Goal: Information Seeking & Learning: Check status

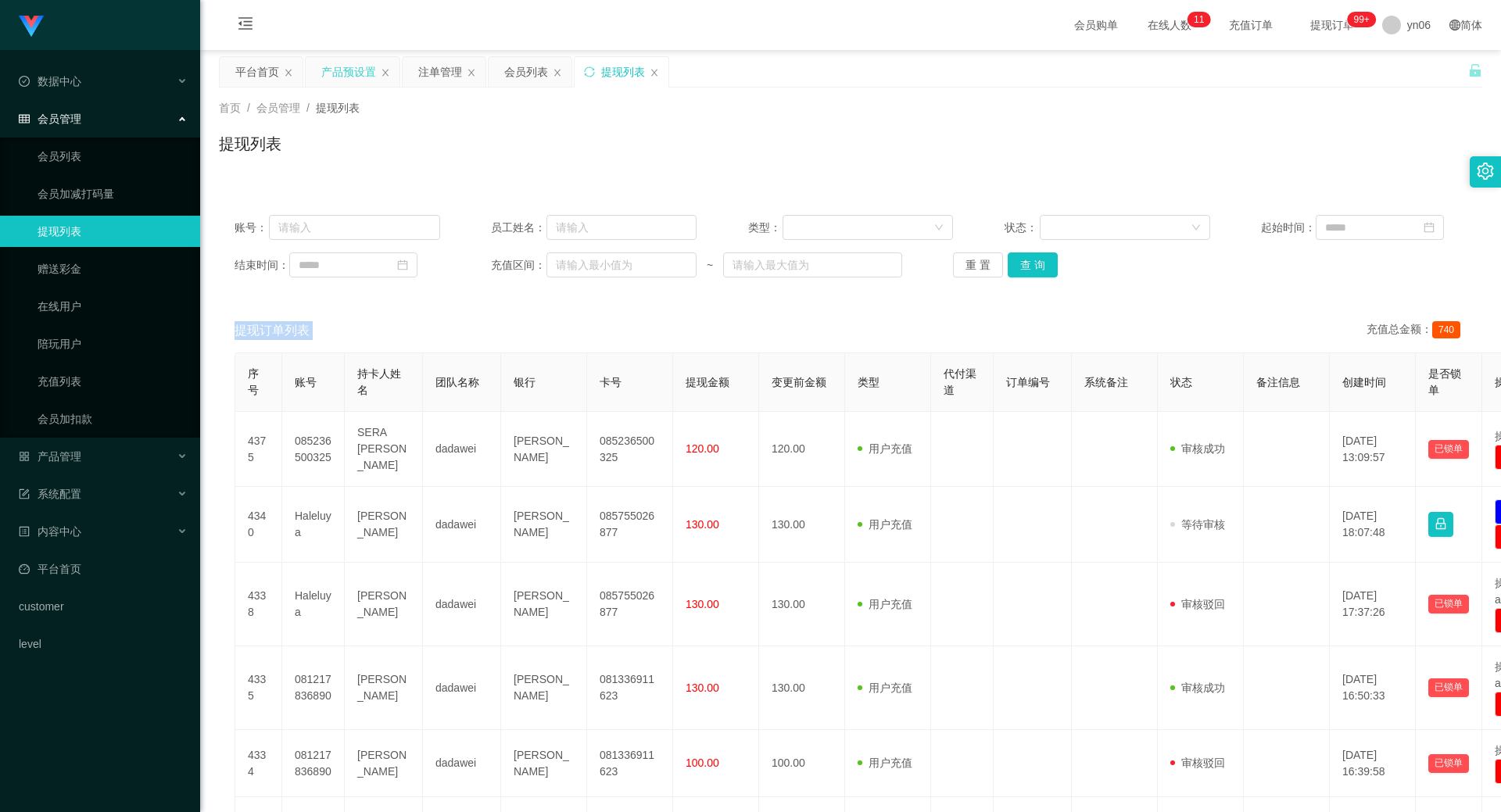
click at [347, 66] on div "产品预设置" at bounding box center [349, 72] width 55 height 30
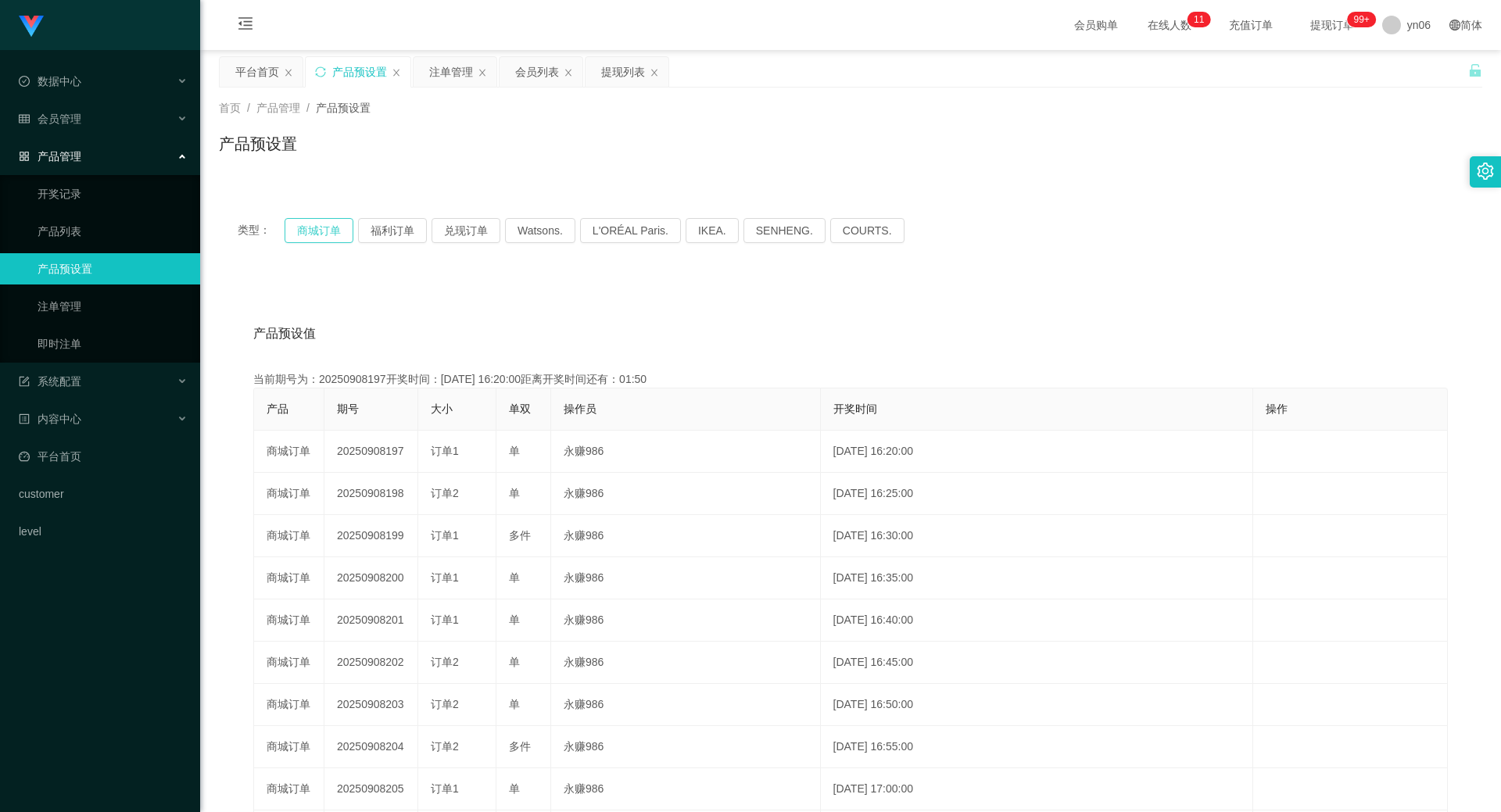
click at [330, 237] on button "商城订单" at bounding box center [319, 230] width 69 height 25
click at [328, 238] on button "商城订单" at bounding box center [319, 230] width 69 height 25
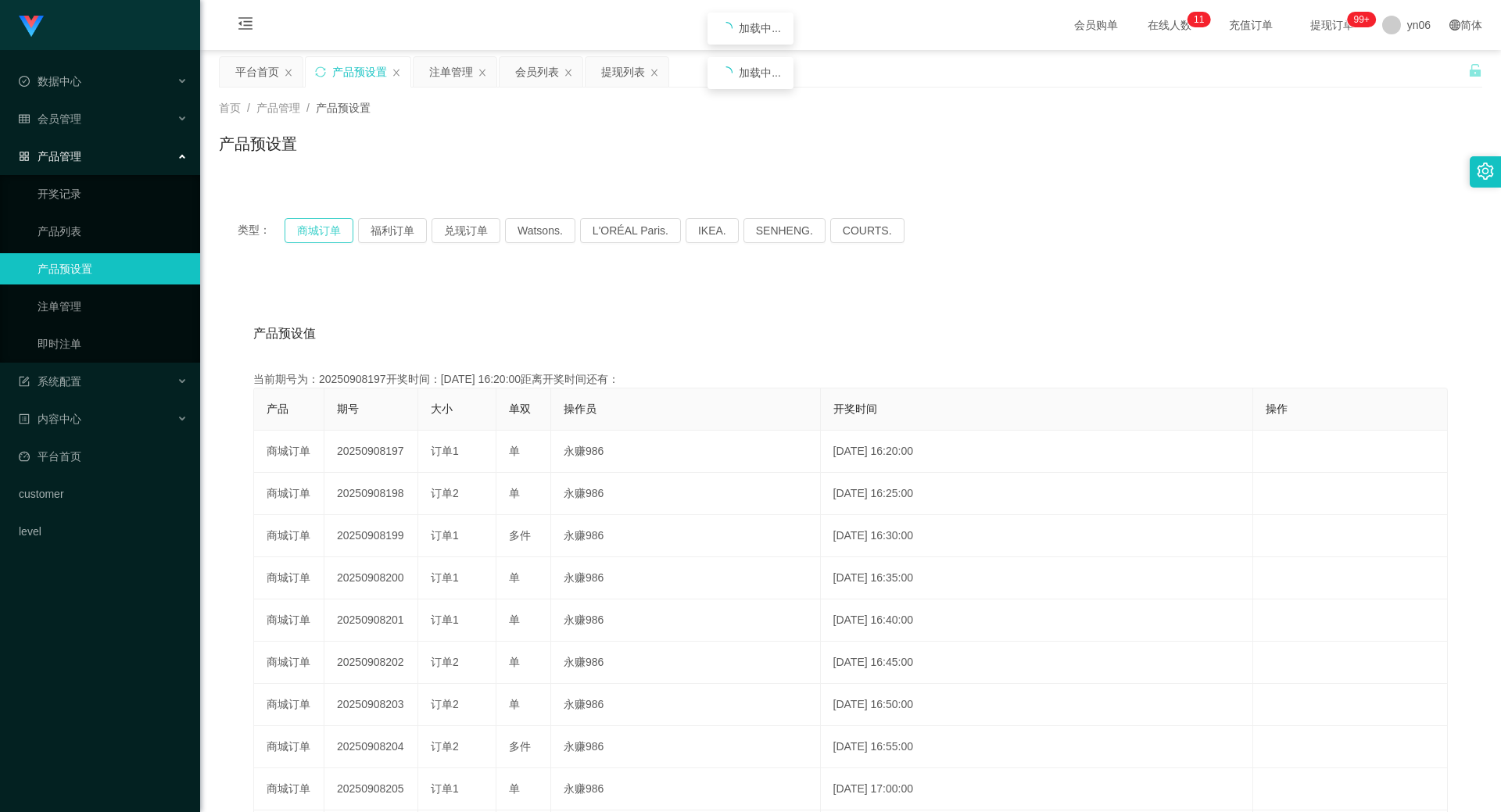
click at [327, 237] on button "商城订单" at bounding box center [319, 230] width 69 height 25
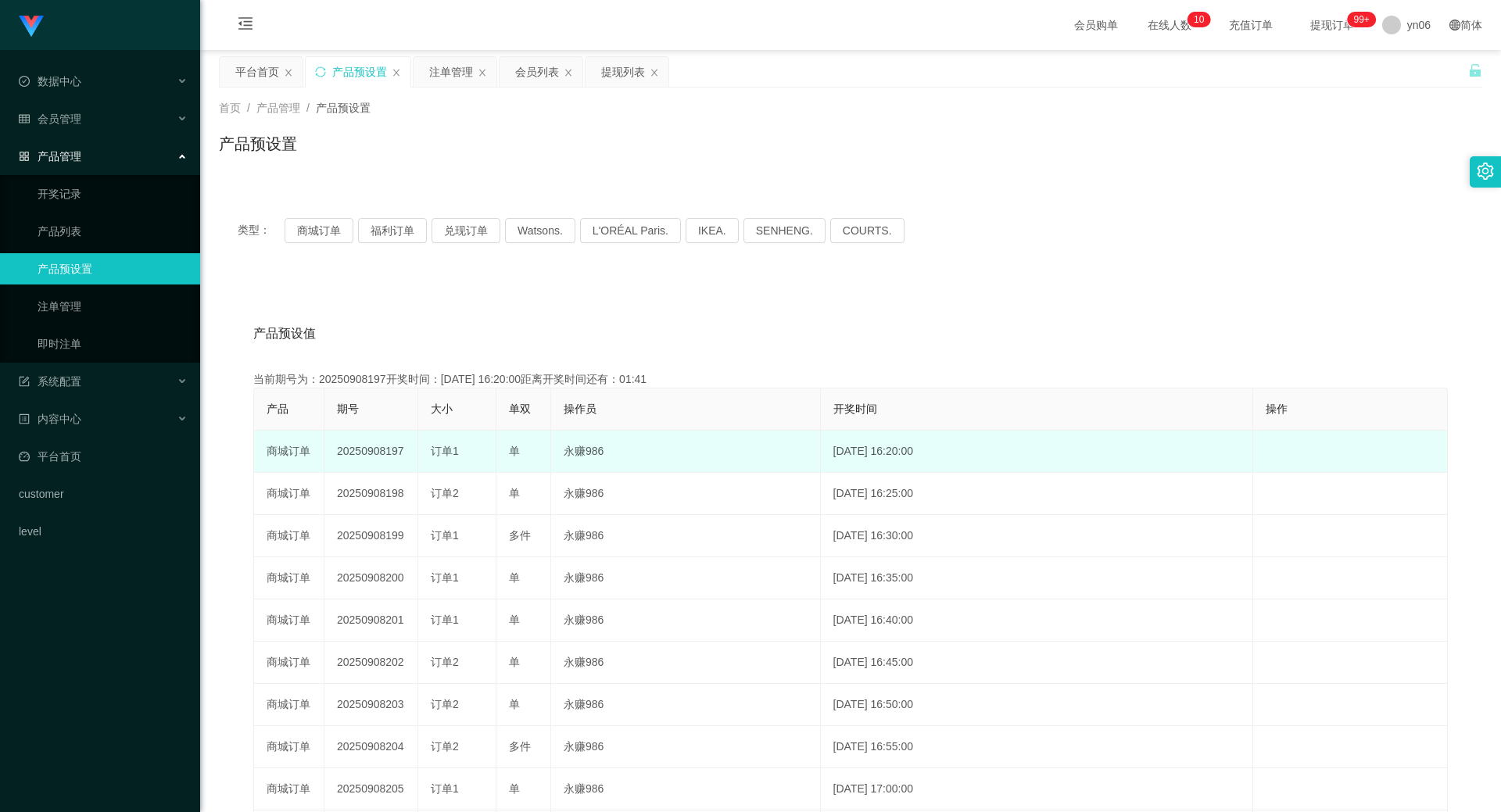
click at [451, 455] on span "订单1" at bounding box center [445, 451] width 28 height 12
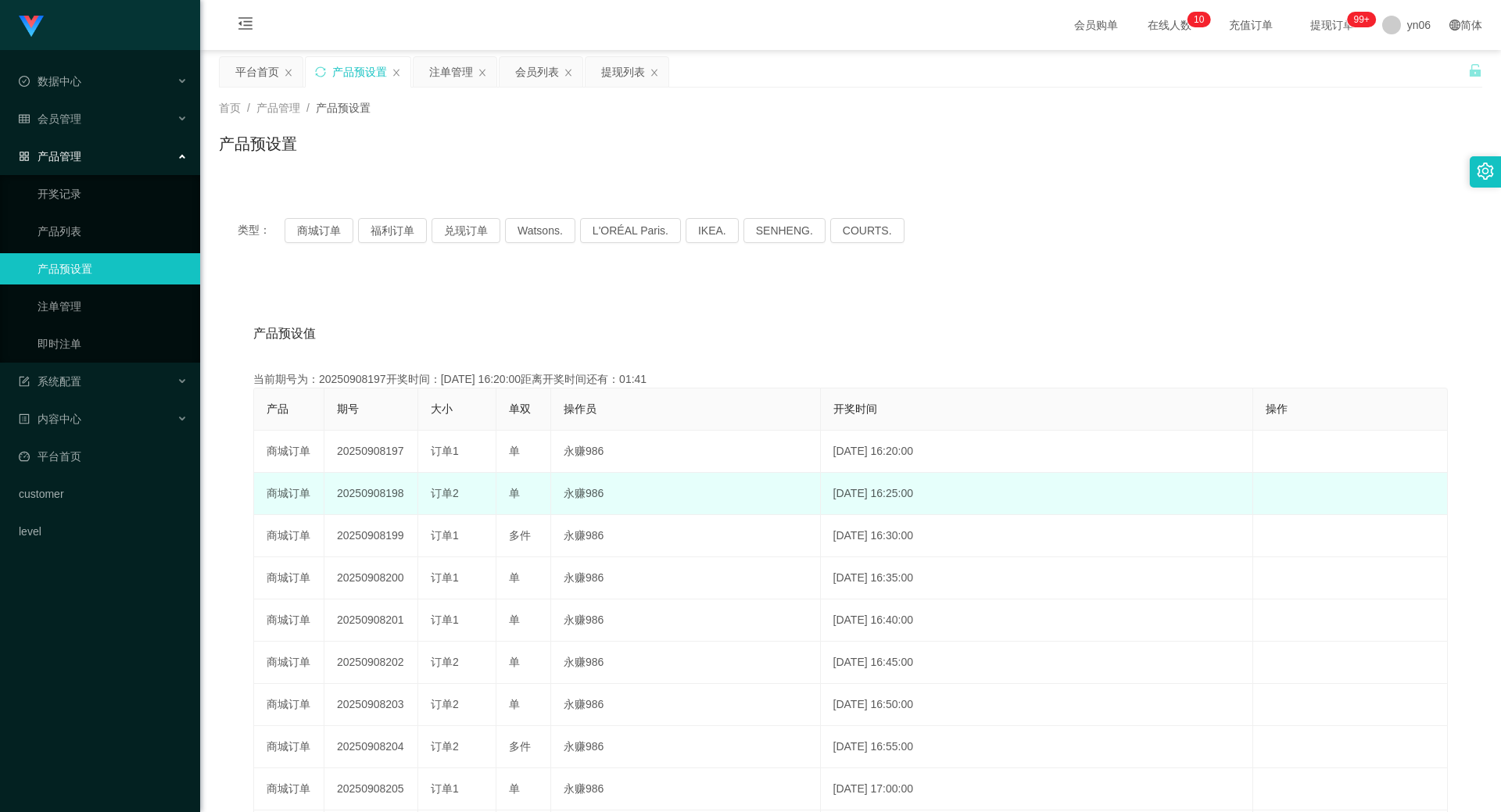
click at [456, 480] on td "订单2" at bounding box center [457, 494] width 79 height 42
click at [455, 485] on td "订单2" at bounding box center [457, 494] width 79 height 42
click at [450, 489] on span "订单2" at bounding box center [445, 493] width 28 height 12
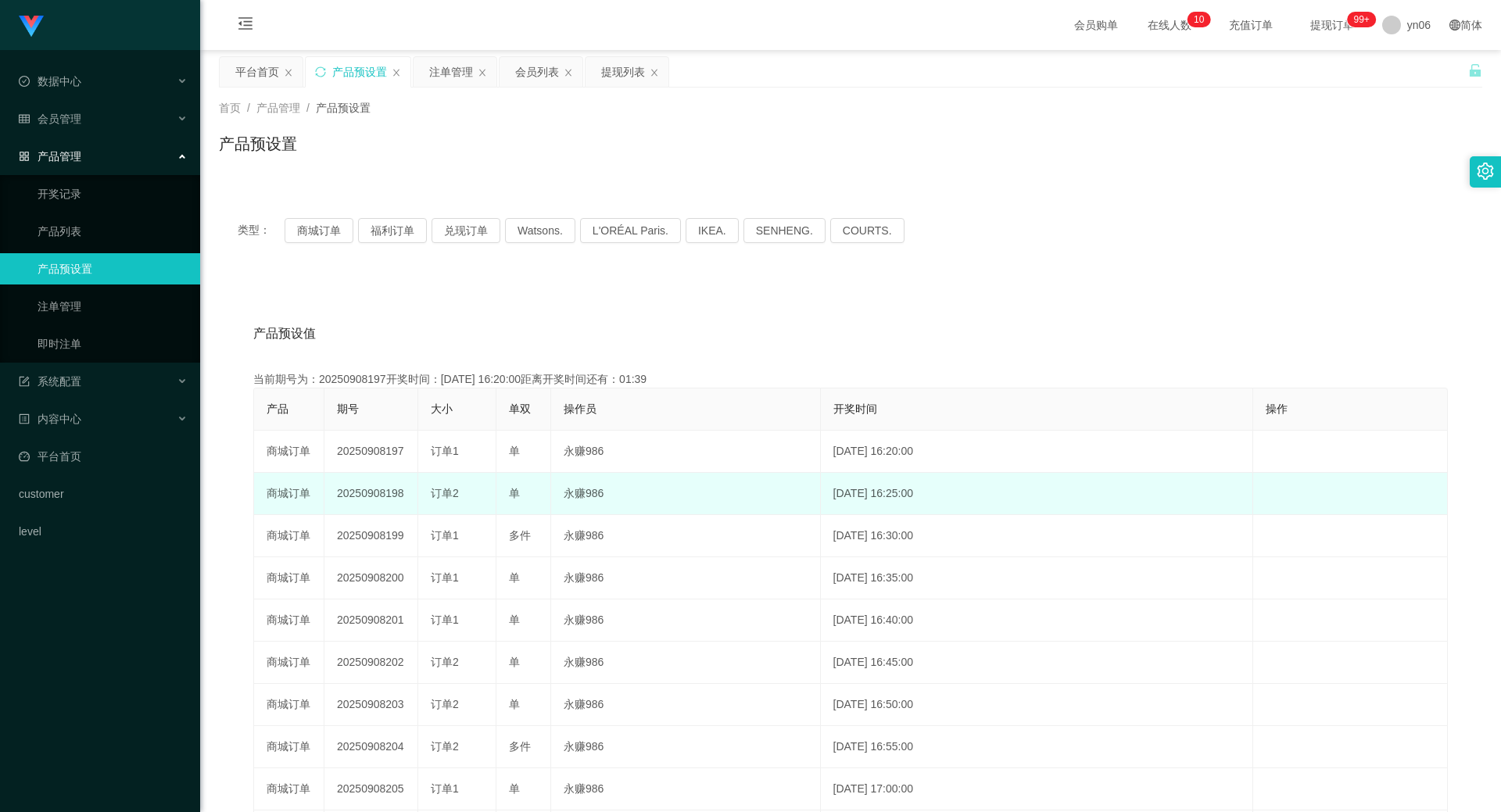
click at [539, 486] on td "单" at bounding box center [524, 494] width 55 height 42
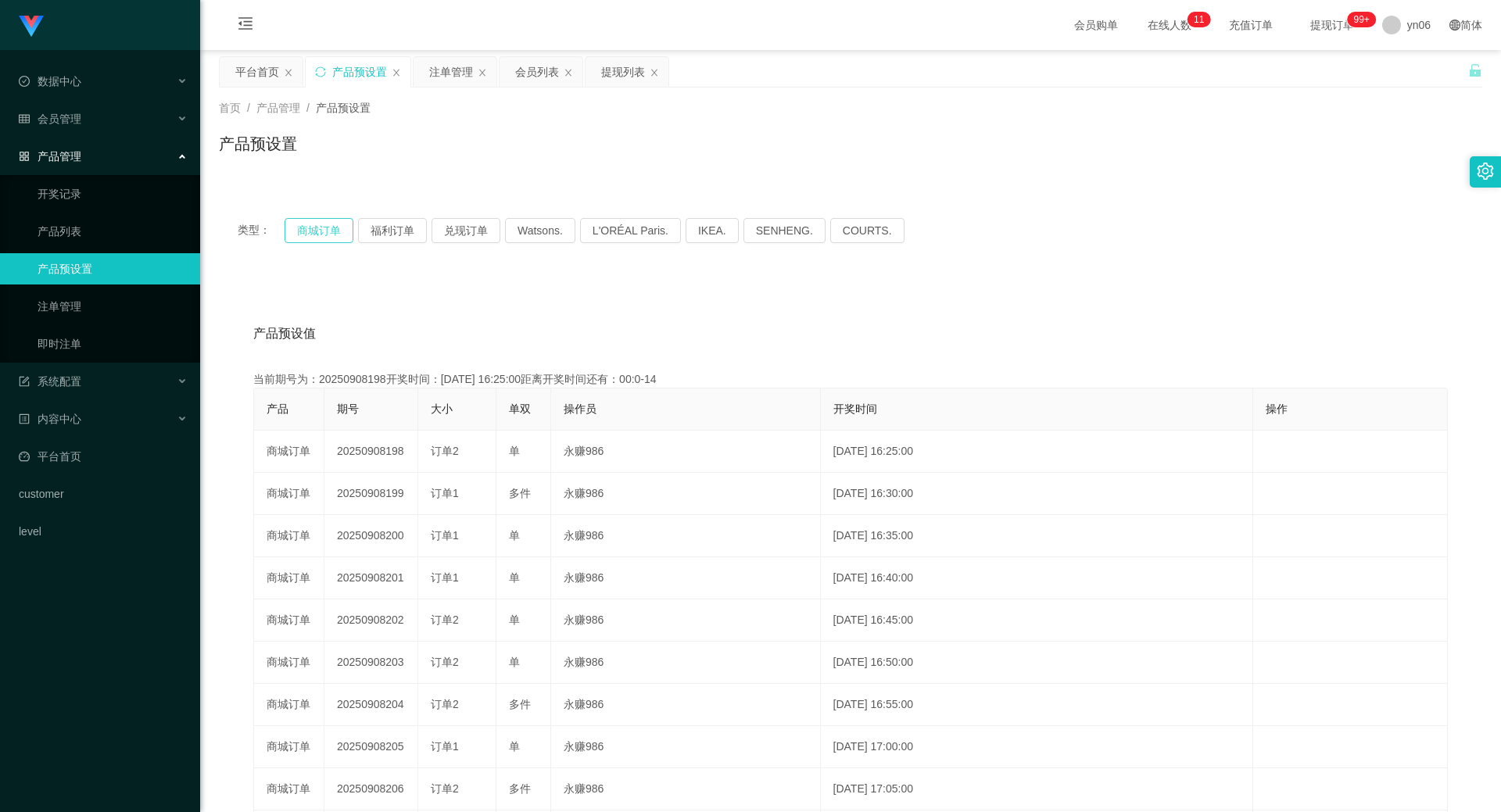
click at [321, 234] on button "商城订单" at bounding box center [319, 230] width 69 height 25
click at [321, 235] on button "商城订单" at bounding box center [319, 230] width 69 height 25
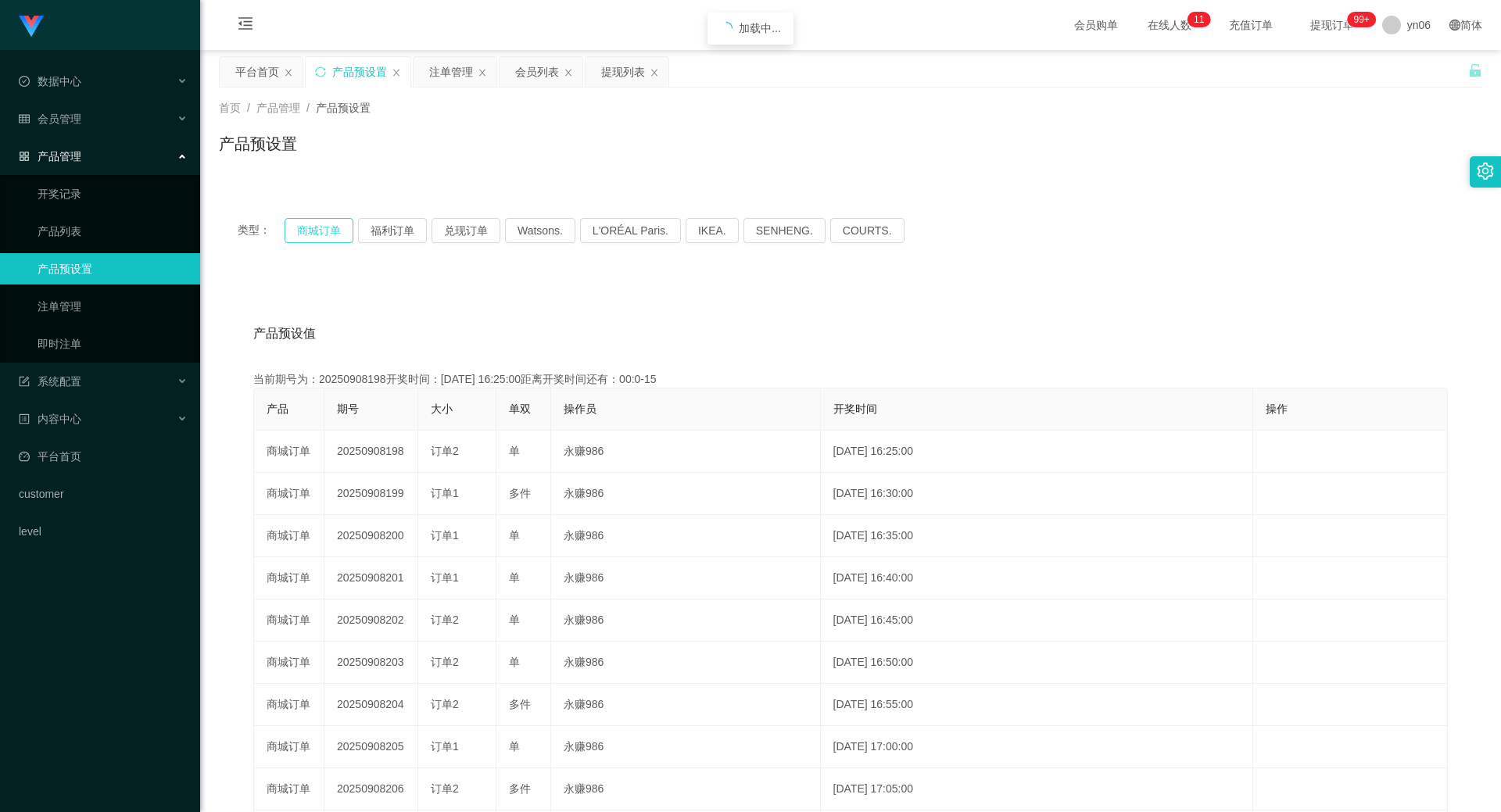
click at [321, 235] on button "商城订单" at bounding box center [319, 230] width 69 height 25
click at [541, 78] on div "会员列表" at bounding box center [537, 72] width 44 height 30
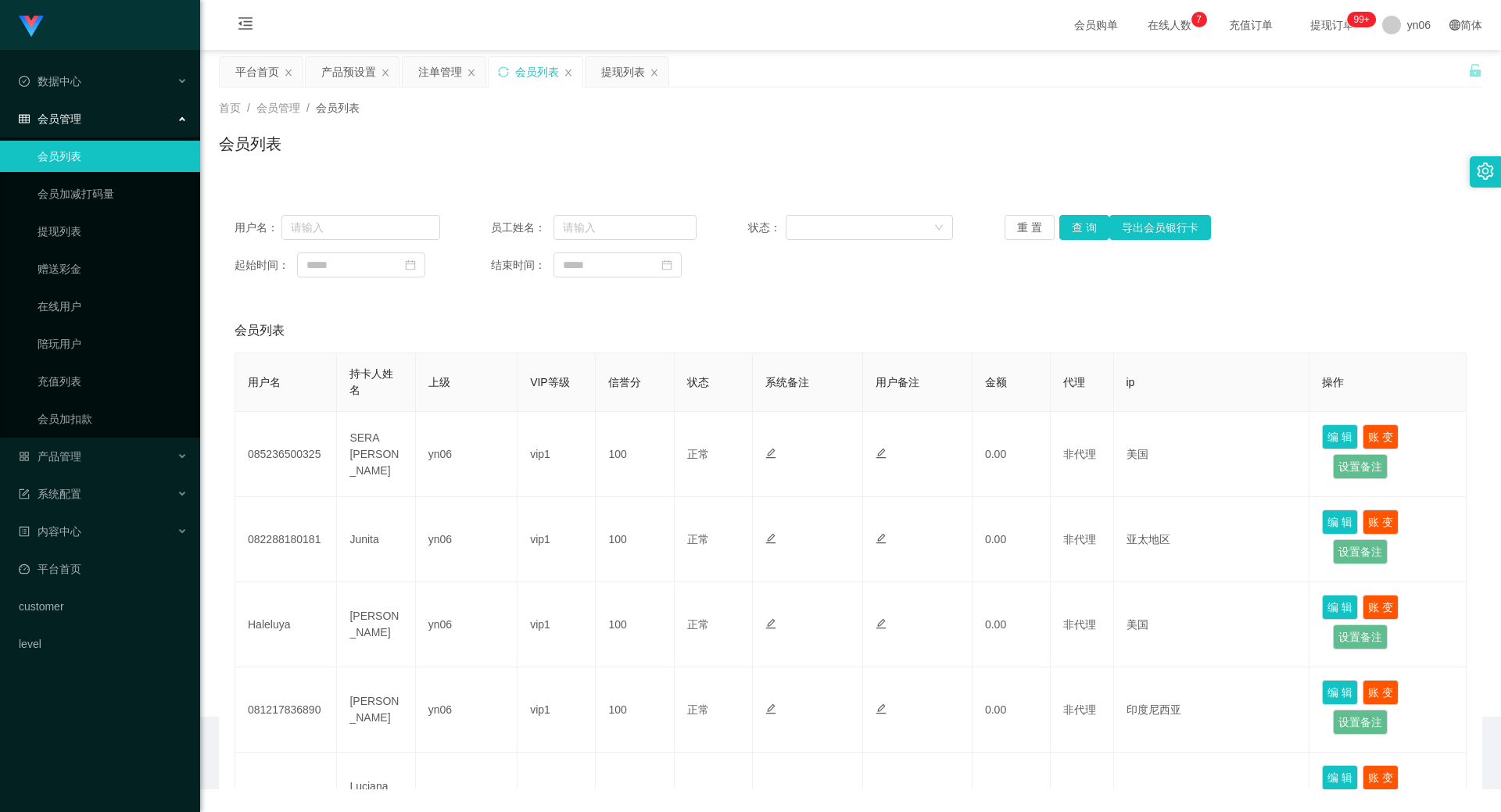
click at [618, 78] on div "提现列表" at bounding box center [623, 72] width 44 height 30
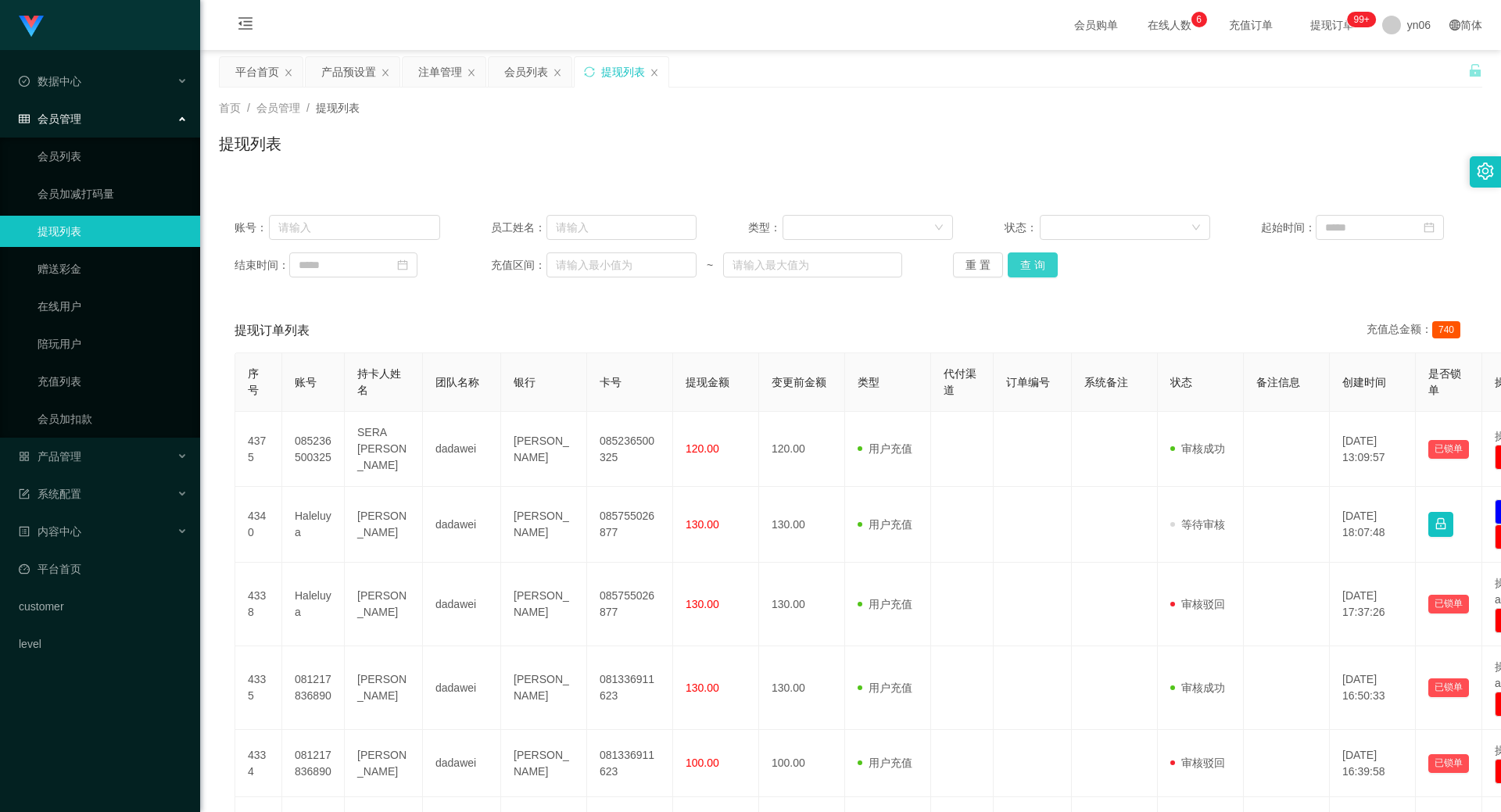
click at [1051, 266] on button "查 询" at bounding box center [1032, 265] width 50 height 25
click at [1049, 266] on div "重 置 查 询" at bounding box center [1055, 265] width 206 height 25
click at [1049, 266] on button "查 询" at bounding box center [1032, 265] width 50 height 25
click at [1049, 266] on div "重 置 查 询" at bounding box center [1055, 265] width 206 height 25
click at [1049, 266] on button "查 询" at bounding box center [1041, 265] width 67 height 25
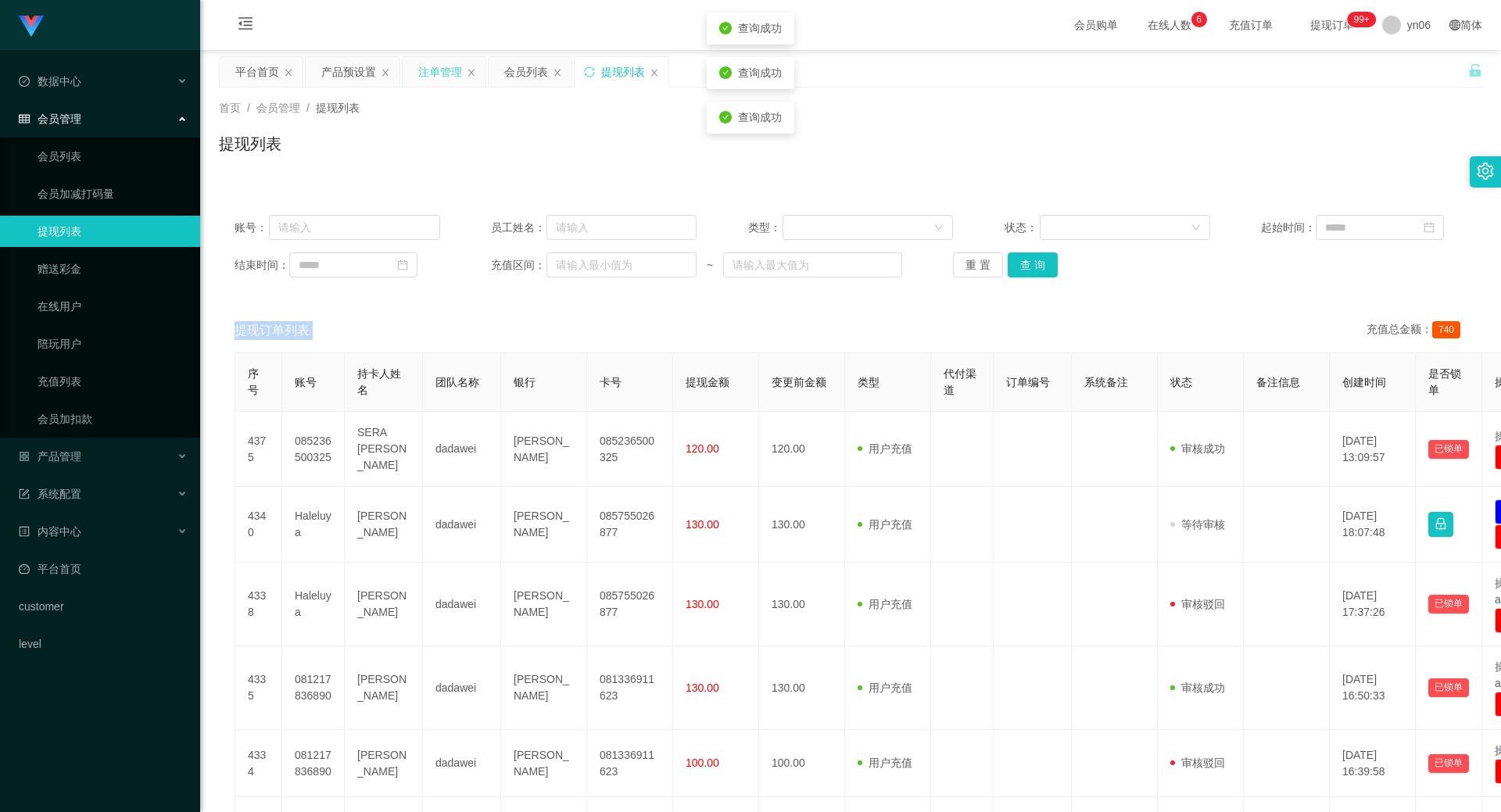
click at [439, 76] on div "注单管理" at bounding box center [441, 72] width 44 height 30
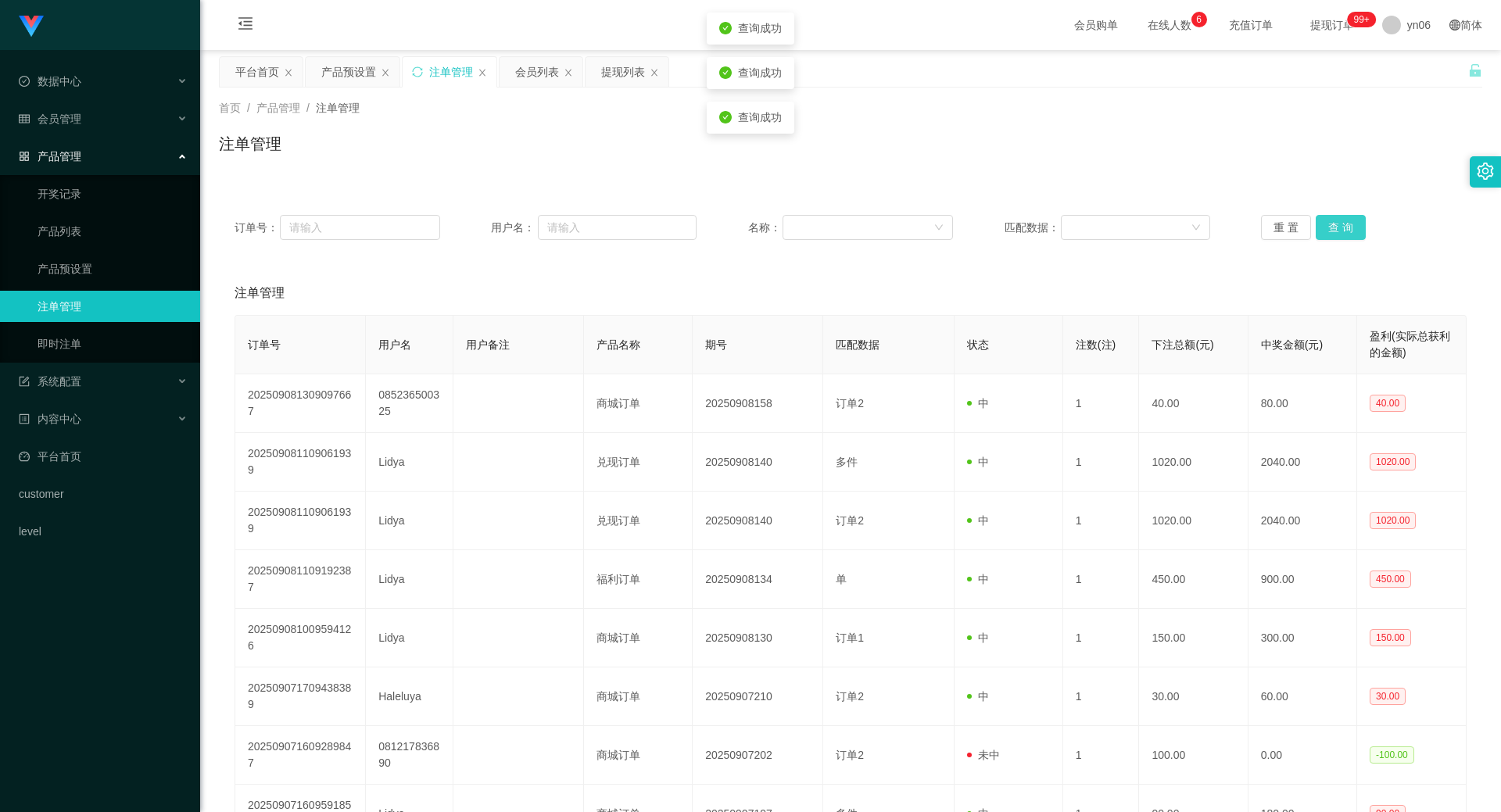
click at [1339, 229] on button "查 询" at bounding box center [1340, 227] width 50 height 25
click at [1338, 230] on div "重 置 查 询" at bounding box center [1363, 227] width 206 height 25
click at [1338, 230] on button "查 询" at bounding box center [1349, 227] width 67 height 25
click at [1338, 230] on div "重 置 查 询" at bounding box center [1363, 227] width 206 height 25
click at [1338, 230] on button "查 询" at bounding box center [1349, 227] width 67 height 25
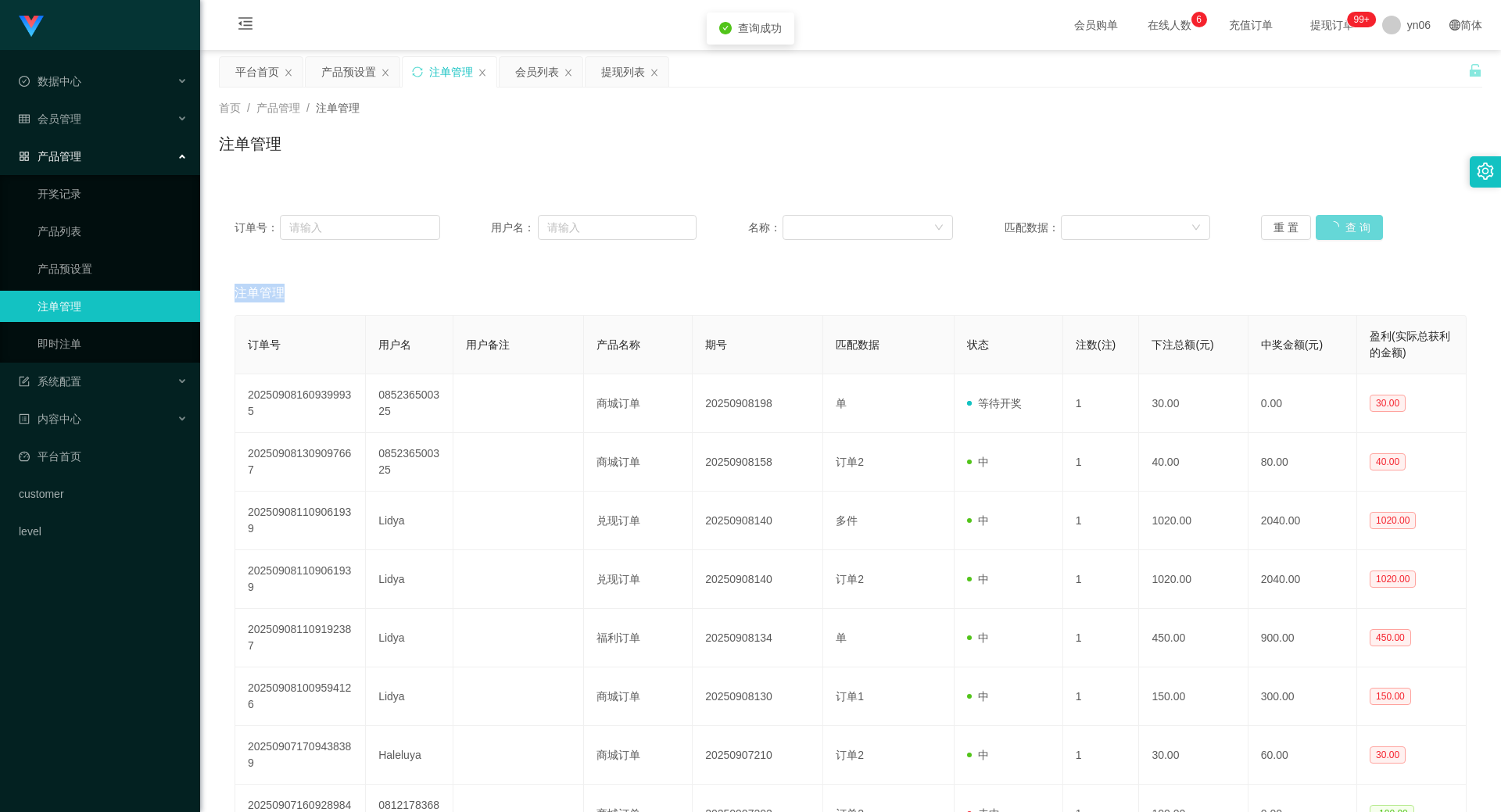
click at [1338, 230] on div "重 置 查 询" at bounding box center [1363, 227] width 206 height 25
click at [1338, 230] on button "查 询" at bounding box center [1340, 227] width 50 height 25
click at [1354, 231] on button "查 询" at bounding box center [1340, 227] width 50 height 25
click at [1354, 234] on div "重 置 查 询" at bounding box center [1363, 227] width 206 height 25
click at [1354, 234] on button "查 询" at bounding box center [1349, 227] width 67 height 25
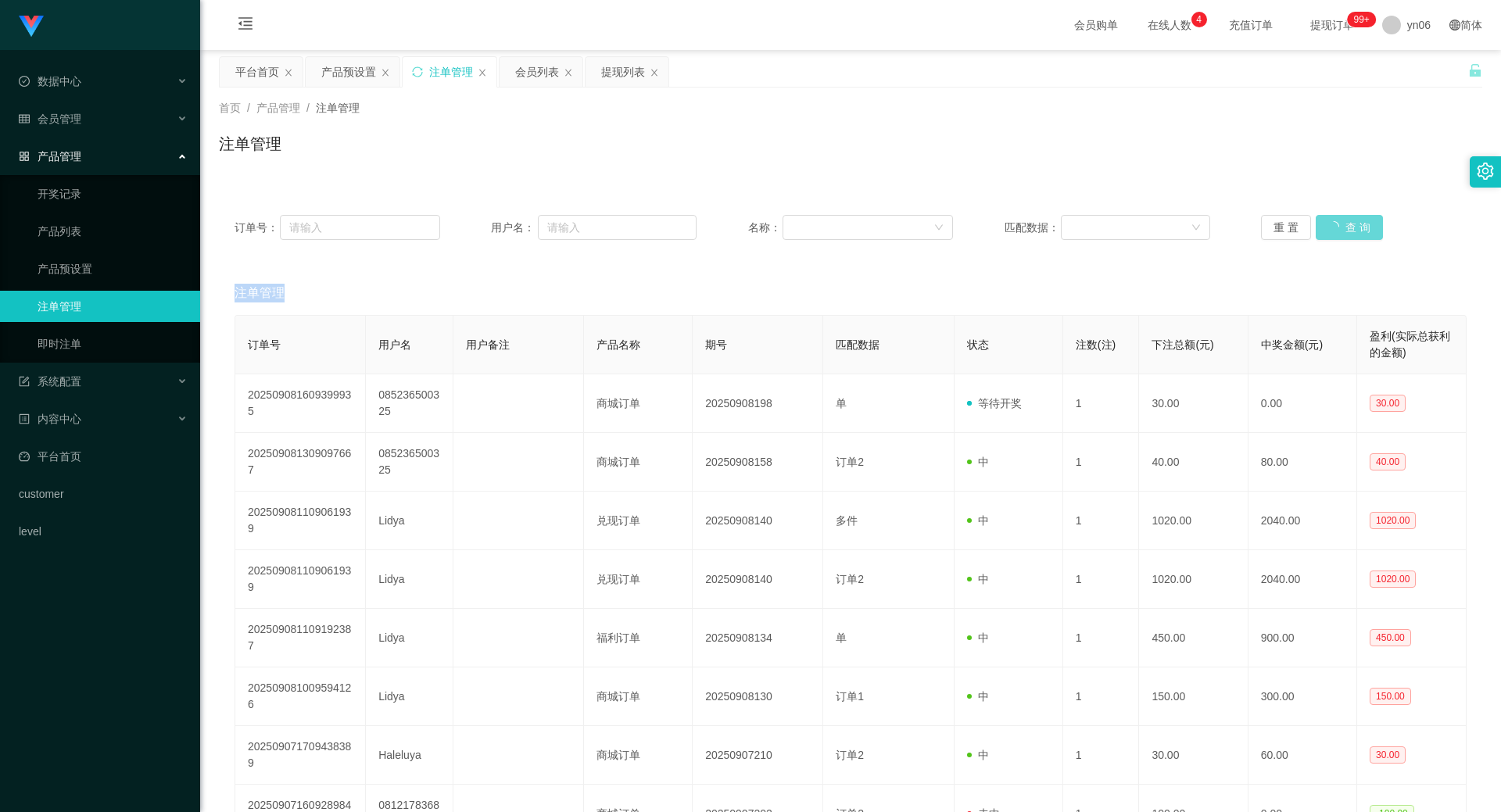
click at [1354, 234] on div "重 置 查 询" at bounding box center [1363, 227] width 206 height 25
click at [1343, 221] on button "查 询" at bounding box center [1340, 227] width 50 height 25
click at [1345, 222] on div "重 置 查 询" at bounding box center [1363, 227] width 206 height 25
click at [1345, 222] on button "查 询" at bounding box center [1340, 227] width 50 height 25
click at [1348, 225] on div "重 置 查 询" at bounding box center [1363, 227] width 206 height 25
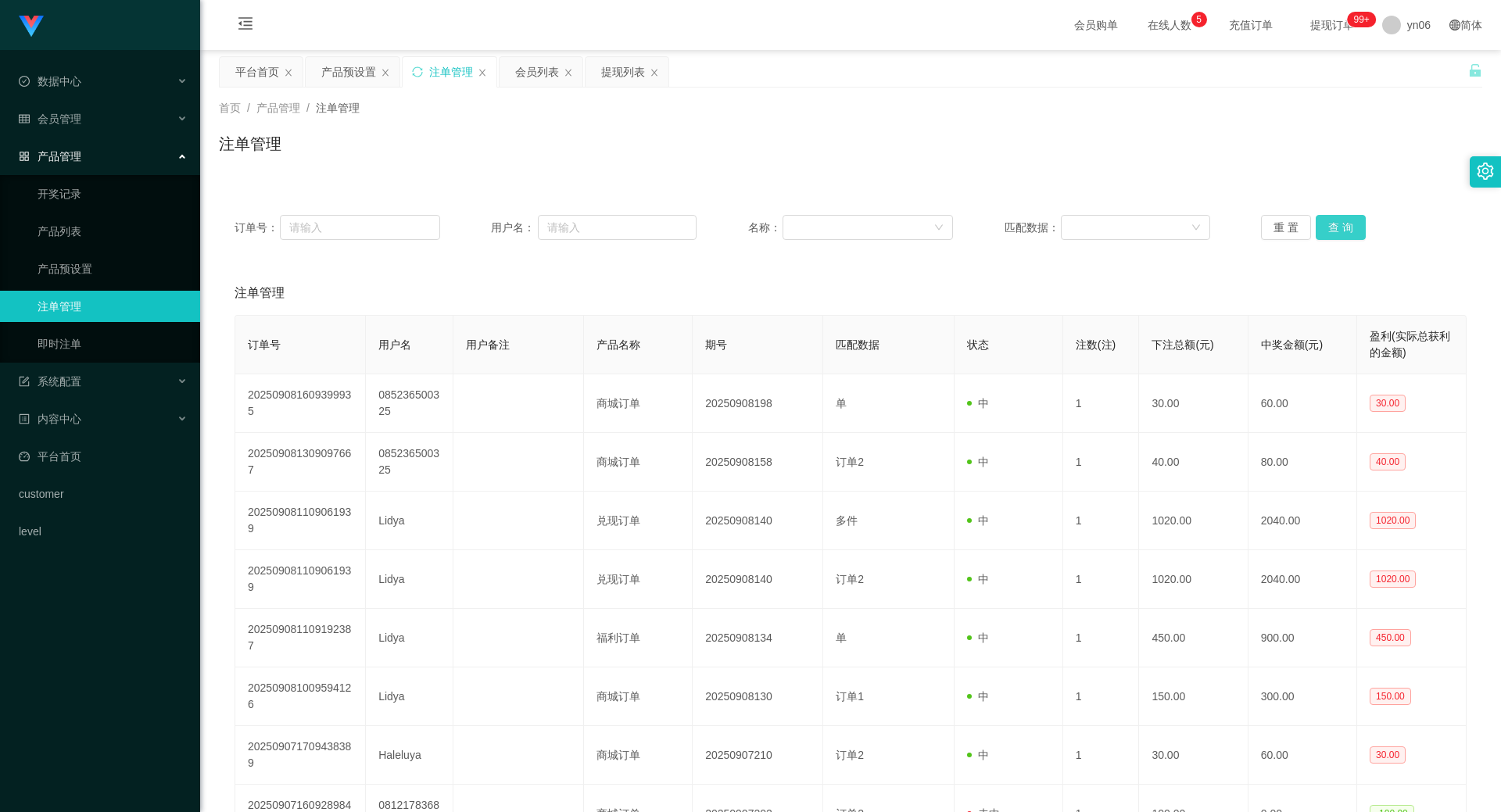
click at [1346, 234] on button "查 询" at bounding box center [1340, 227] width 50 height 25
click at [1346, 234] on div "重 置 查 询" at bounding box center [1363, 227] width 206 height 25
click at [1349, 232] on button "查 询" at bounding box center [1340, 227] width 50 height 25
click at [1361, 222] on div "重 置 查 询" at bounding box center [1363, 227] width 206 height 25
click at [1336, 233] on button "查 询" at bounding box center [1340, 227] width 50 height 25
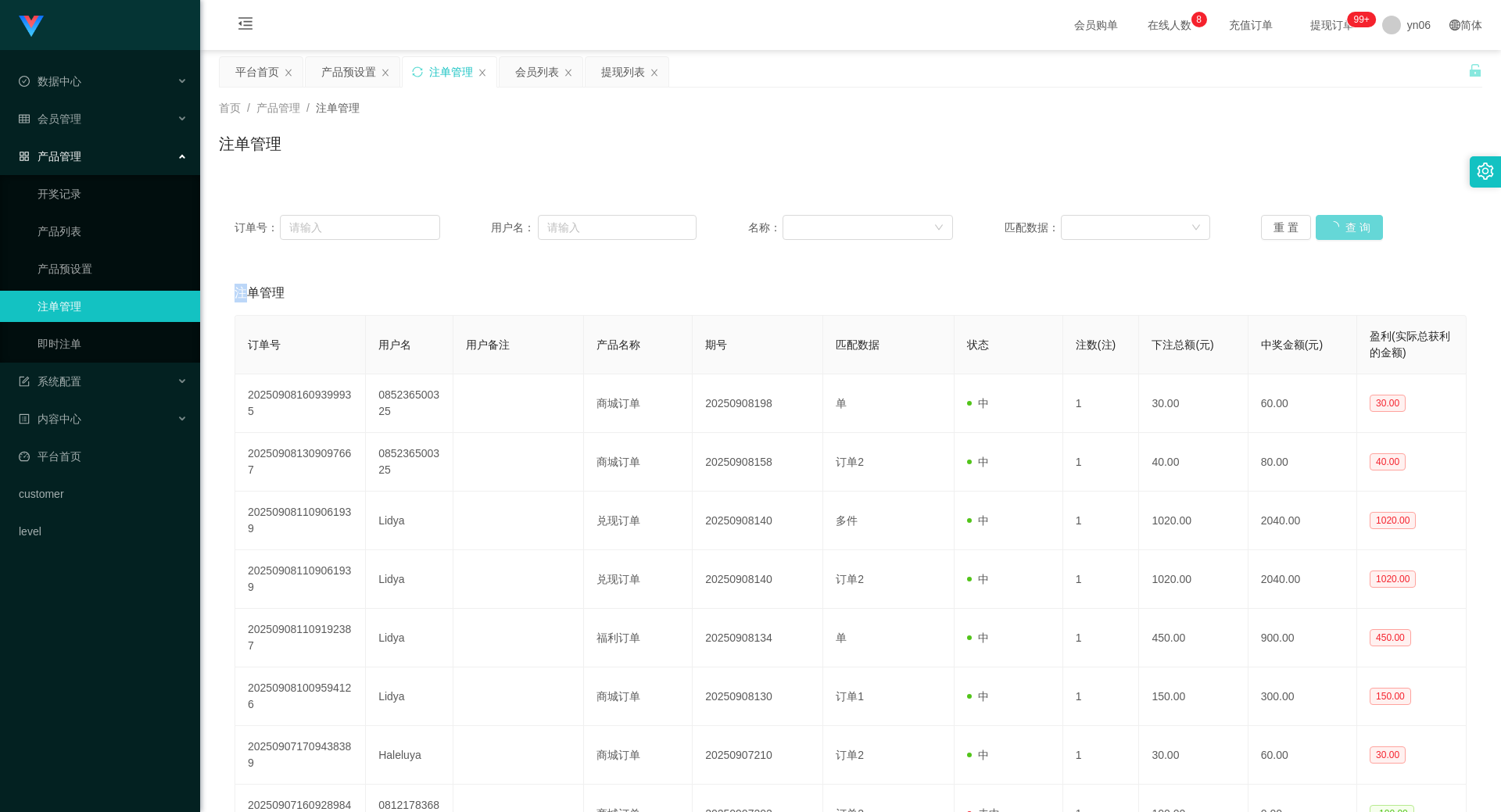
click at [1335, 233] on div "重 置 查 询" at bounding box center [1363, 227] width 206 height 25
click at [1335, 233] on button "查 询" at bounding box center [1349, 227] width 67 height 25
click at [620, 75] on div "提现列表" at bounding box center [623, 72] width 44 height 30
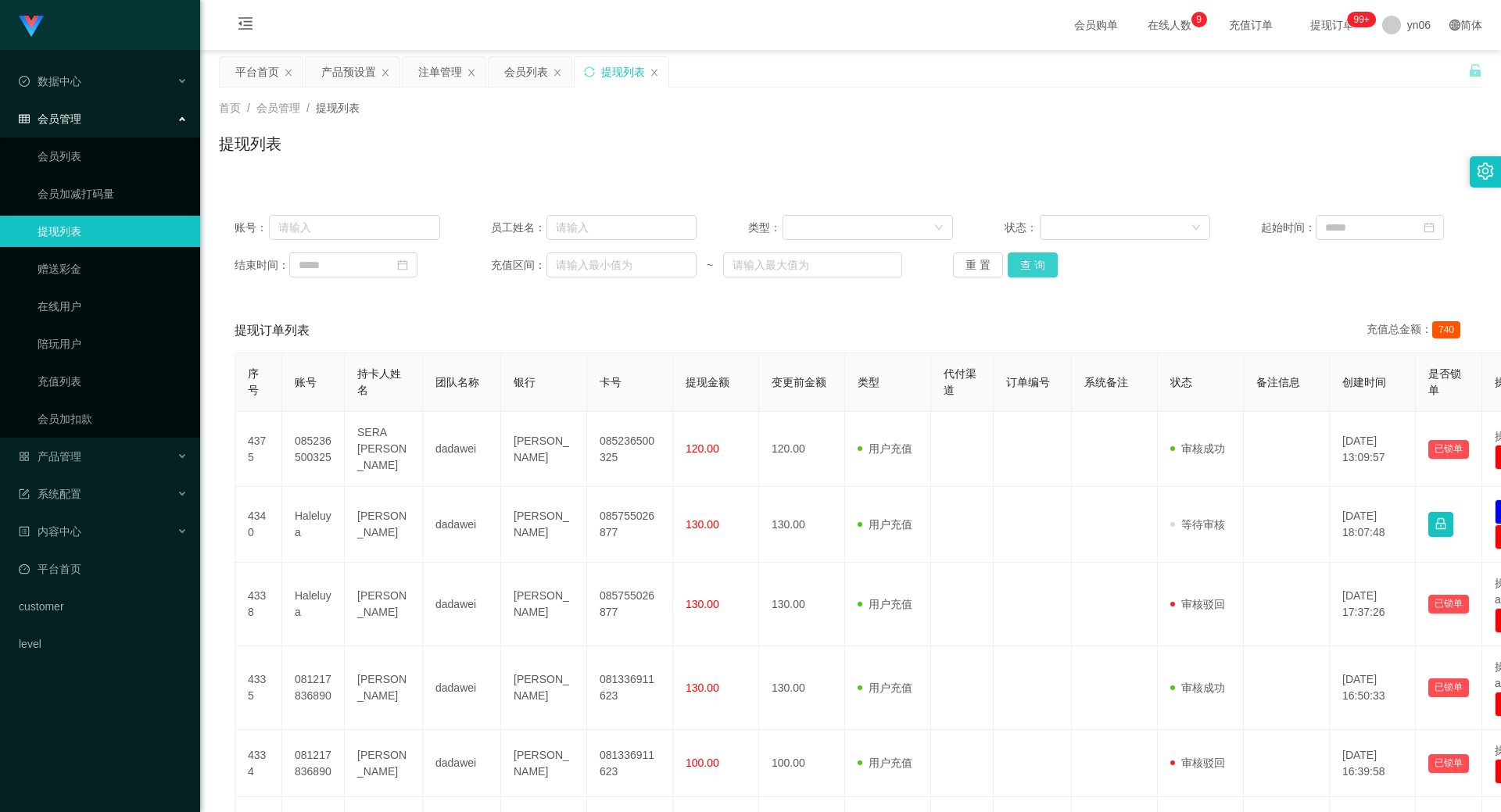
click at [1052, 263] on button "查 询" at bounding box center [1032, 265] width 50 height 25
click at [1052, 265] on div "重 置 查 询" at bounding box center [1055, 265] width 206 height 25
click at [1052, 265] on button "查 询" at bounding box center [1032, 265] width 50 height 25
click at [1052, 265] on div "重 置 查 询" at bounding box center [1055, 265] width 206 height 25
click at [1052, 265] on button "查 询" at bounding box center [1041, 265] width 67 height 25
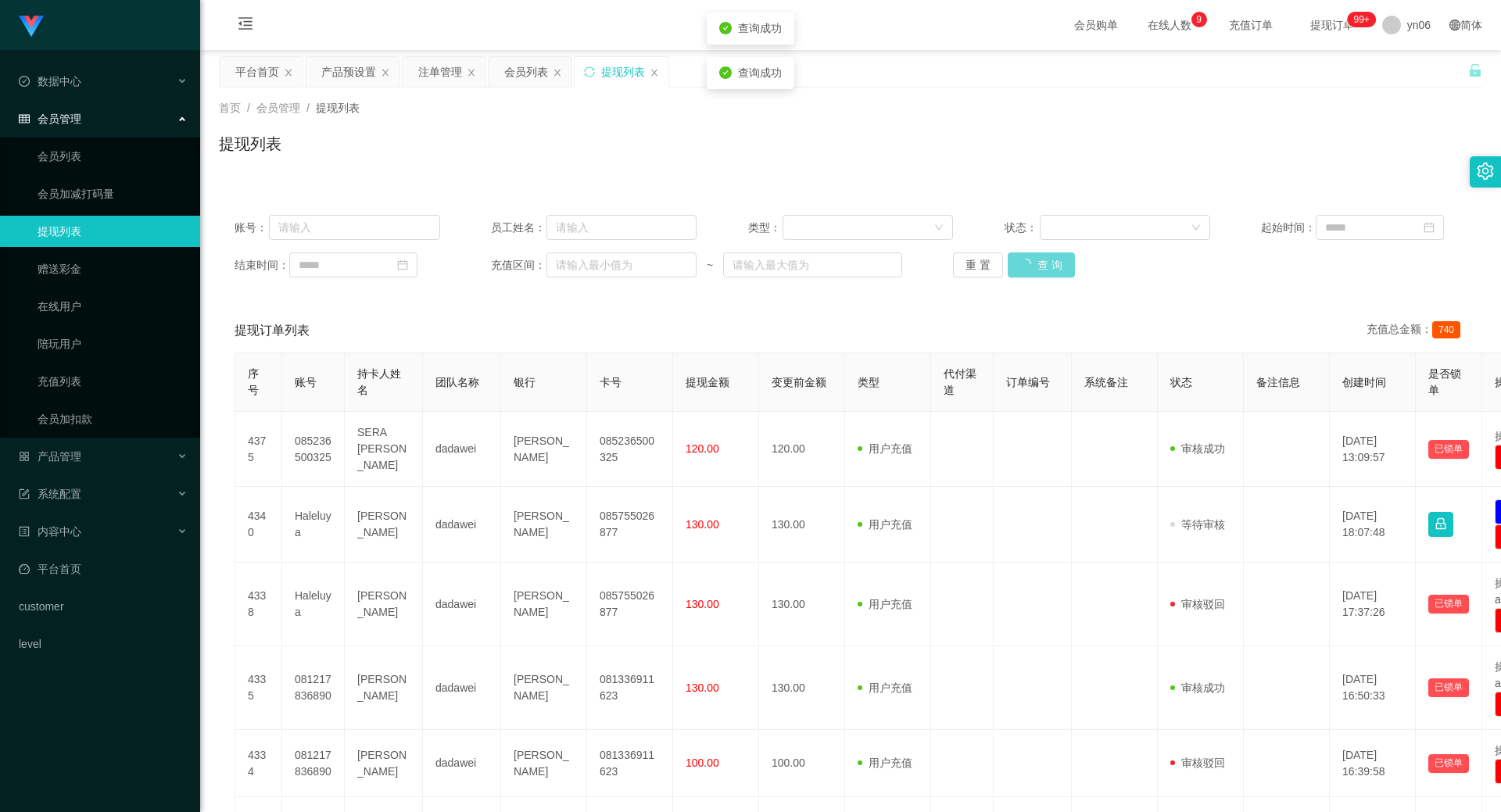
click at [1052, 266] on div "重 置 查 询" at bounding box center [1055, 265] width 206 height 25
click at [1052, 266] on button "查 询" at bounding box center [1032, 265] width 50 height 25
click at [1033, 260] on button "查 询" at bounding box center [1032, 265] width 50 height 25
drag, startPoint x: 1033, startPoint y: 260, endPoint x: 126, endPoint y: 272, distance: 907.1
click at [1034, 261] on div "重 置 查 询" at bounding box center [1055, 265] width 206 height 25
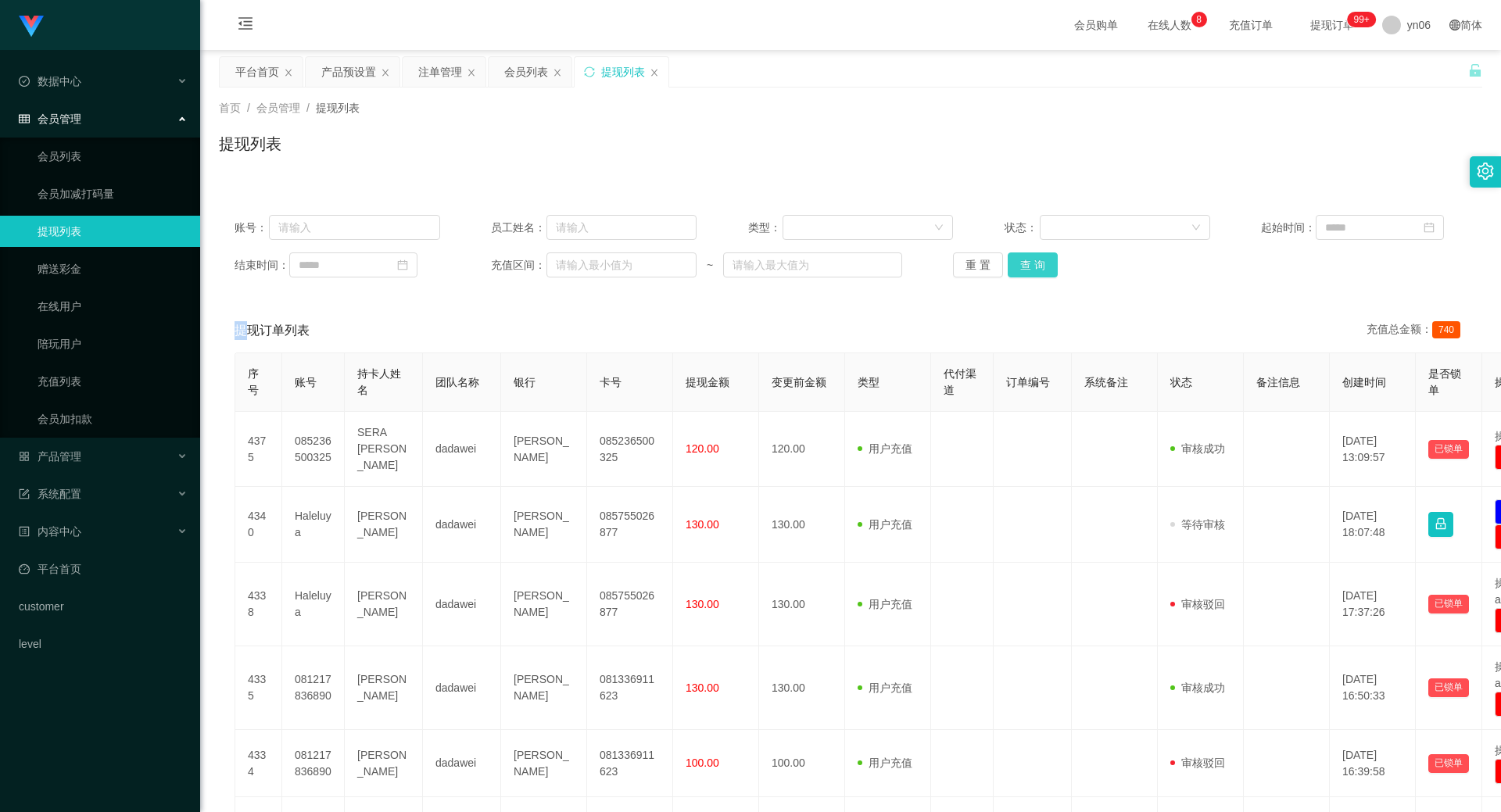
click at [1035, 270] on button "查 询" at bounding box center [1032, 265] width 50 height 25
click at [1032, 268] on div "重 置 查 询" at bounding box center [1055, 265] width 206 height 25
click at [1032, 268] on button "查 询" at bounding box center [1032, 265] width 50 height 25
click at [1032, 268] on div "重 置 查 询" at bounding box center [1055, 265] width 206 height 25
click at [1033, 268] on button "查 询" at bounding box center [1032, 265] width 50 height 25
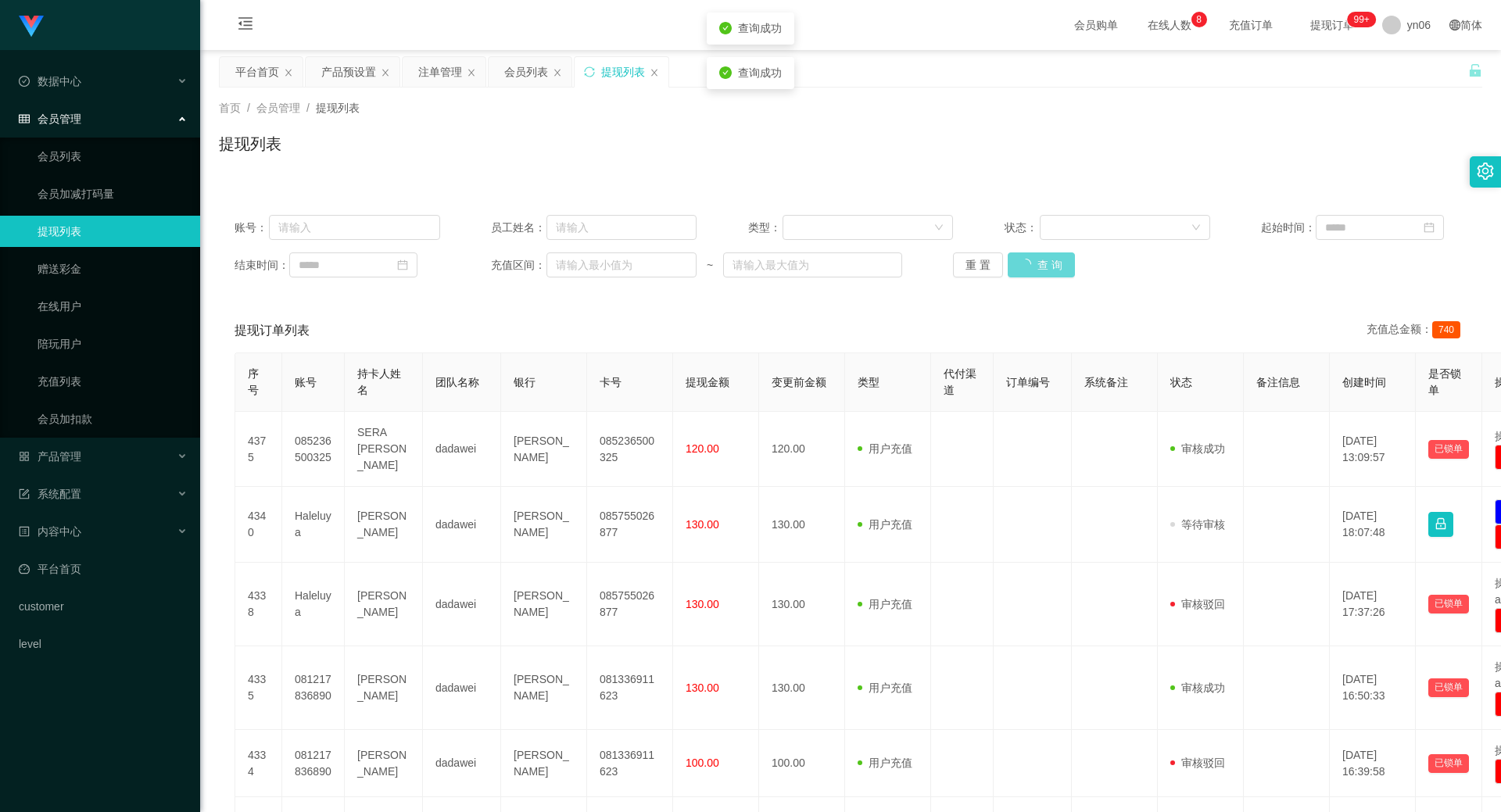
click at [1035, 269] on div "重 置 查 询" at bounding box center [1055, 265] width 206 height 25
click at [1035, 269] on button "查 询" at bounding box center [1041, 265] width 67 height 25
click at [1028, 263] on button "查 询" at bounding box center [1041, 265] width 67 height 25
click at [1027, 266] on div "重 置 查 询" at bounding box center [1055, 265] width 206 height 25
click at [1030, 273] on button "查 询" at bounding box center [1032, 265] width 50 height 25
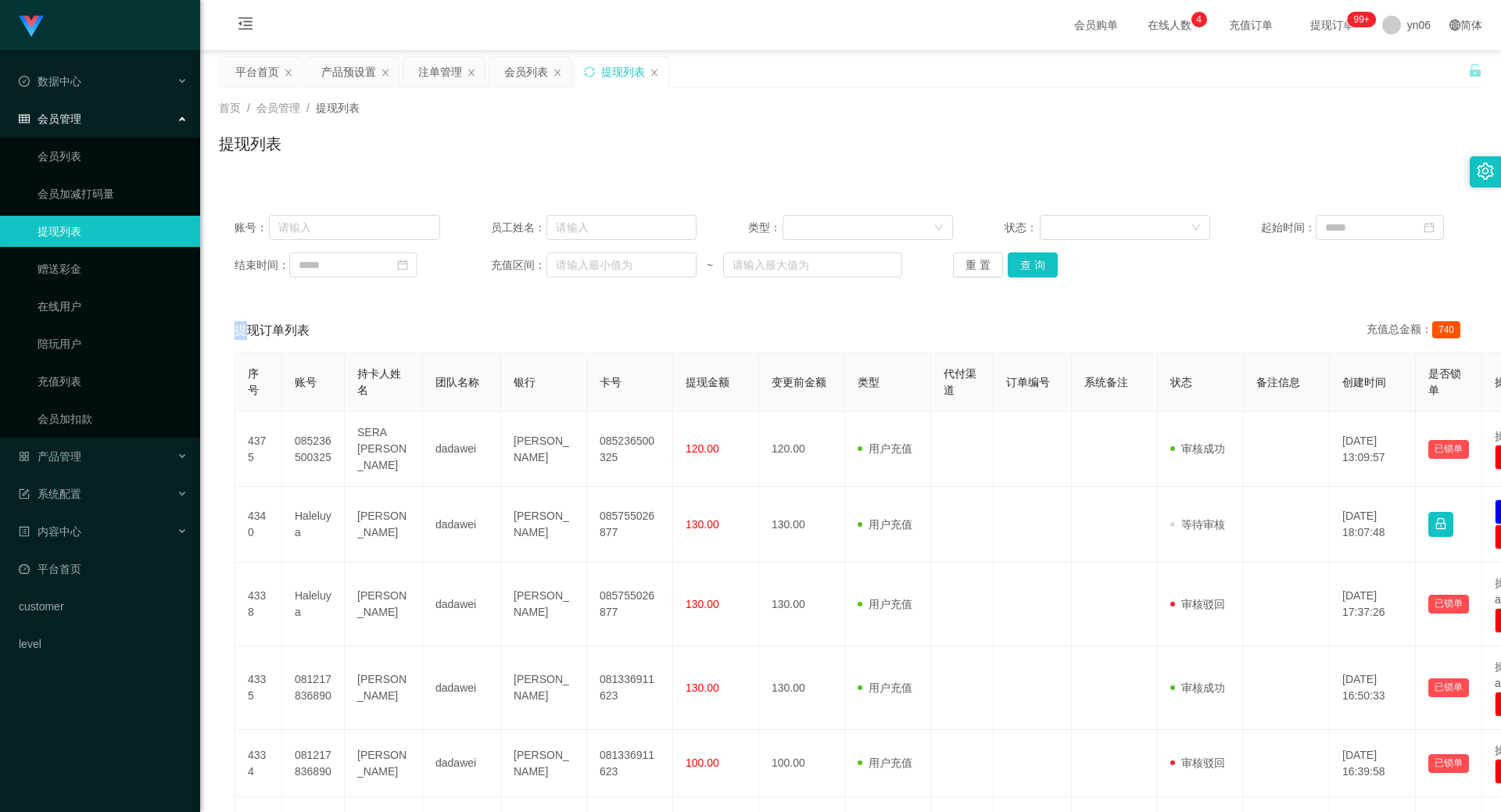
click at [1030, 273] on div "重 置 查 询" at bounding box center [1055, 265] width 206 height 25
click at [1030, 273] on button "查 询" at bounding box center [1032, 265] width 50 height 25
click at [1030, 273] on div "重 置 查 询" at bounding box center [1055, 265] width 206 height 25
click at [1030, 273] on button "查 询" at bounding box center [1041, 265] width 67 height 25
click at [1030, 275] on div "重 置 查 询" at bounding box center [1055, 265] width 206 height 25
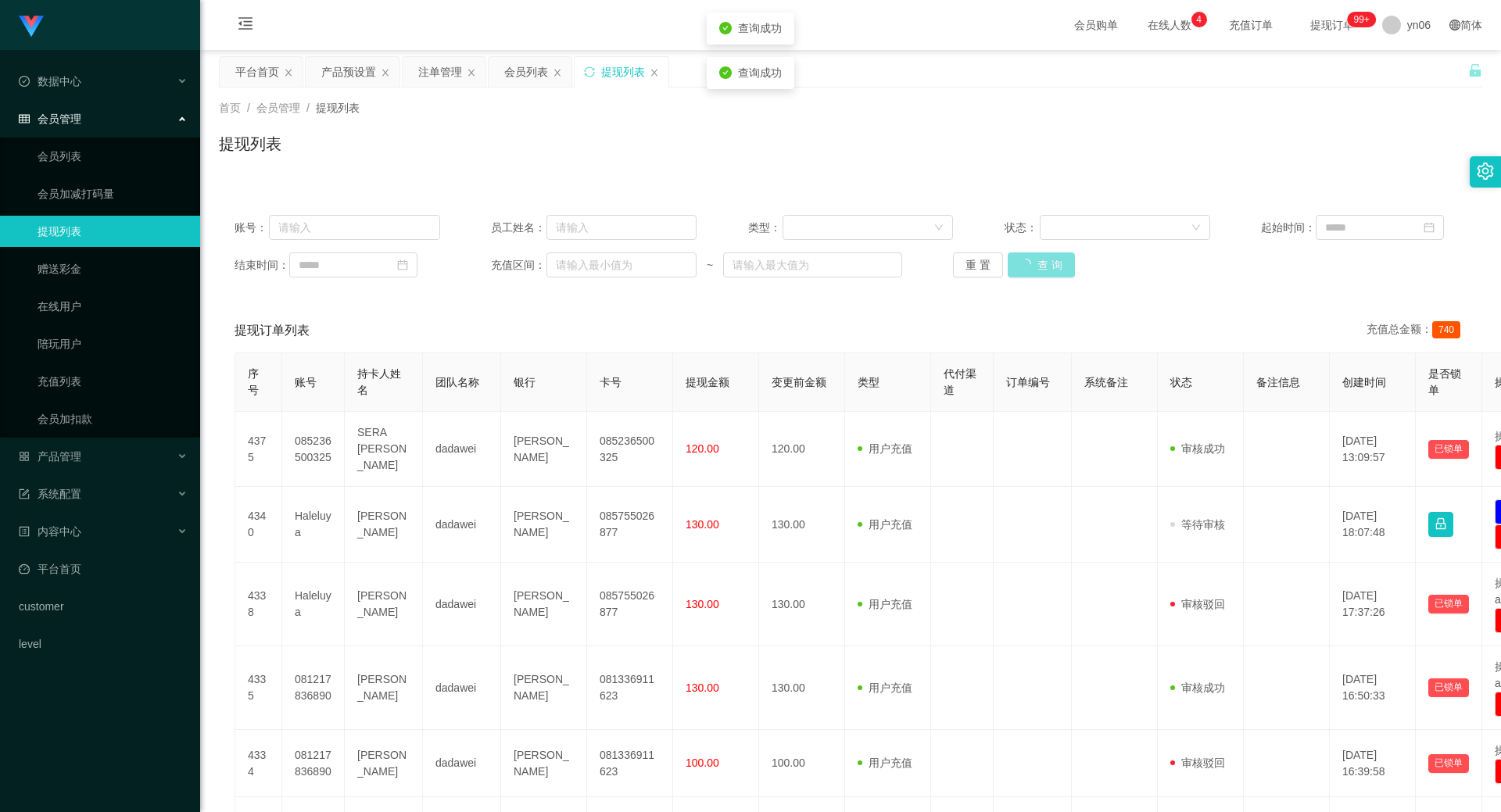
click at [1030, 275] on button "查 询" at bounding box center [1041, 265] width 67 height 25
click at [1030, 275] on div "重 置 查 询" at bounding box center [1055, 265] width 206 height 25
click at [1030, 276] on button "查 询" at bounding box center [1032, 265] width 50 height 25
click at [1030, 276] on div "重 置 查 询" at bounding box center [1055, 265] width 206 height 25
click at [1030, 275] on button "查 询" at bounding box center [1041, 265] width 67 height 25
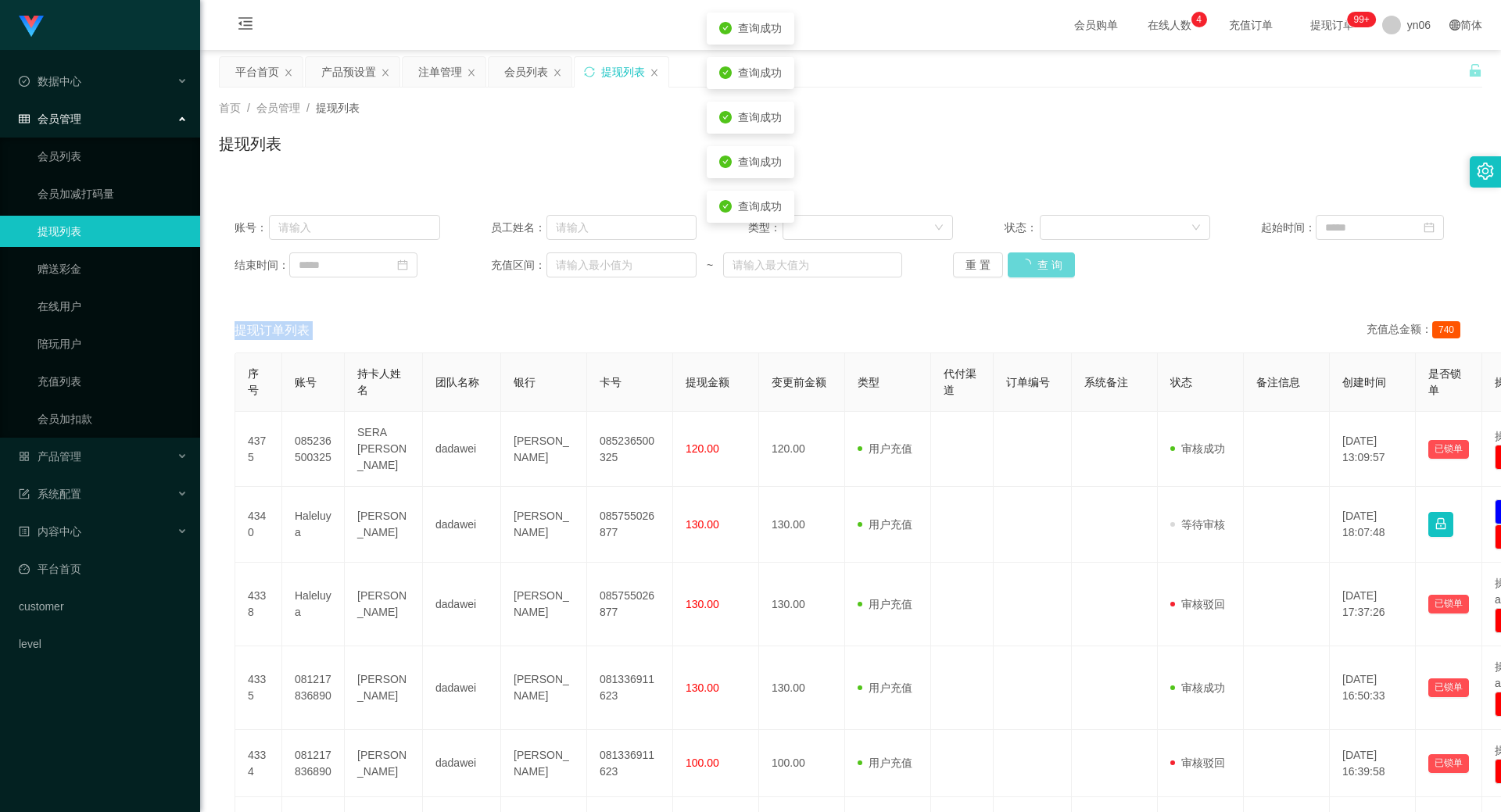
click at [1030, 275] on div "重 置 查 询" at bounding box center [1055, 265] width 206 height 25
click at [1030, 275] on button "查 询" at bounding box center [1041, 265] width 67 height 25
click at [1029, 277] on div "账号： 员工姓名： 类型： 状态： 起始时间： 结束时间： 充值区间： ~ 重 置 查 询" at bounding box center [850, 246] width 1263 height 94
click at [1026, 281] on div "账号： 员工姓名： 类型： 状态： 起始时间： 结束时间： 充值区间： ~ 重 置 查 询" at bounding box center [850, 246] width 1263 height 94
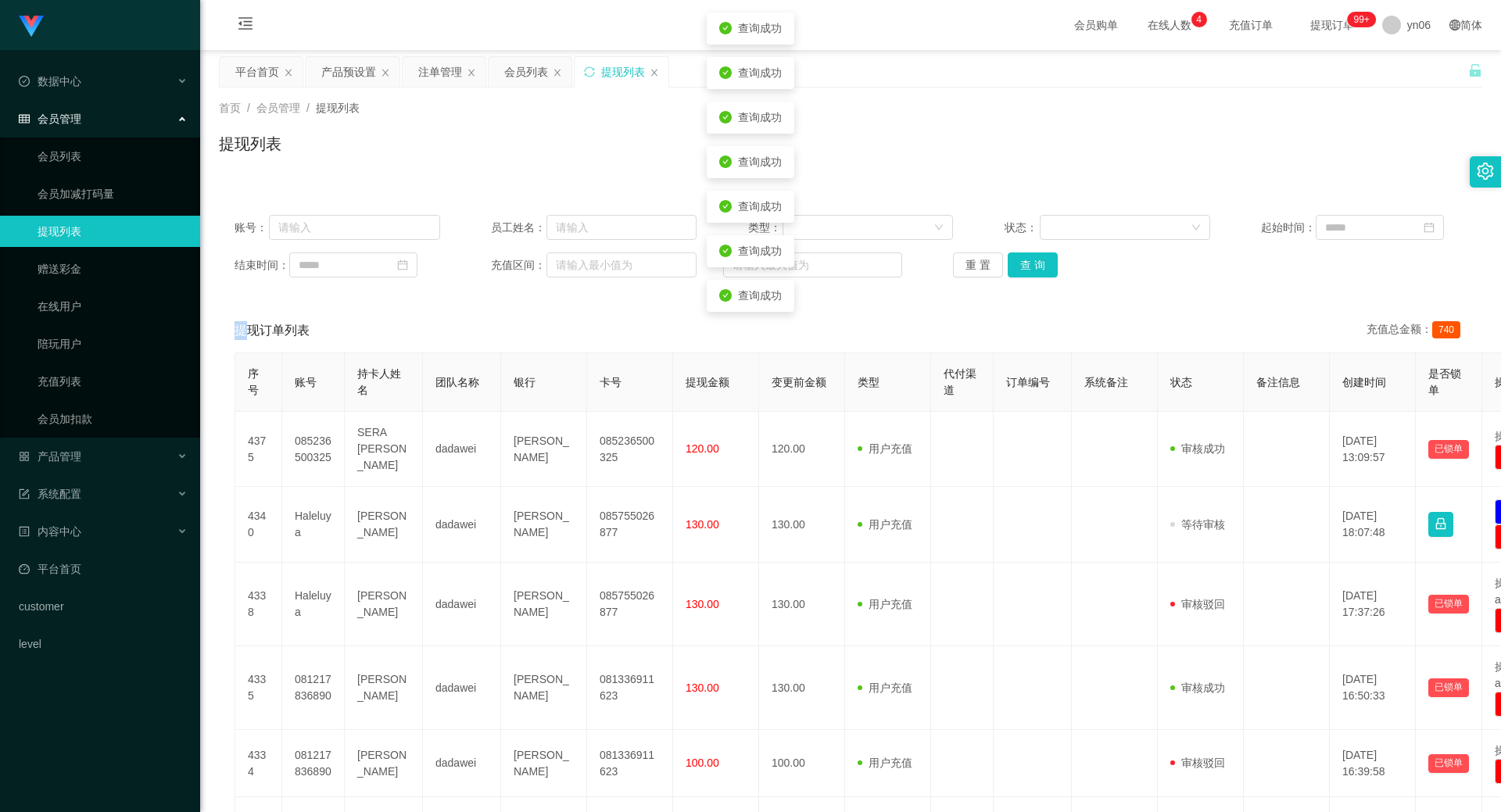
click at [1026, 281] on div "账号： 员工姓名： 类型： 状态： 起始时间： 结束时间： 充值区间： ~ 重 置 查 询" at bounding box center [850, 246] width 1263 height 94
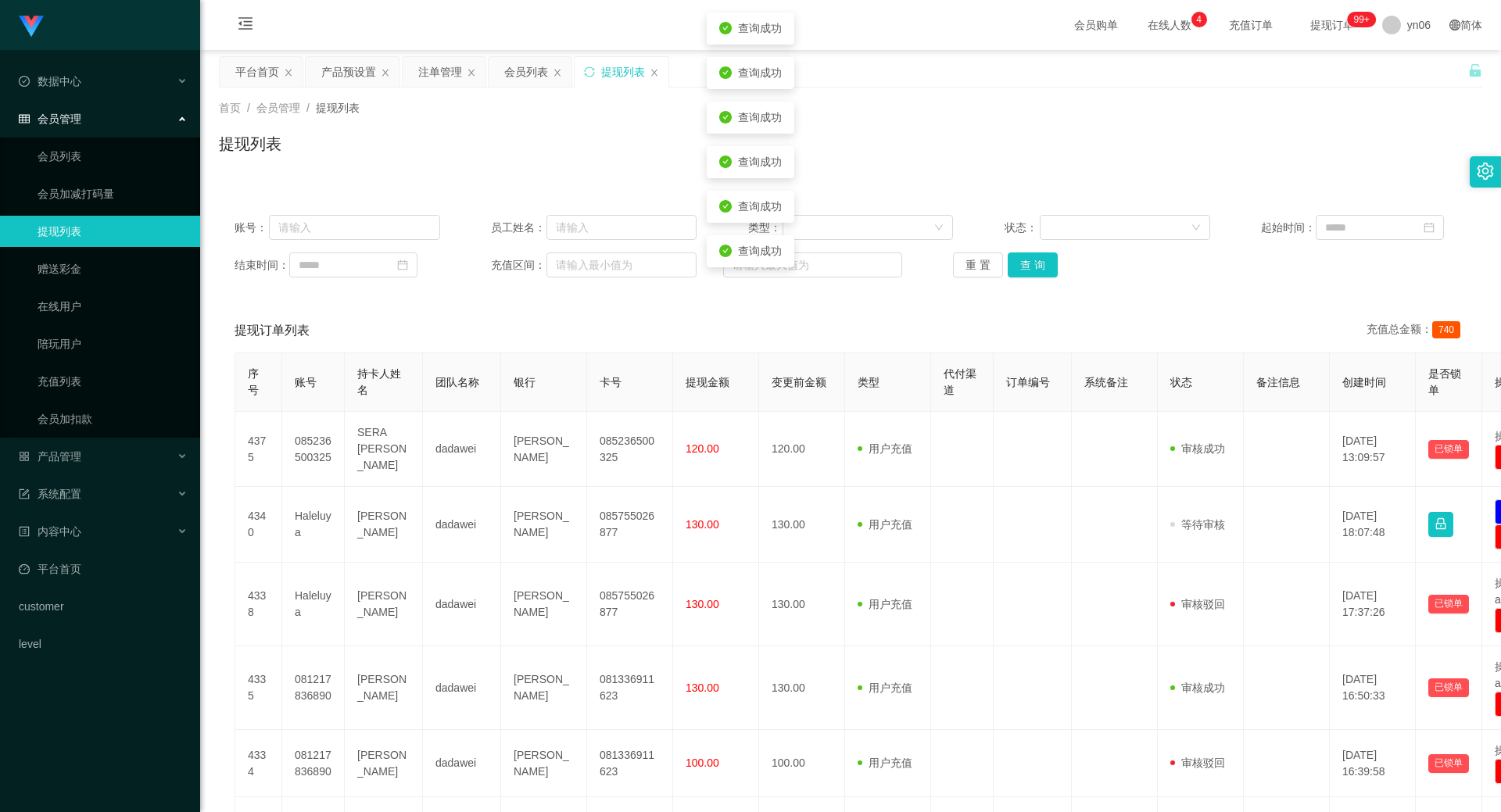
click at [1027, 277] on div "账号： 员工姓名： 类型： 状态： 起始时间： 结束时间： 充值区间： ~ 重 置 查 询" at bounding box center [850, 246] width 1263 height 94
click at [1028, 273] on div "账号： 员工姓名： 类型： 状态： 起始时间： 结束时间： 充值区间： ~ 重 置 查 询" at bounding box center [850, 246] width 1263 height 94
click at [1028, 273] on button "查 询" at bounding box center [1032, 265] width 50 height 25
click at [1028, 273] on div "重 置 查 询" at bounding box center [1055, 265] width 206 height 25
click at [1028, 274] on button "查 询" at bounding box center [1032, 265] width 50 height 25
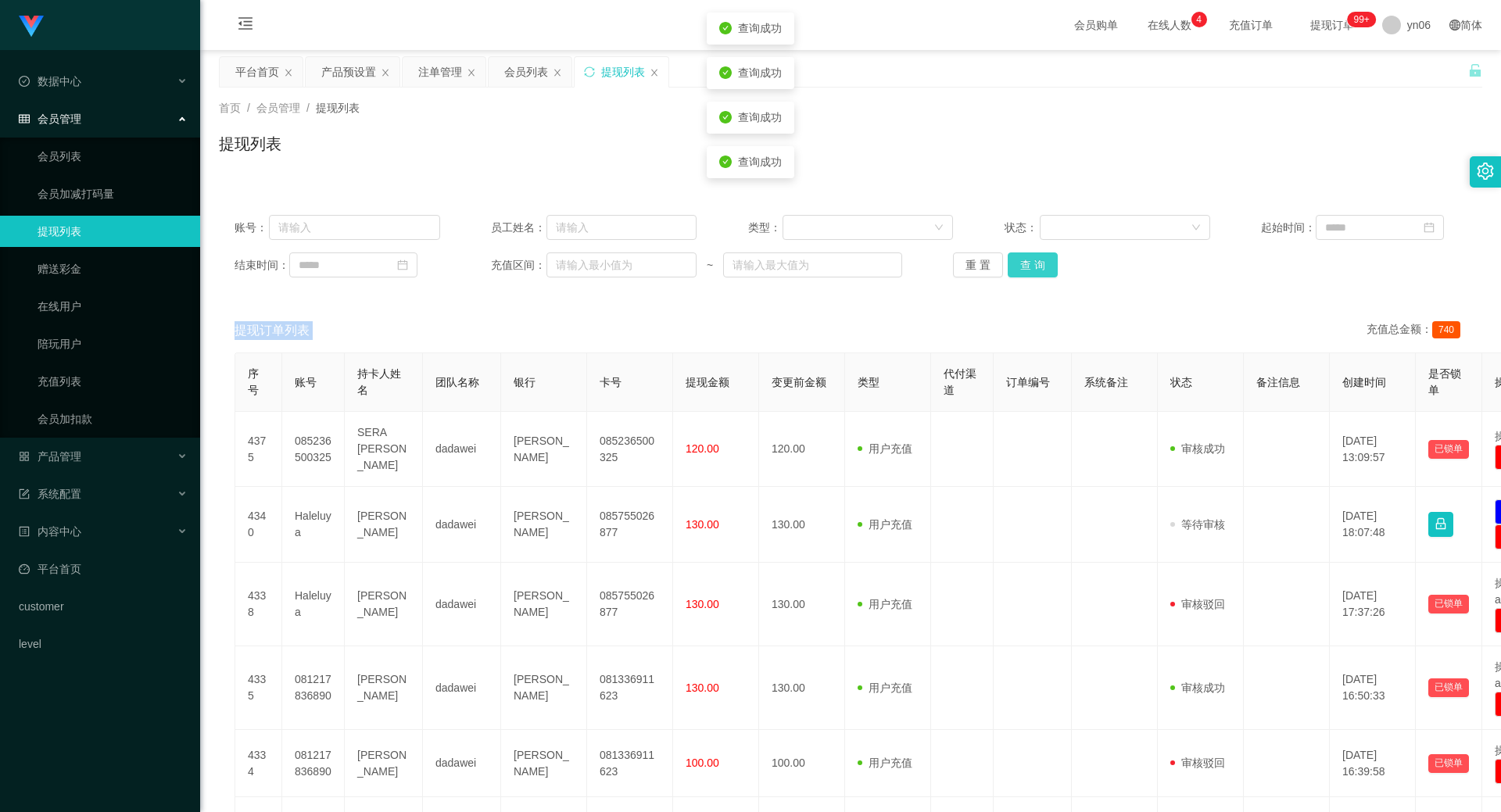
click at [1028, 274] on div "重 置 查 询" at bounding box center [1055, 265] width 206 height 25
click at [1025, 275] on button "查 询" at bounding box center [1032, 265] width 50 height 25
click at [1022, 281] on div "账号： 员工姓名： 类型： 状态： 起始时间： 结束时间： 充值区间： ~ 重 置 查 询" at bounding box center [850, 246] width 1263 height 94
click at [1027, 274] on button "查 询" at bounding box center [1032, 265] width 50 height 25
click at [1025, 275] on div "重 置 查 询" at bounding box center [1055, 265] width 206 height 25
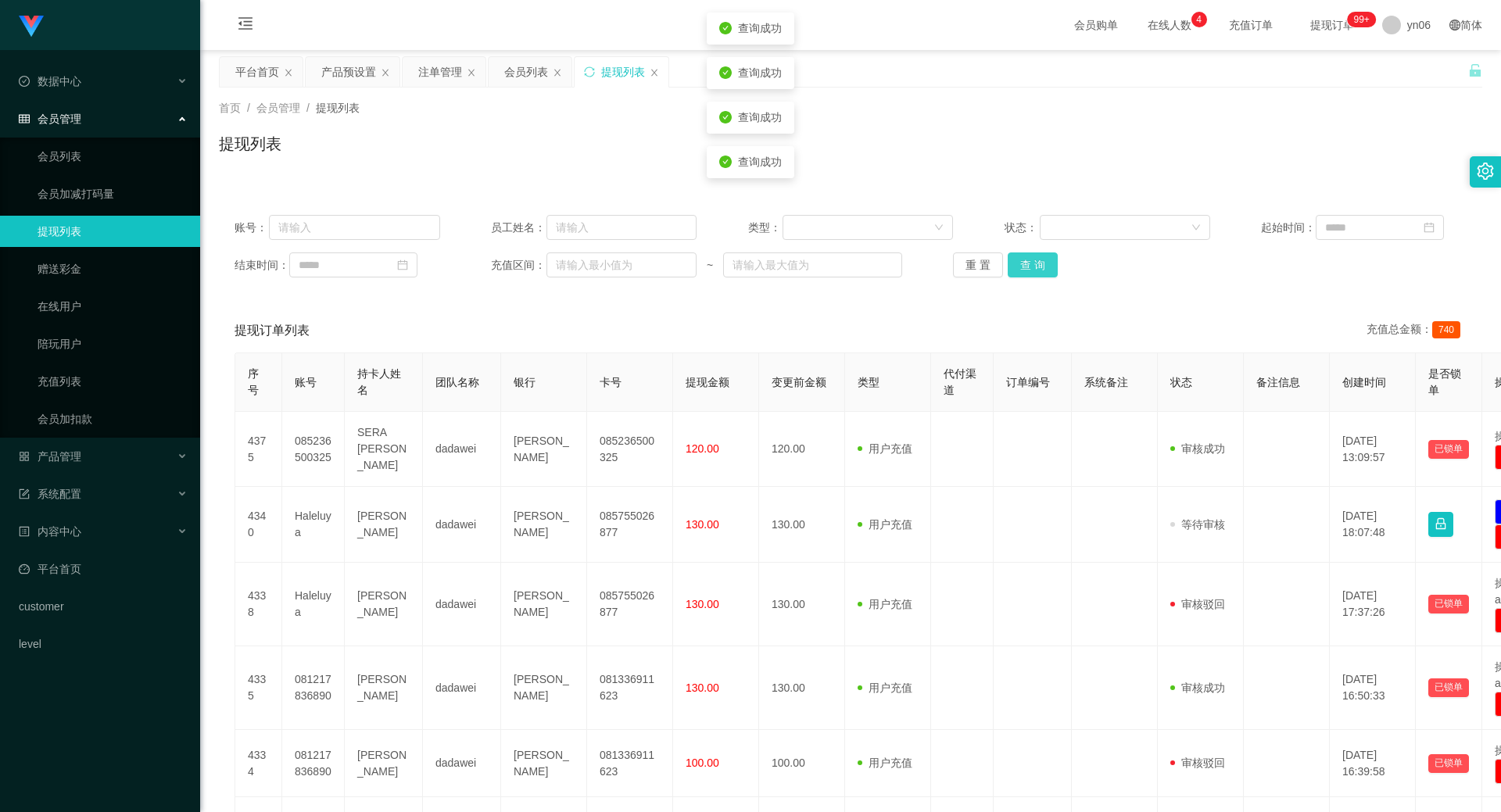
click at [1026, 275] on button "查 询" at bounding box center [1032, 265] width 50 height 25
click at [1025, 277] on div "账号： 员工姓名： 类型： 状态： 起始时间： 结束时间： 充值区间： ~ 重 置 查 询" at bounding box center [850, 246] width 1263 height 94
click at [1025, 275] on div "账号： 员工姓名： 类型： 状态： 起始时间： 结束时间： 充值区间： ~ 重 置 查 询" at bounding box center [850, 246] width 1263 height 94
click at [1024, 276] on button "查 询" at bounding box center [1032, 265] width 50 height 25
click at [1024, 277] on div "账号： 员工姓名： 类型： 状态： 起始时间： 结束时间： 充值区间： ~ 重 置 查 询" at bounding box center [850, 246] width 1263 height 94
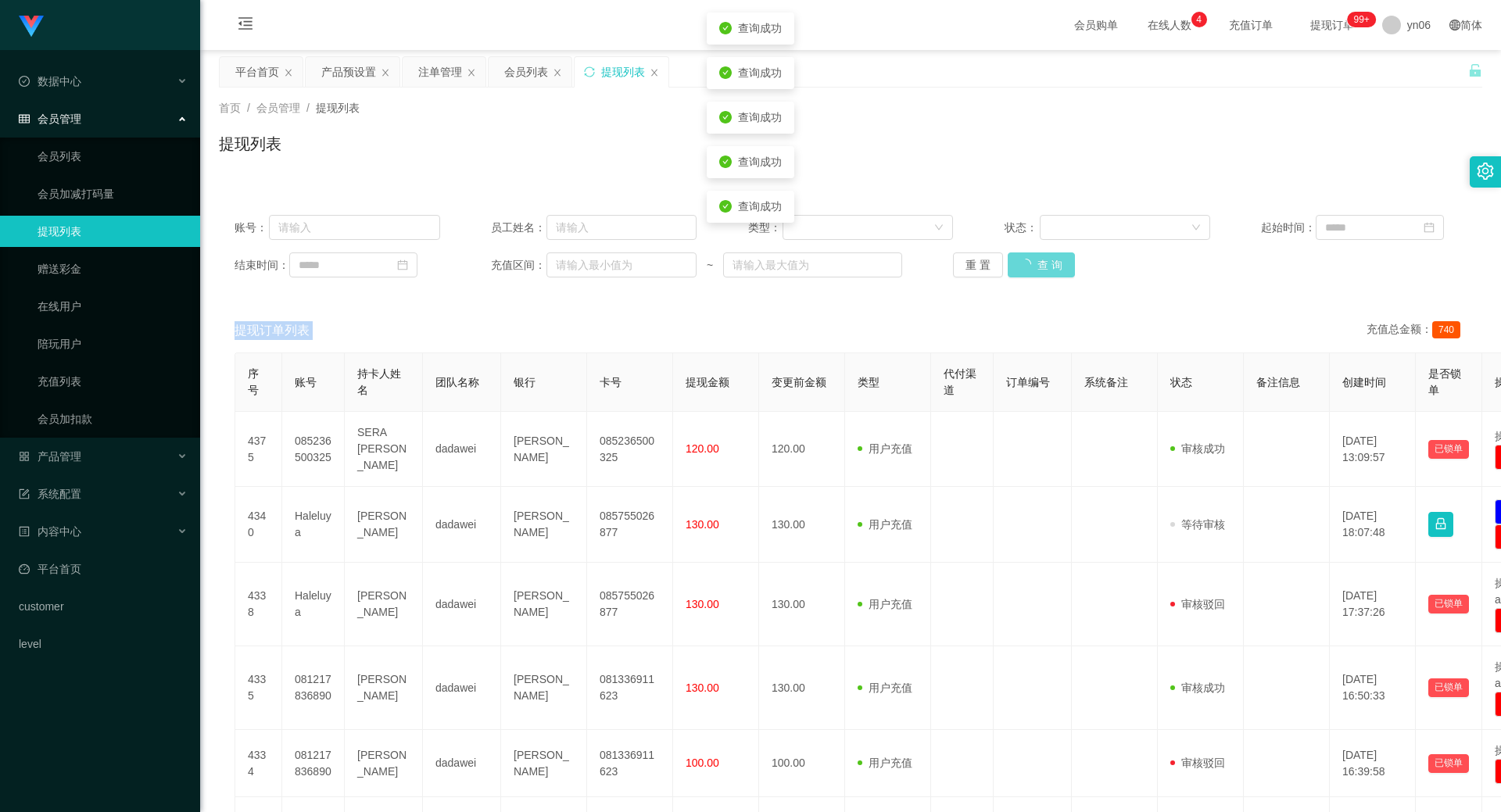
click at [1024, 277] on div "账号： 员工姓名： 类型： 状态： 起始时间： 结束时间： 充值区间： ~ 重 置 查 询" at bounding box center [850, 246] width 1263 height 94
click at [1022, 277] on div "账号： 员工姓名： 类型： 状态： 起始时间： 结束时间： 充值区间： ~ 重 置 查 询" at bounding box center [850, 246] width 1263 height 94
click at [1023, 277] on div "账号： 员工姓名： 类型： 状态： 起始时间： 结束时间： 充值区间： ~ 重 置 查 询" at bounding box center [850, 246] width 1263 height 94
click at [1044, 262] on button "查 询" at bounding box center [1032, 265] width 50 height 25
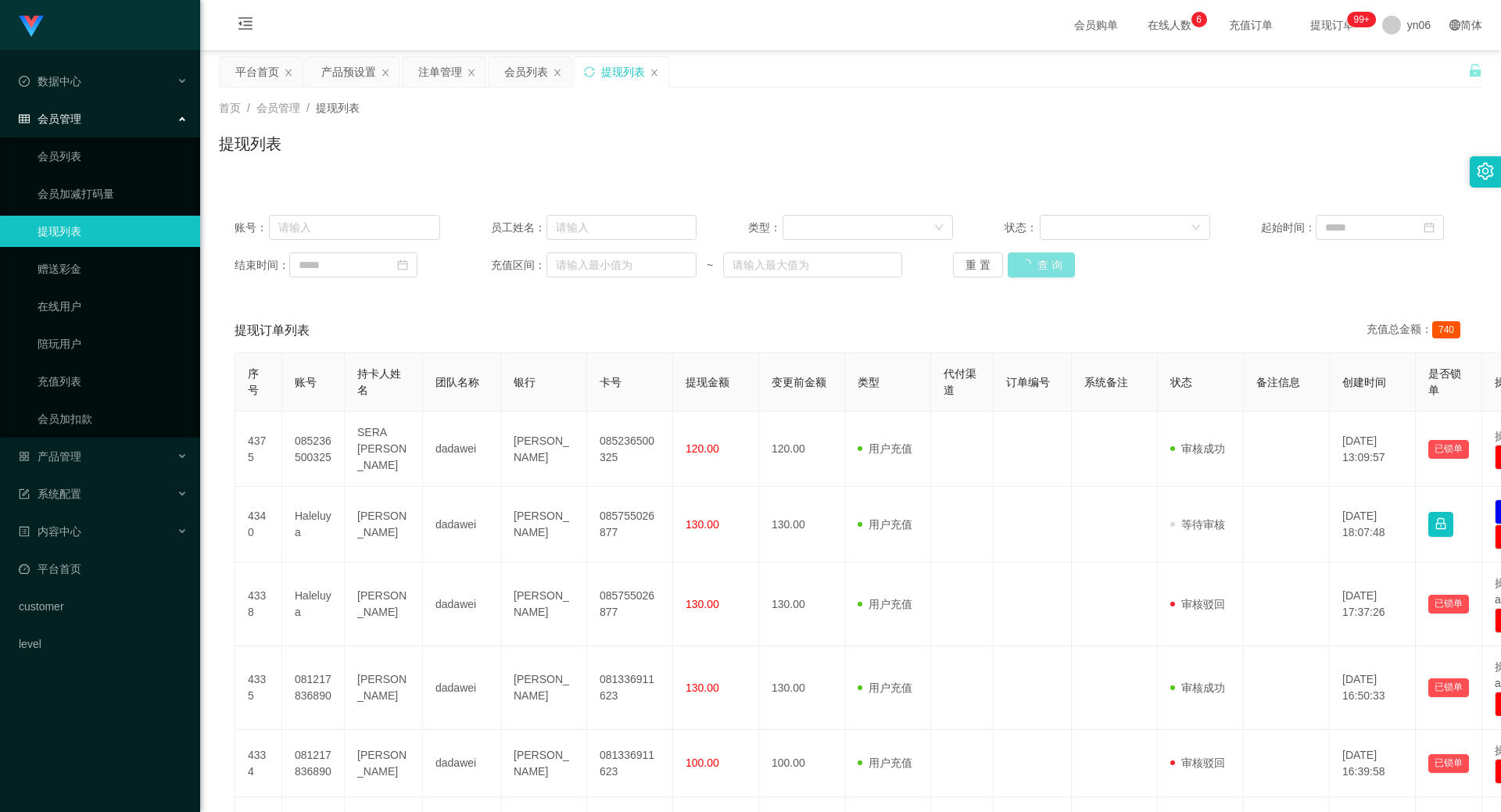
click at [1037, 255] on div "重 置 查 询" at bounding box center [1055, 265] width 206 height 25
click at [1035, 259] on button "查 询" at bounding box center [1041, 265] width 67 height 25
click at [1035, 261] on div "重 置 查 询" at bounding box center [1055, 265] width 206 height 25
click at [1035, 261] on button "查 询" at bounding box center [1032, 265] width 50 height 25
click at [1035, 261] on div "重 置 查 询" at bounding box center [1055, 265] width 206 height 25
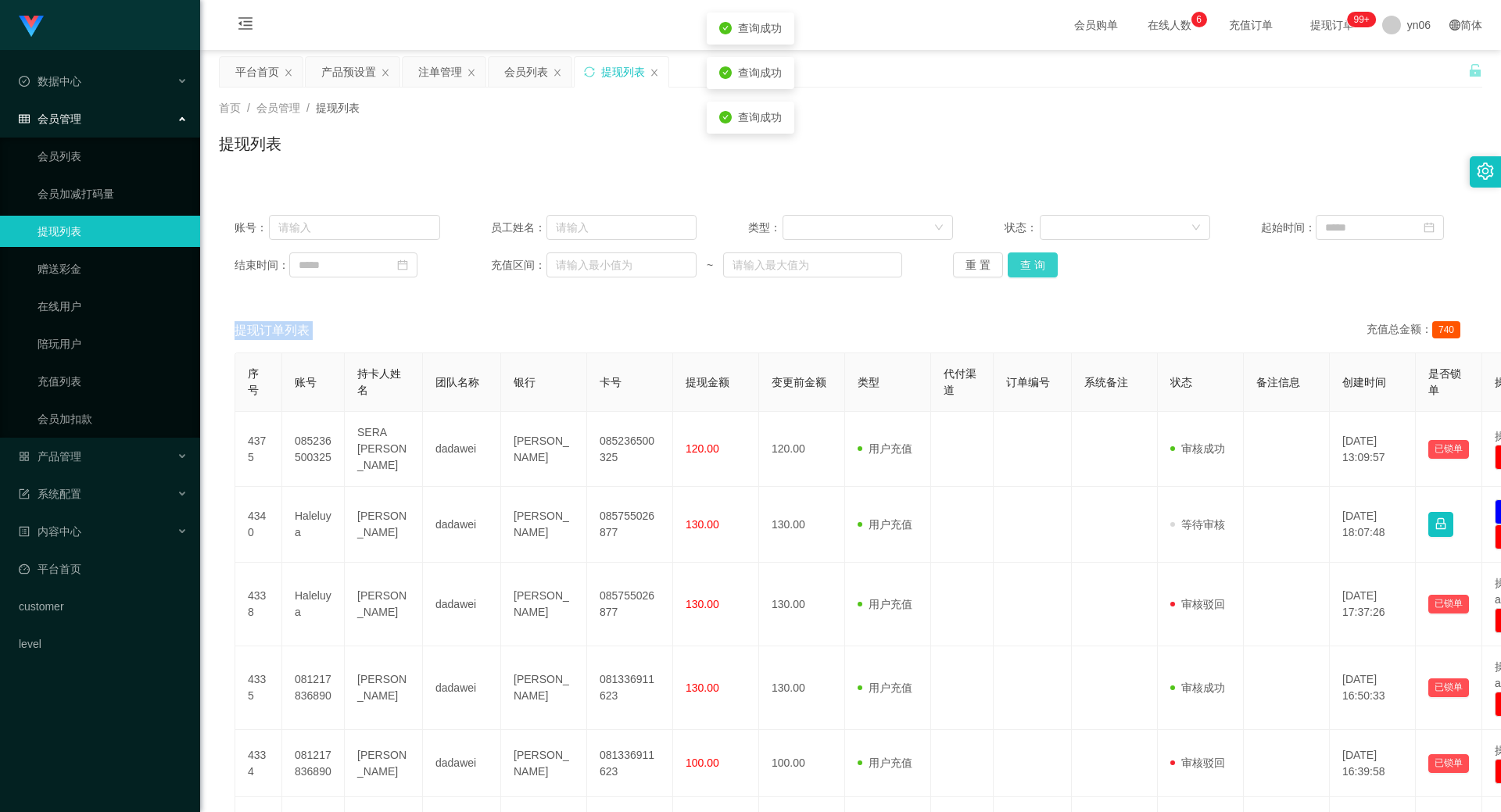
click at [1042, 267] on button "查 询" at bounding box center [1032, 265] width 50 height 25
click at [1046, 267] on div "重 置 查 询" at bounding box center [1055, 265] width 206 height 25
click at [1046, 267] on button "查 询" at bounding box center [1032, 265] width 50 height 25
click at [118, 155] on link "会员列表" at bounding box center [112, 155] width 150 height 31
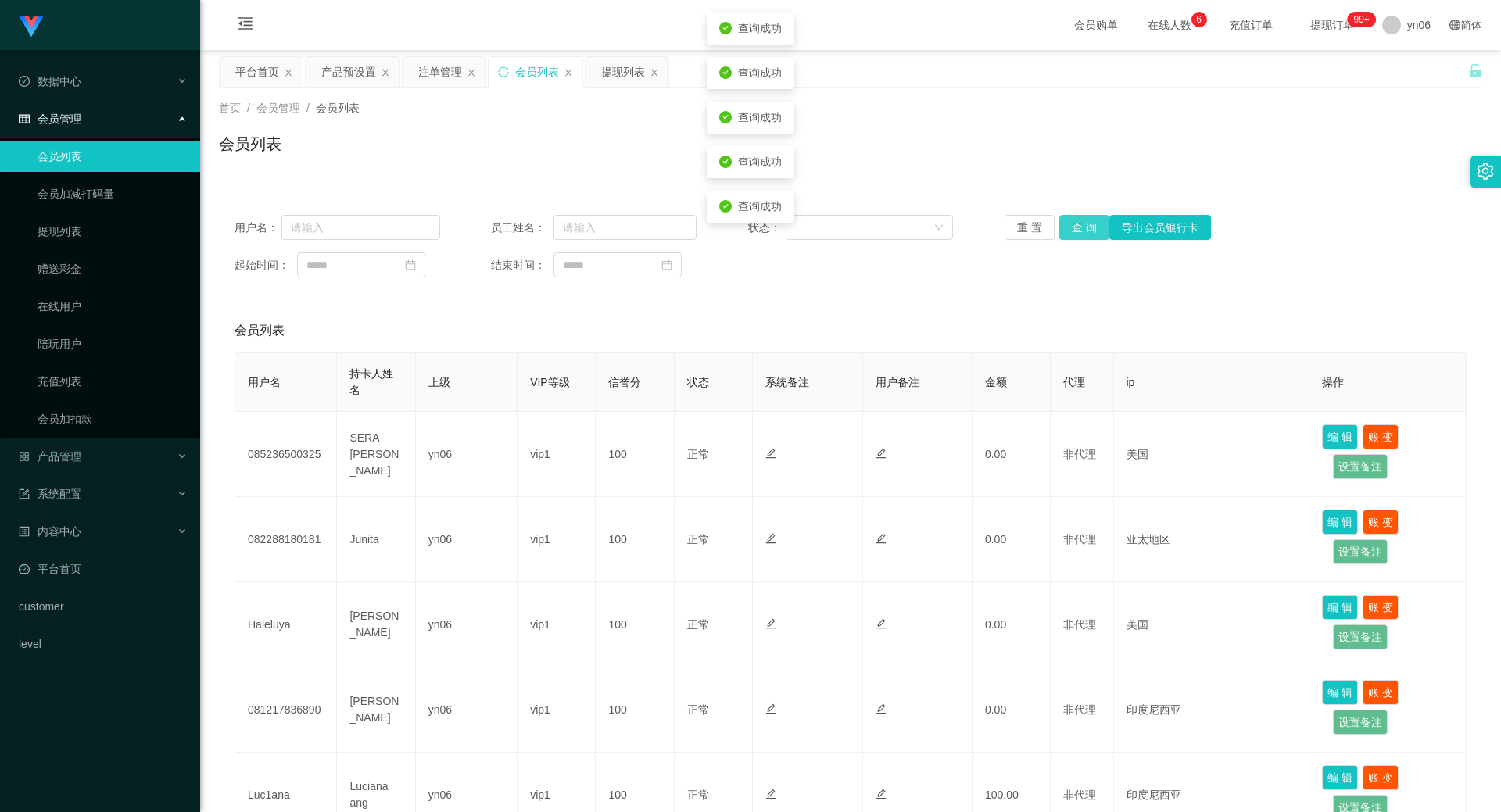
click at [1076, 222] on button "查 询" at bounding box center [1083, 227] width 50 height 25
click at [1077, 227] on div "重 置 查 询 导出会员银行卡" at bounding box center [1107, 227] width 206 height 25
click at [1078, 228] on button "查 询" at bounding box center [1083, 227] width 50 height 25
click at [1078, 228] on div "重 置 查 询 导出会员银行卡" at bounding box center [1107, 227] width 206 height 25
click at [1079, 231] on button "查 询" at bounding box center [1092, 227] width 67 height 25
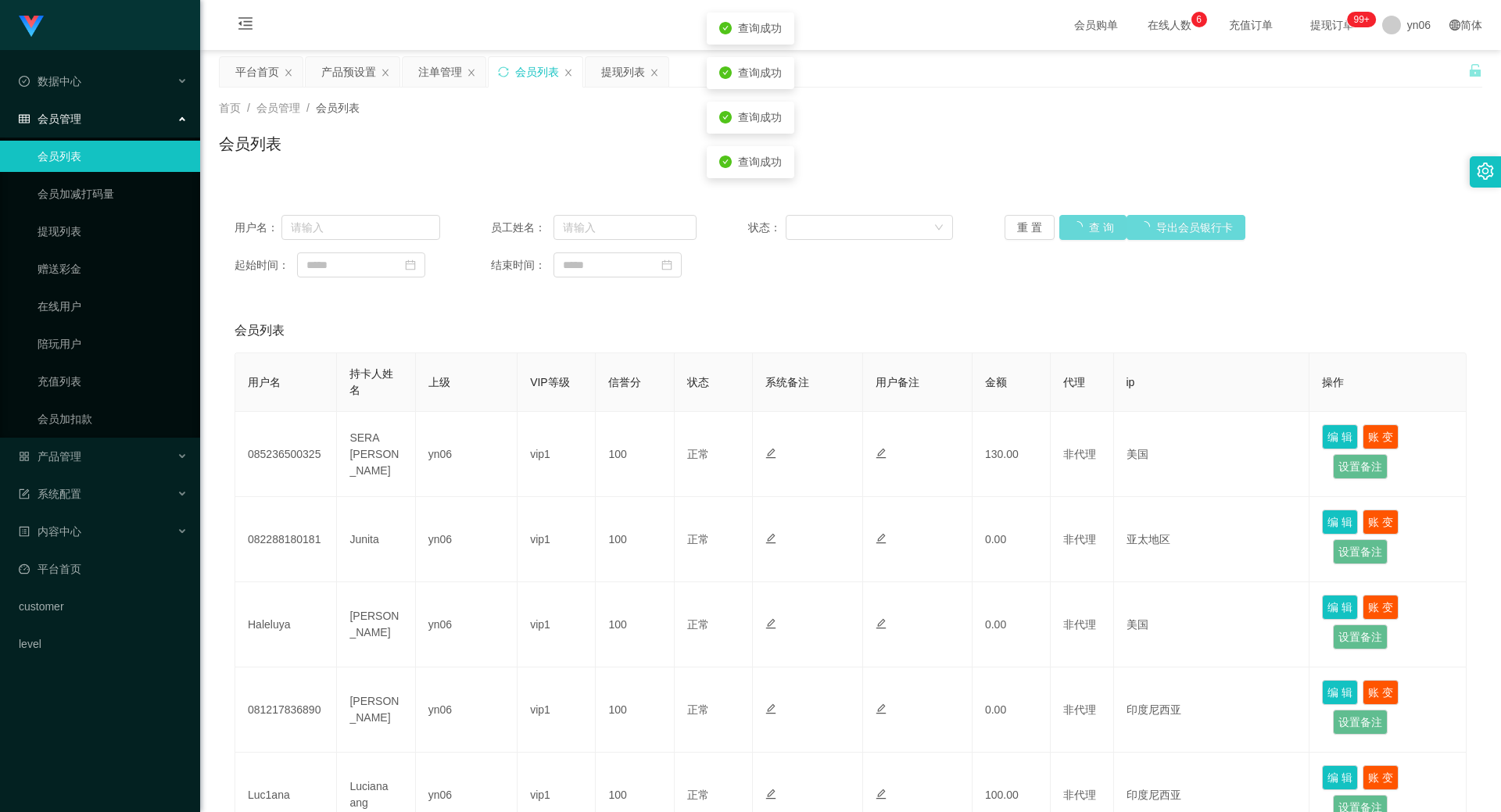
click at [1079, 238] on div "重 置 查 询 导出会员银行卡" at bounding box center [1107, 227] width 206 height 25
click at [1079, 238] on button "查 询" at bounding box center [1083, 227] width 50 height 25
click at [1078, 235] on div "重 置 查 询 导出会员银行卡" at bounding box center [1107, 227] width 206 height 25
click at [1079, 235] on button "查 询" at bounding box center [1083, 227] width 50 height 25
drag, startPoint x: 1079, startPoint y: 237, endPoint x: 1076, endPoint y: 228, distance: 9.5
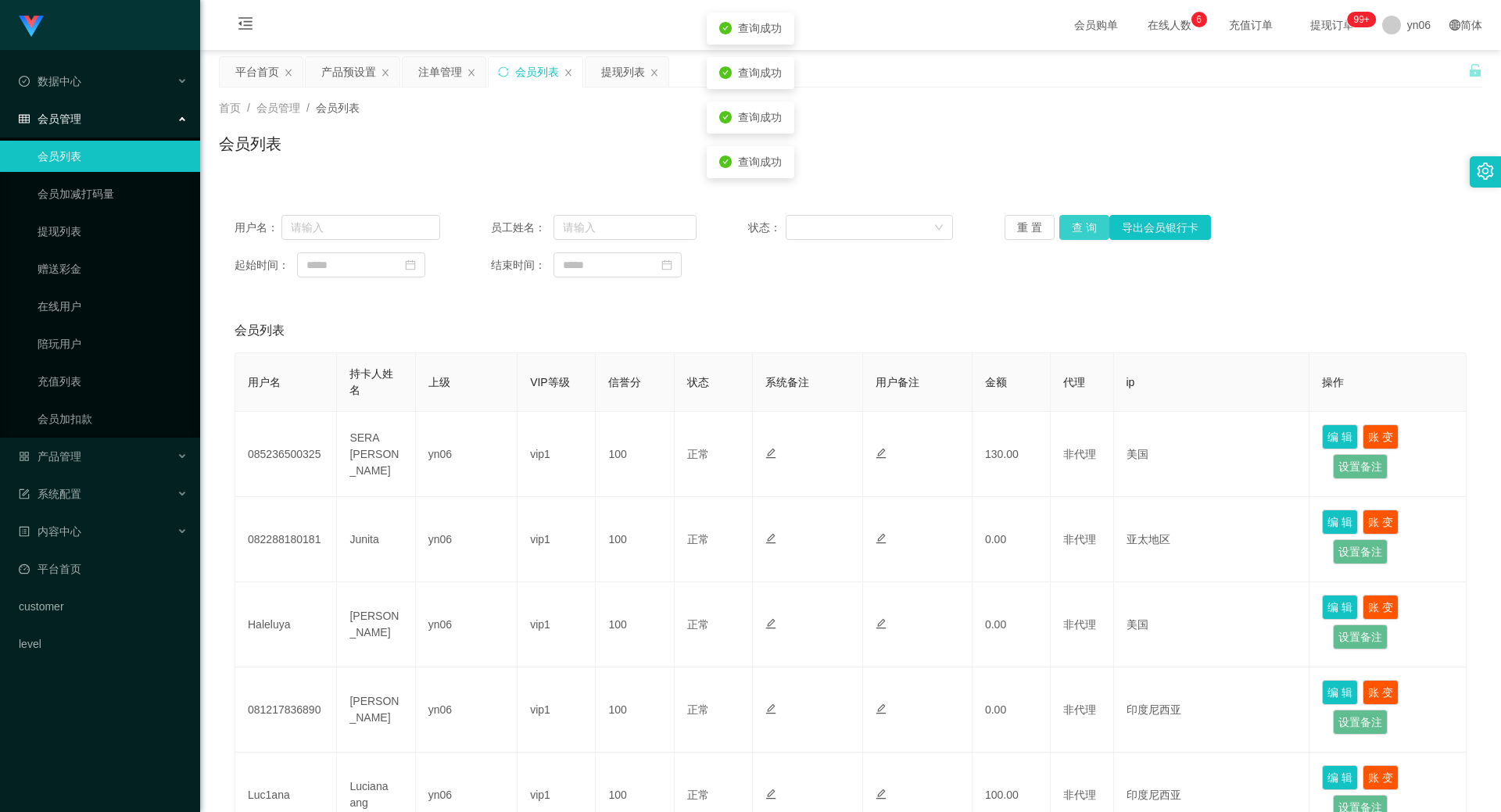
click at [1080, 232] on div "重 置 查 询 导出会员银行卡" at bounding box center [1107, 227] width 206 height 25
click at [1076, 228] on button "查 询" at bounding box center [1083, 227] width 50 height 25
click at [1075, 229] on div "重 置 查 询 导出会员银行卡" at bounding box center [1107, 227] width 206 height 25
click at [1076, 225] on button "查 询" at bounding box center [1083, 227] width 50 height 25
click at [1077, 225] on div "重 置 查 询 导出会员银行卡" at bounding box center [1107, 227] width 206 height 25
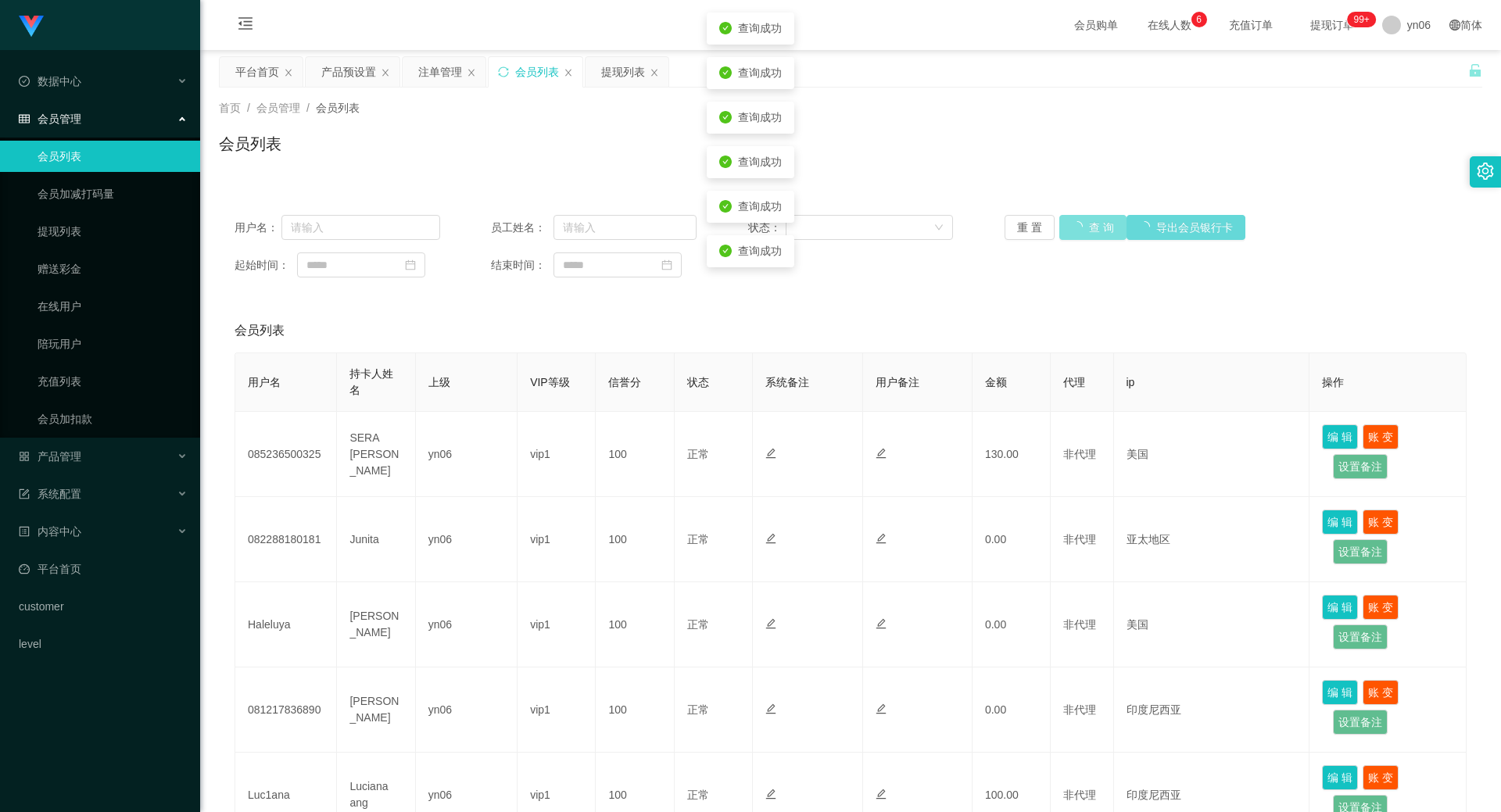
click at [1077, 225] on button "查 询" at bounding box center [1092, 227] width 67 height 25
click at [1075, 224] on div "重 置 查 询 导出会员银行卡" at bounding box center [1107, 227] width 206 height 25
click at [1077, 228] on button "查 询" at bounding box center [1083, 227] width 50 height 25
click at [1077, 228] on div "重 置 查 询 导出会员银行卡" at bounding box center [1107, 227] width 206 height 25
click at [1075, 223] on button "查 询" at bounding box center [1083, 227] width 50 height 25
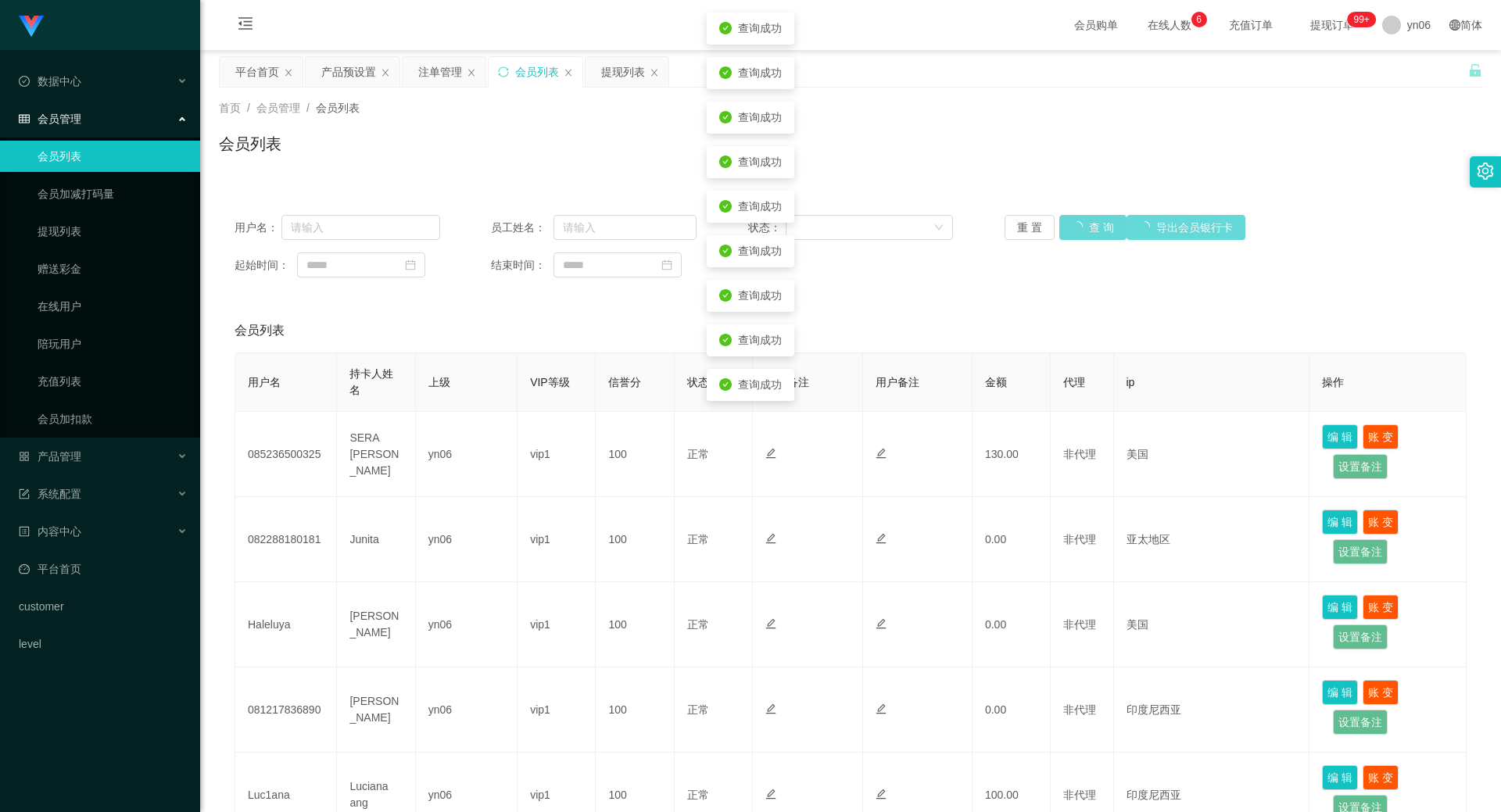
click at [1074, 226] on div "重 置 查 询 导出会员银行卡" at bounding box center [1107, 227] width 206 height 25
click at [1074, 227] on button "查 询" at bounding box center [1083, 227] width 50 height 25
click at [1066, 219] on button "查 询" at bounding box center [1083, 227] width 50 height 25
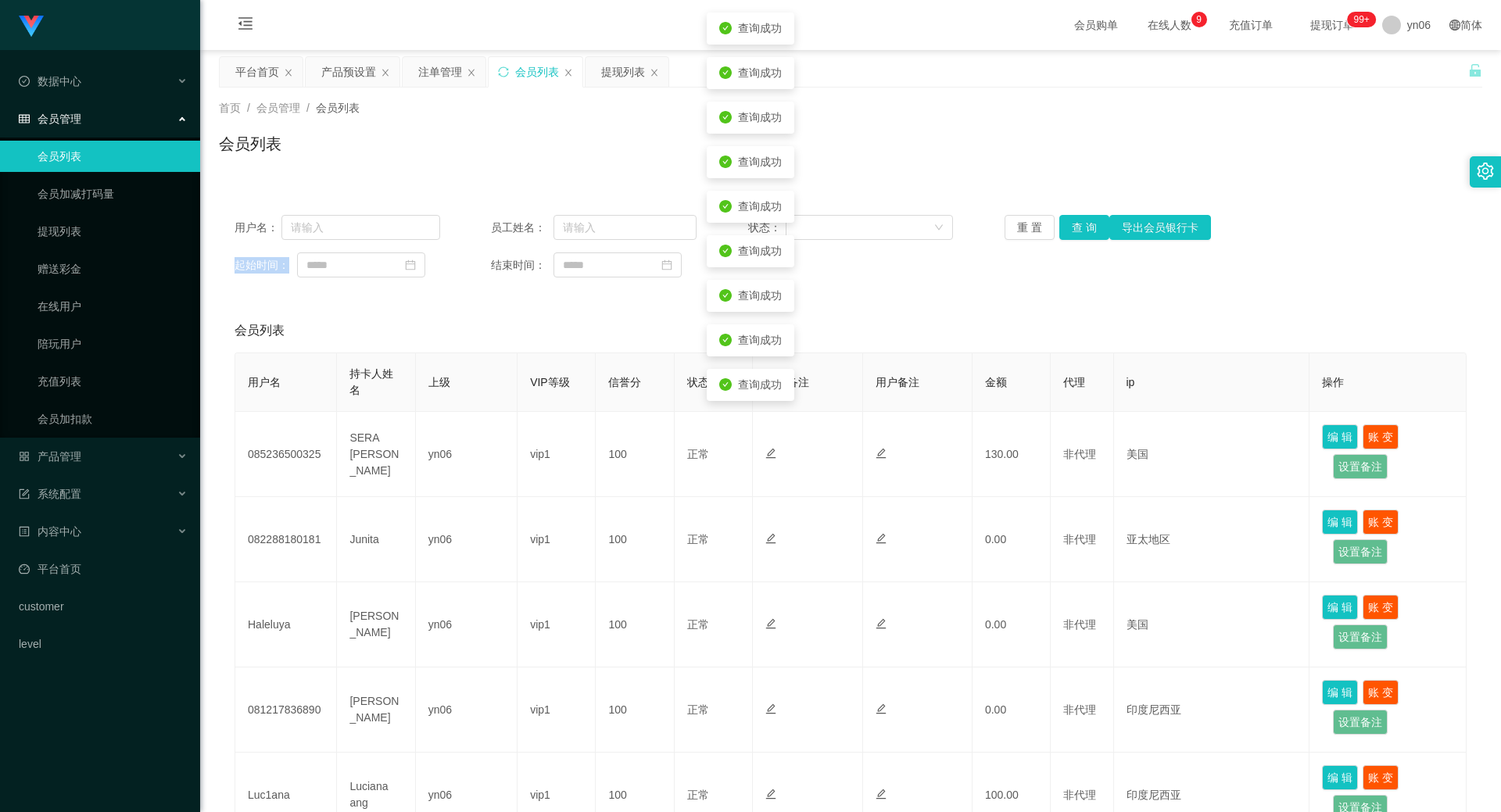
click at [1066, 219] on div "重 置 查 询 导出会员银行卡" at bounding box center [1107, 227] width 206 height 25
click at [1074, 222] on button "查 询" at bounding box center [1083, 227] width 50 height 25
click at [1074, 222] on div "重 置 查 询 导出会员银行卡" at bounding box center [1107, 227] width 206 height 25
click at [1074, 222] on button "查 询" at bounding box center [1083, 227] width 50 height 25
click at [1074, 222] on div "重 置 查 询 导出会员银行卡" at bounding box center [1107, 227] width 206 height 25
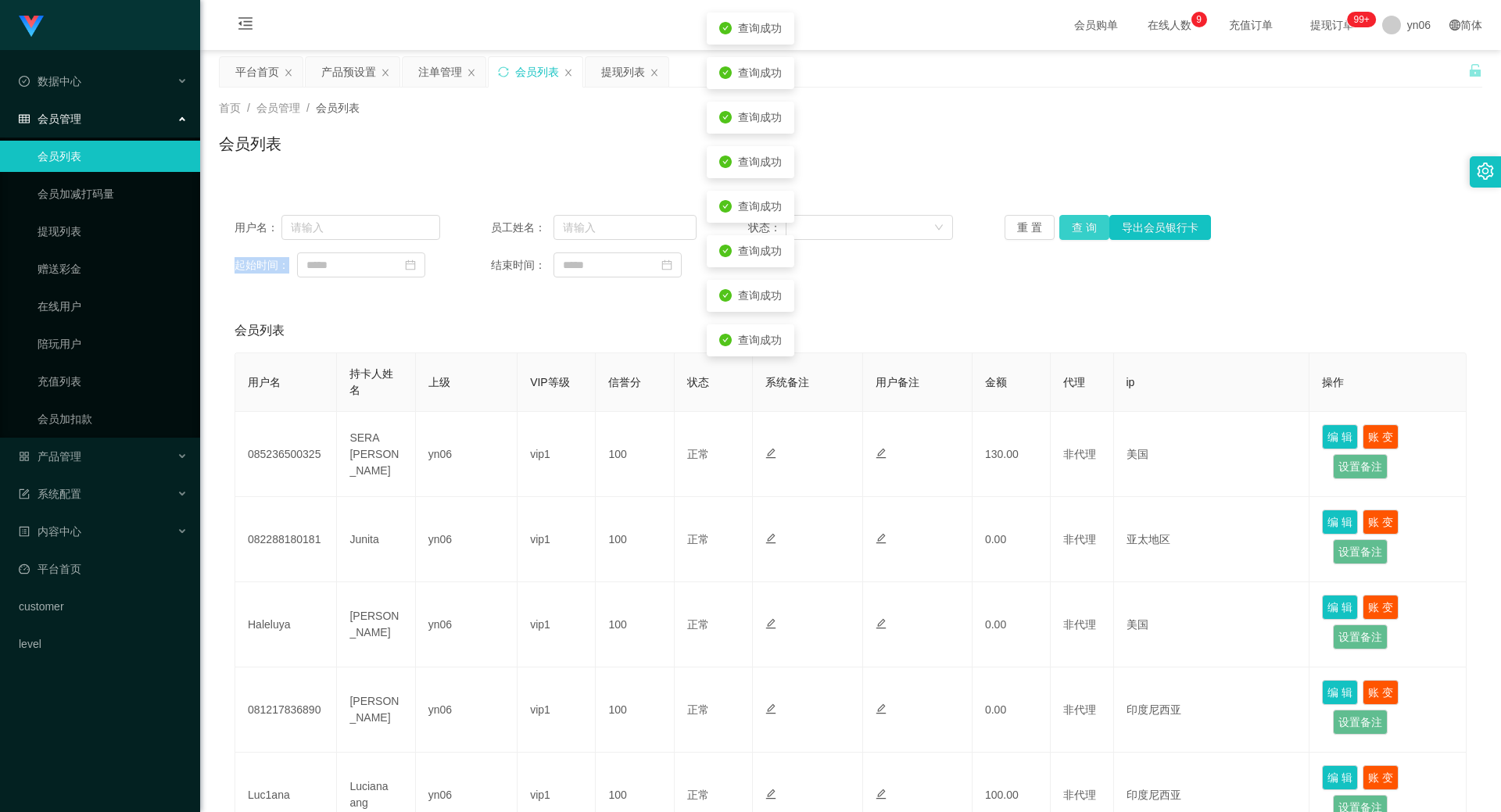
click at [1074, 222] on button "查 询" at bounding box center [1083, 227] width 50 height 25
click at [1074, 222] on div "重 置 查 询 导出会员银行卡" at bounding box center [1107, 227] width 206 height 25
click at [1074, 222] on button "查 询" at bounding box center [1092, 227] width 67 height 25
click at [1074, 222] on div "重 置 查 询 导出会员银行卡" at bounding box center [1107, 227] width 206 height 25
click at [1074, 222] on button "查 询" at bounding box center [1083, 227] width 50 height 25
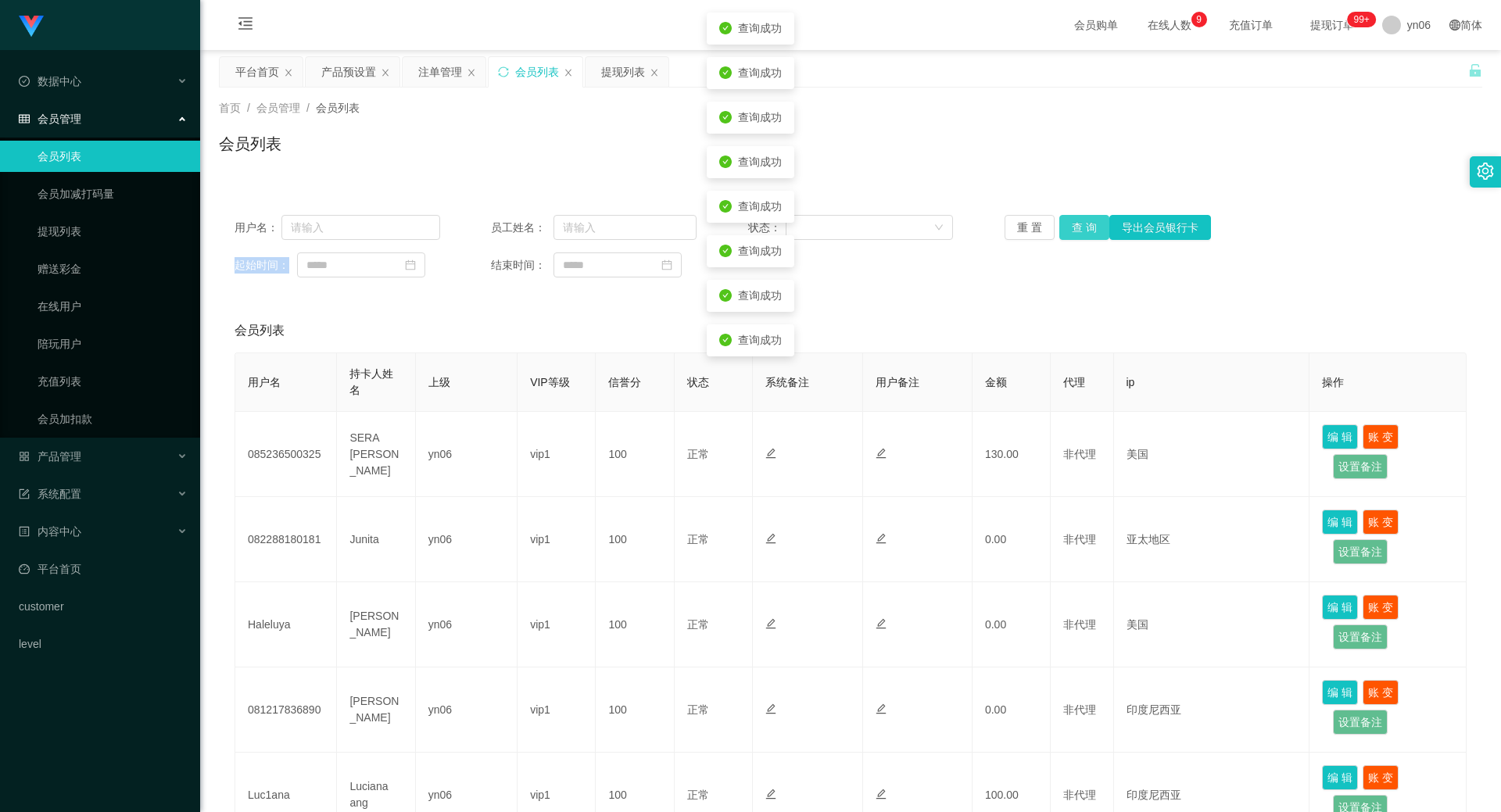
click at [1074, 222] on div "重 置 查 询 导出会员银行卡" at bounding box center [1107, 227] width 206 height 25
click at [1074, 222] on button "查 询" at bounding box center [1083, 227] width 50 height 25
click at [1074, 222] on div "重 置 查 询 导出会员银行卡" at bounding box center [1107, 227] width 206 height 25
click at [1074, 222] on button "查 询" at bounding box center [1083, 227] width 50 height 25
click at [1074, 222] on div "重 置 查 询 导出会员银行卡" at bounding box center [1107, 227] width 206 height 25
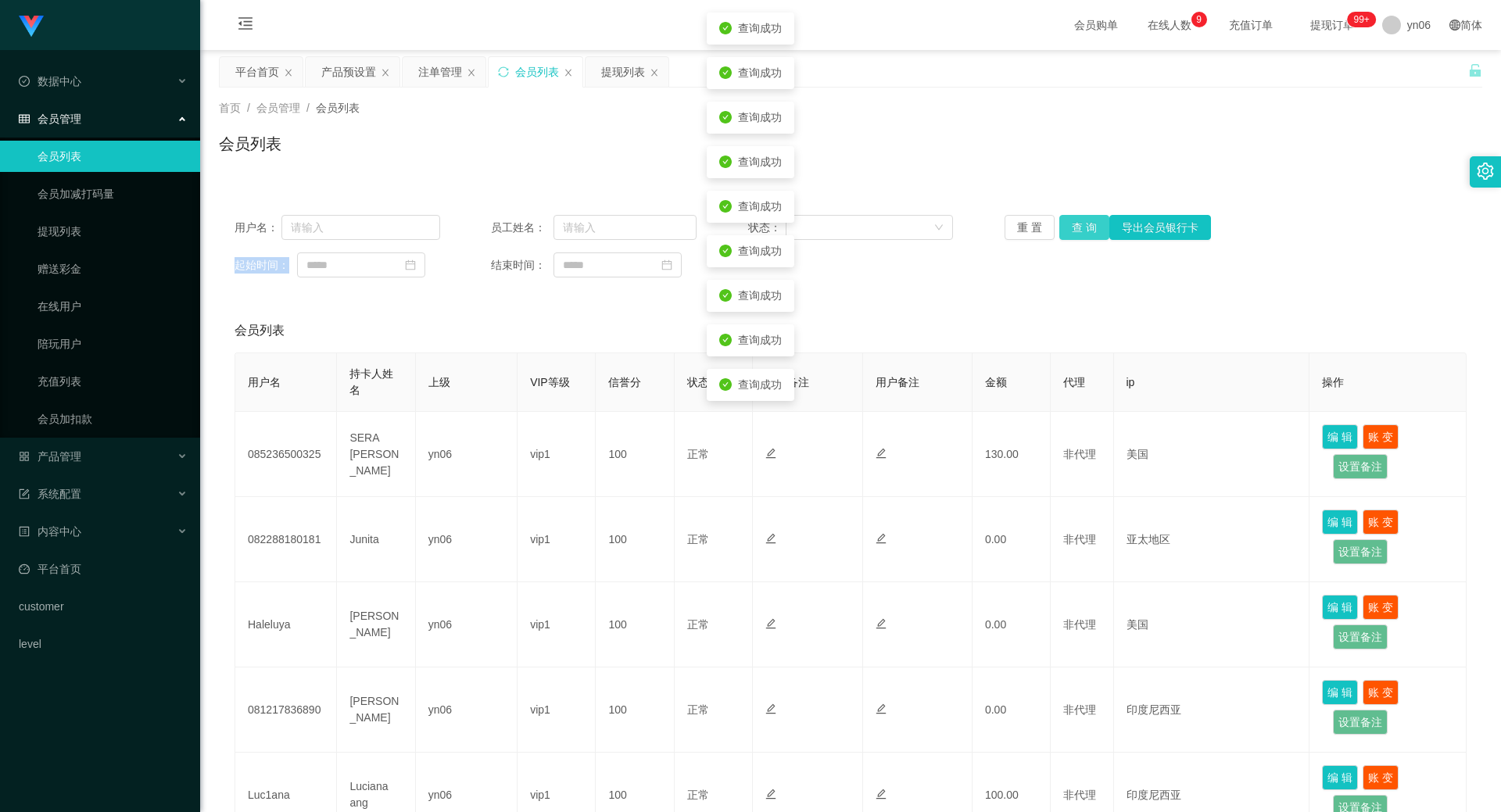
click at [1074, 222] on button "查 询" at bounding box center [1083, 227] width 50 height 25
click at [1074, 222] on div "重 置 查 询 导出会员银行卡" at bounding box center [1107, 227] width 206 height 25
click at [1076, 223] on button "查 询" at bounding box center [1083, 227] width 50 height 25
click at [1076, 223] on div "重 置 查 询 导出会员银行卡" at bounding box center [1107, 227] width 206 height 25
click at [1076, 223] on button "查 询" at bounding box center [1092, 227] width 67 height 25
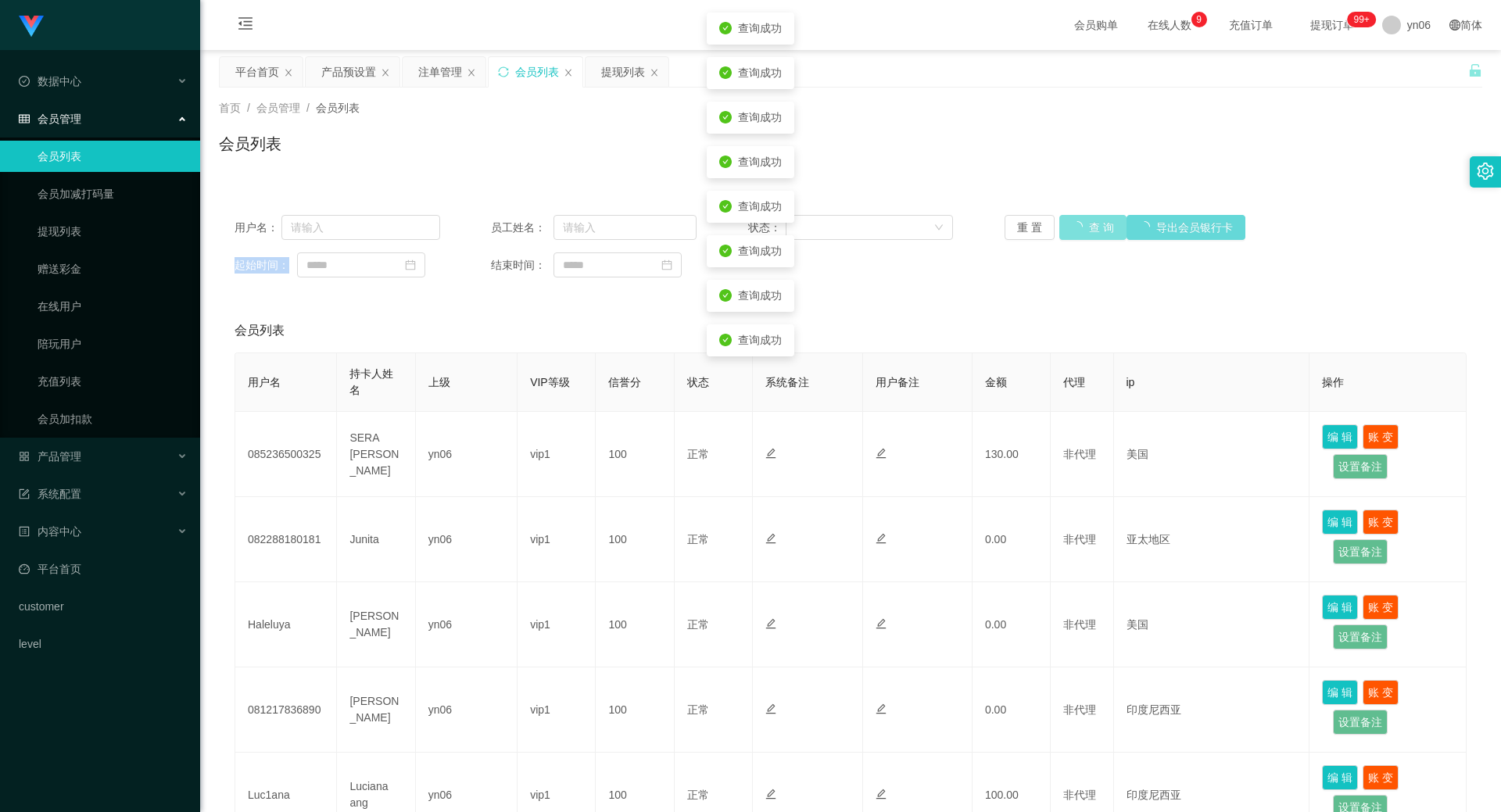
click at [1076, 223] on button "查 询" at bounding box center [1092, 227] width 67 height 25
click at [1077, 223] on div "重 置 查 询 导出会员银行卡" at bounding box center [1107, 227] width 206 height 25
click at [1077, 223] on button "查 询" at bounding box center [1083, 227] width 50 height 25
click at [1077, 223] on div "重 置 查 询 导出会员银行卡" at bounding box center [1107, 227] width 206 height 25
click at [1077, 223] on button "查 询" at bounding box center [1083, 227] width 50 height 25
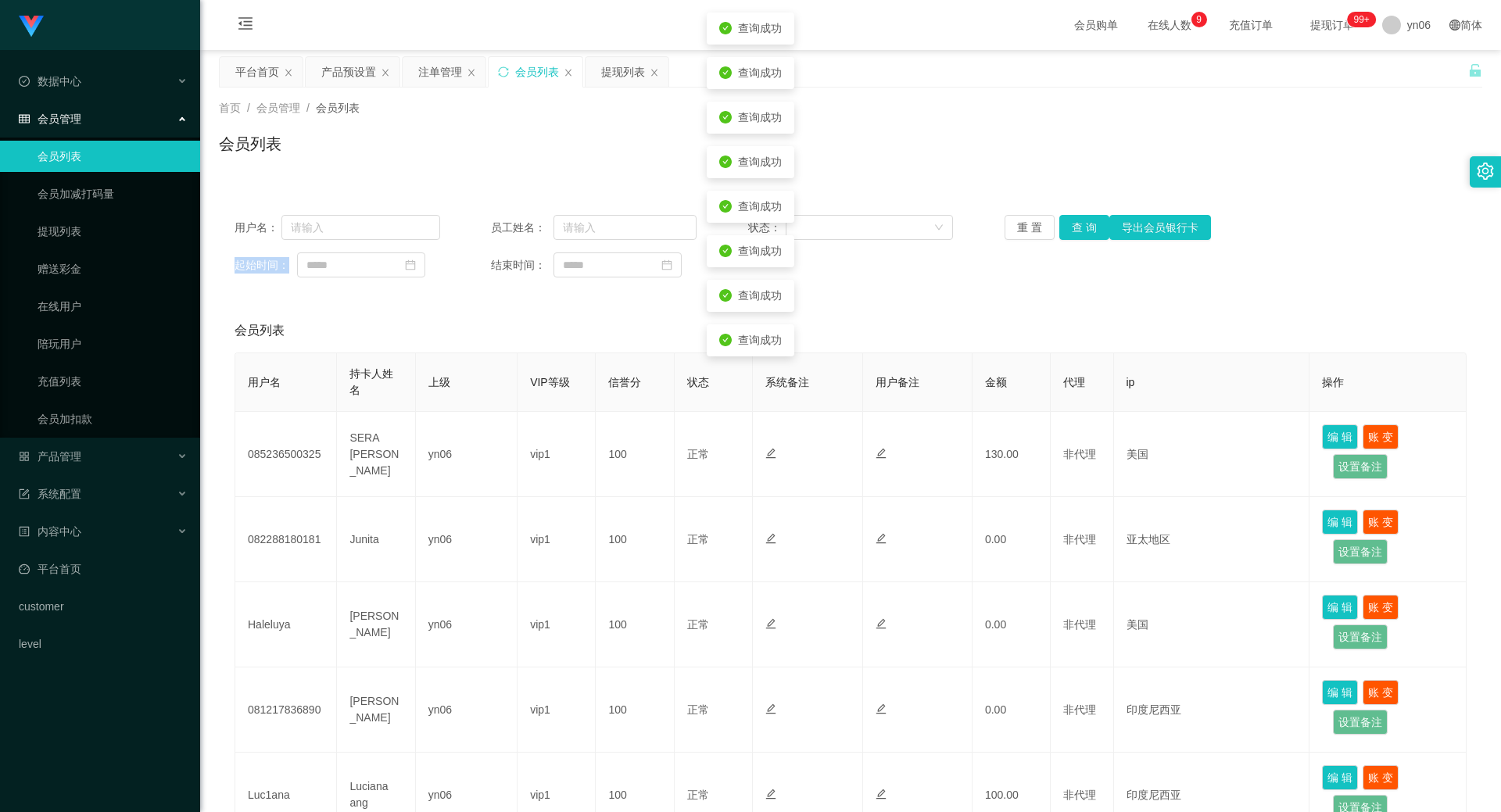
click at [1077, 223] on div "重 置 查 询 导出会员银行卡" at bounding box center [1107, 227] width 206 height 25
click at [1077, 223] on button "查 询" at bounding box center [1083, 227] width 50 height 25
click at [1077, 223] on div "重 置 查 询 导出会员银行卡" at bounding box center [1107, 227] width 206 height 25
click at [1077, 223] on button "查 询" at bounding box center [1092, 227] width 67 height 25
click at [1077, 223] on div "重 置 查 询 导出会员银行卡" at bounding box center [1107, 227] width 206 height 25
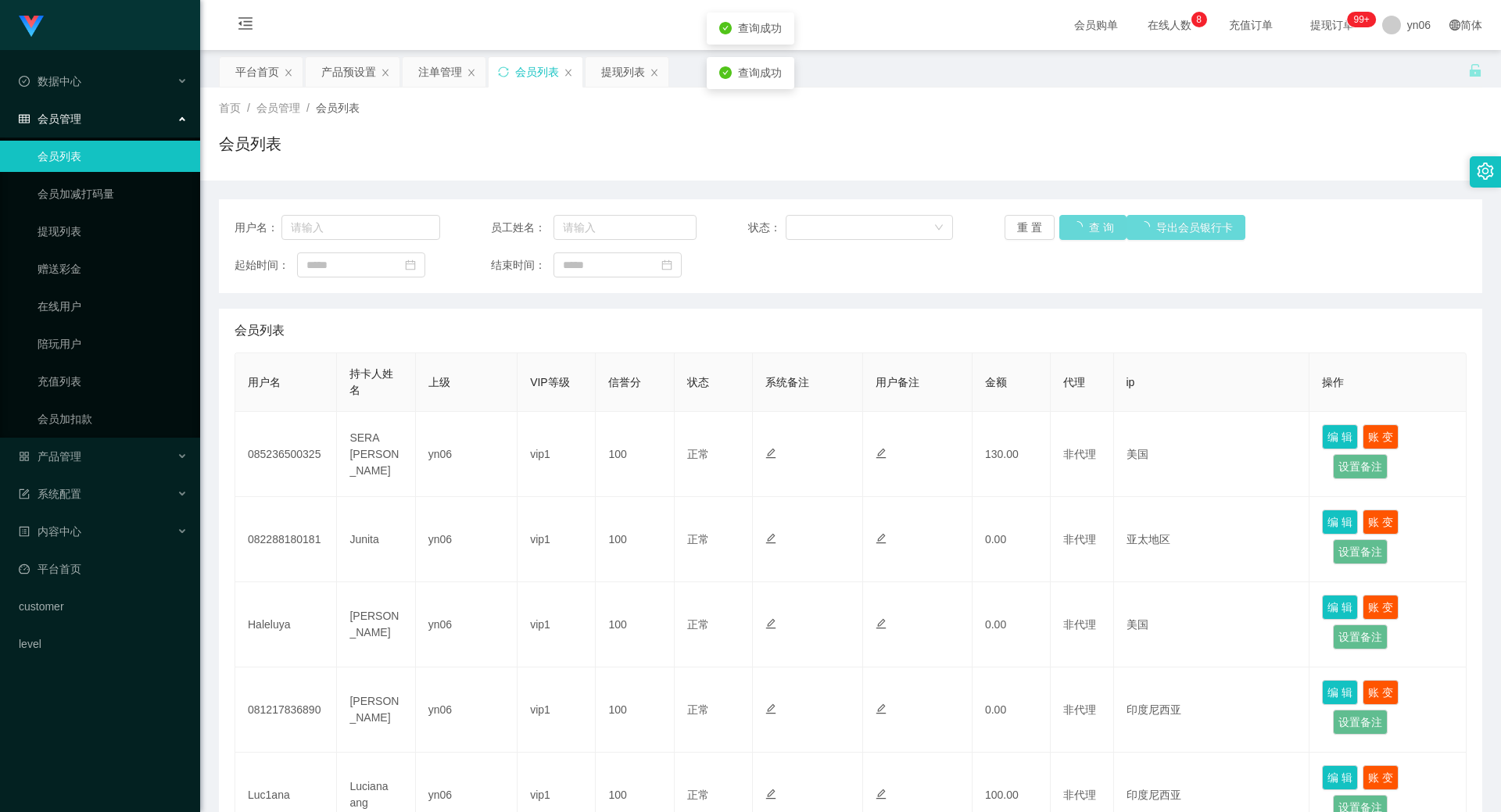
click at [1082, 231] on div "重 置 查 询 导出会员银行卡" at bounding box center [1107, 227] width 206 height 25
click at [1081, 228] on button "查 询" at bounding box center [1083, 227] width 50 height 25
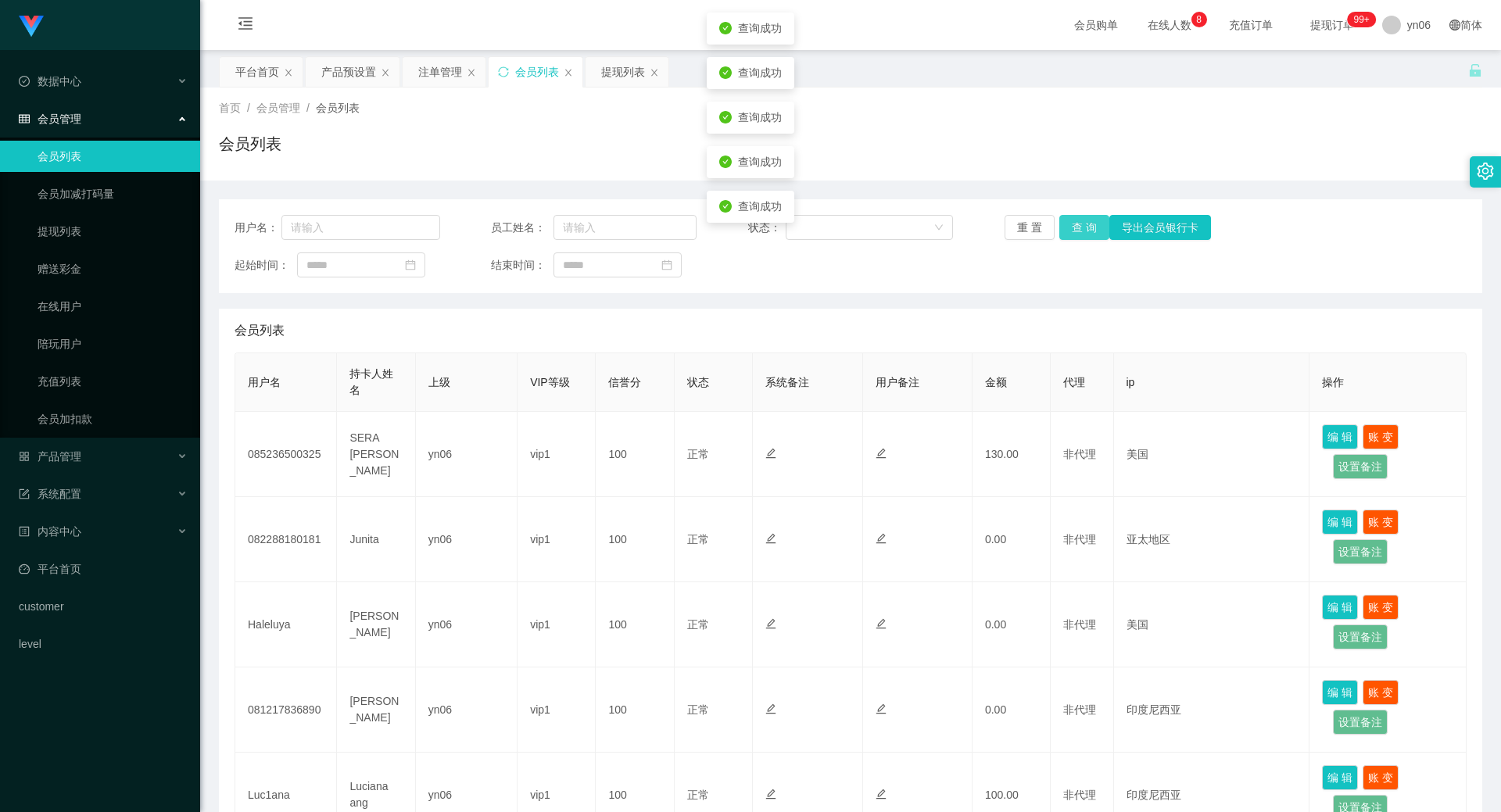
click at [1082, 222] on button "查 询" at bounding box center [1083, 227] width 50 height 25
click at [1081, 227] on button "查 询" at bounding box center [1083, 227] width 50 height 25
click at [1081, 227] on button "查 询" at bounding box center [1092, 227] width 67 height 25
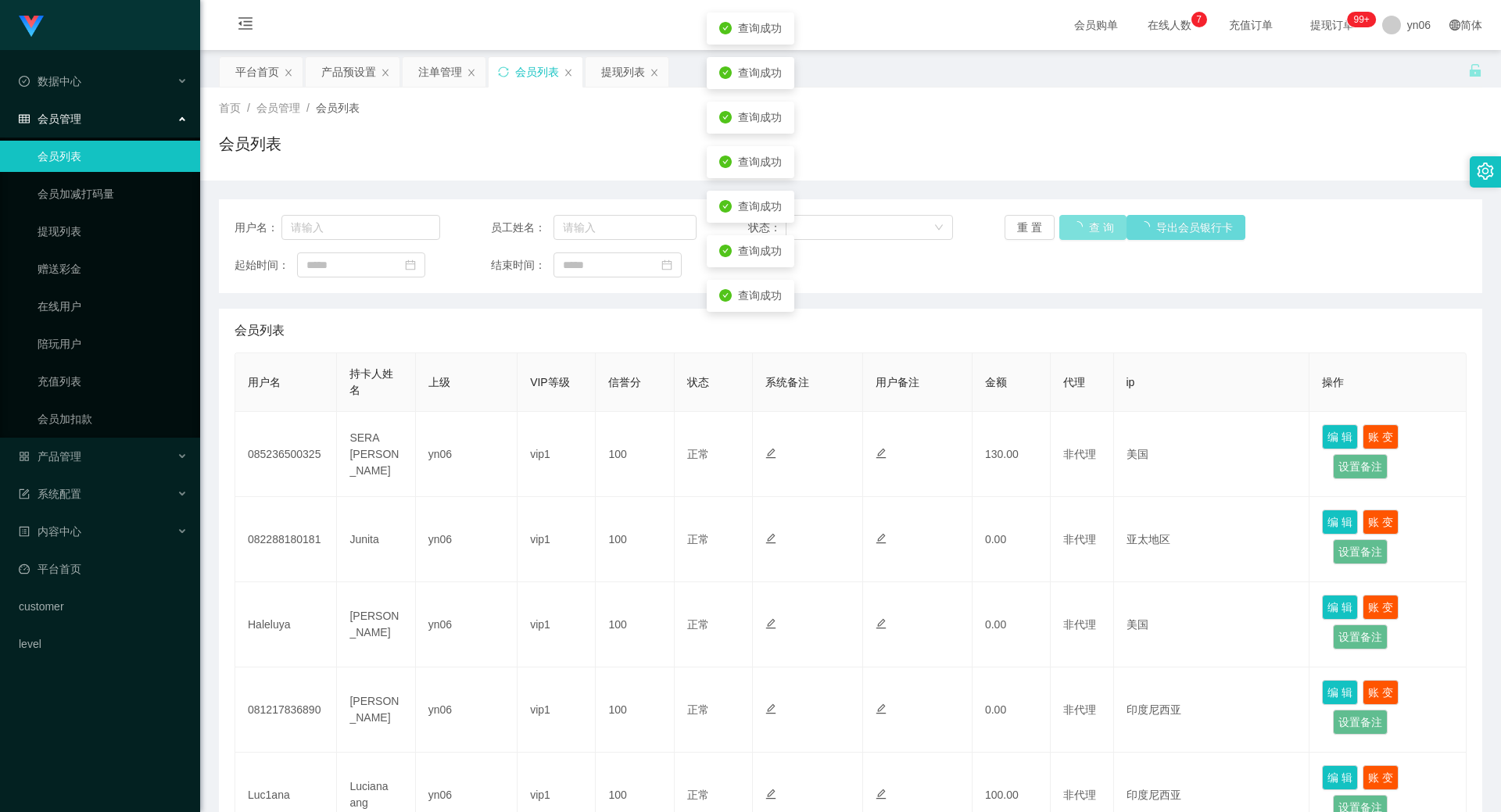
click at [1081, 227] on button "查 询" at bounding box center [1092, 227] width 67 height 25
click at [1080, 236] on button "查 询" at bounding box center [1092, 227] width 67 height 25
click at [1080, 236] on button "查 询" at bounding box center [1083, 227] width 50 height 25
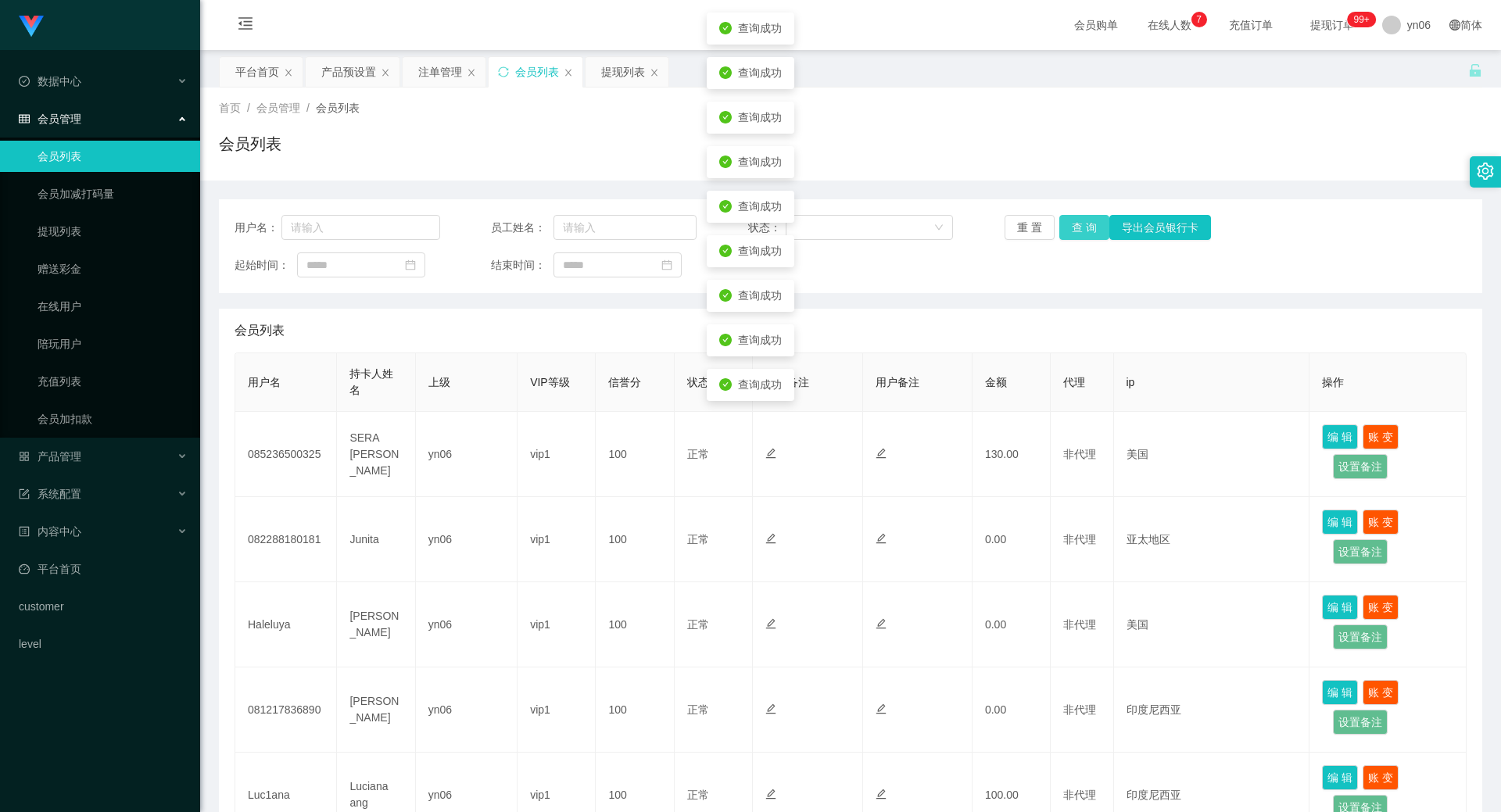
click at [1080, 236] on button "查 询" at bounding box center [1083, 227] width 50 height 25
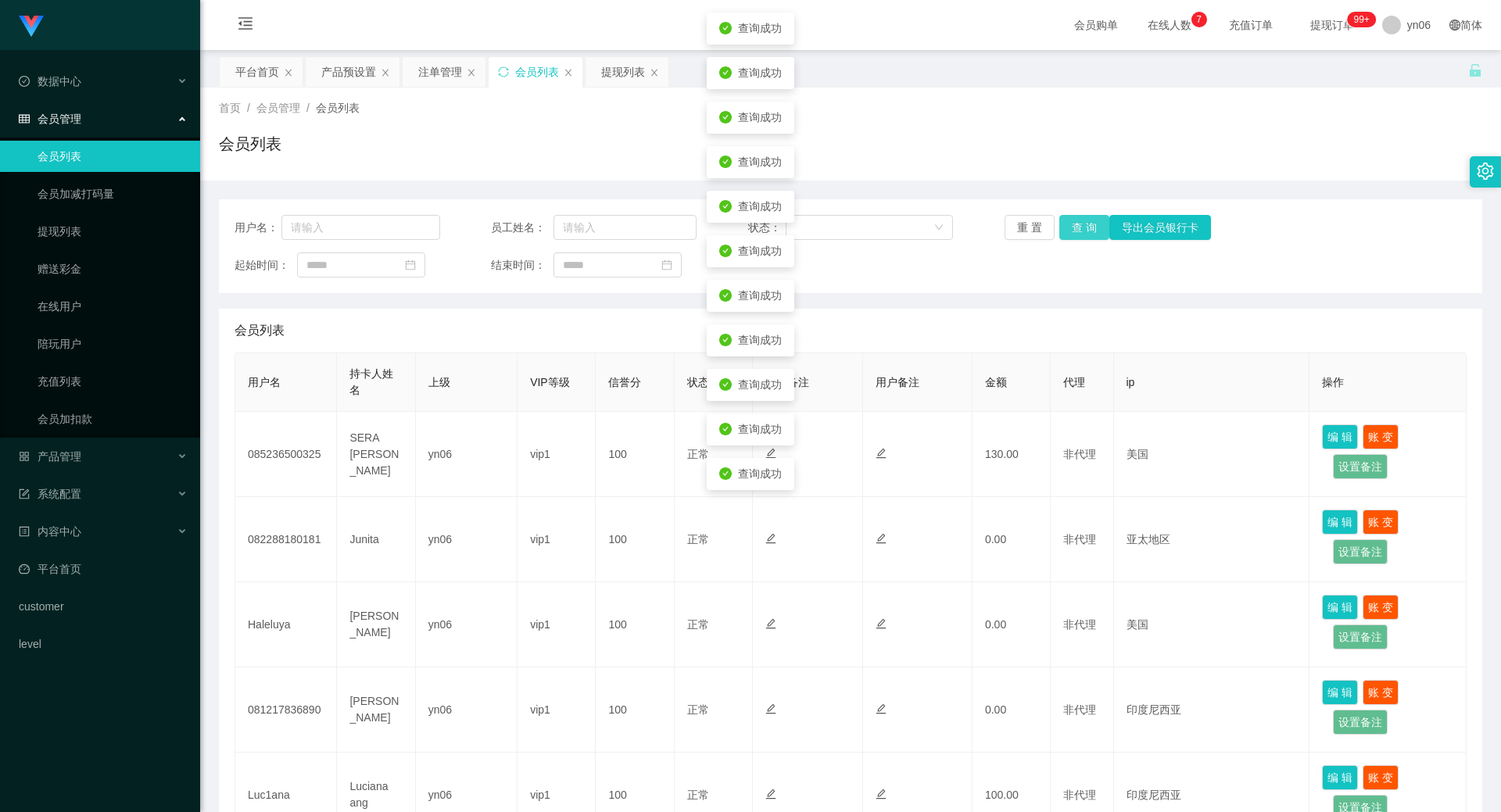
click at [1080, 235] on button "查 询" at bounding box center [1083, 227] width 50 height 25
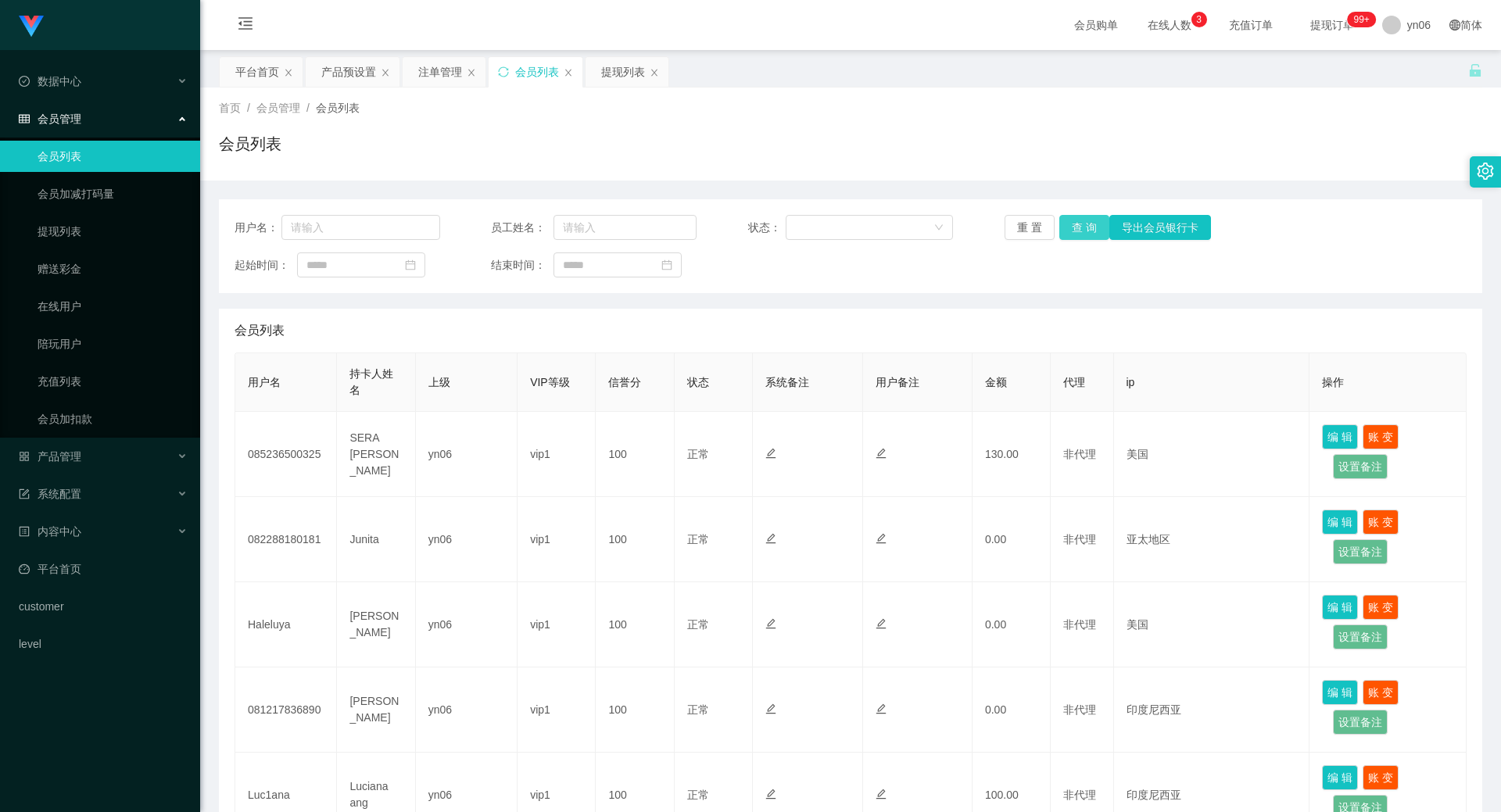
click at [1066, 235] on button "查 询" at bounding box center [1083, 227] width 50 height 25
click at [1079, 230] on div "重 置 查 询 导出会员银行卡" at bounding box center [1107, 227] width 206 height 25
click at [1079, 230] on button "查 询" at bounding box center [1092, 227] width 67 height 25
click at [1079, 230] on div "重 置 查 询 导出会员银行卡" at bounding box center [1107, 227] width 206 height 25
click at [1077, 231] on button "查 询" at bounding box center [1083, 227] width 50 height 25
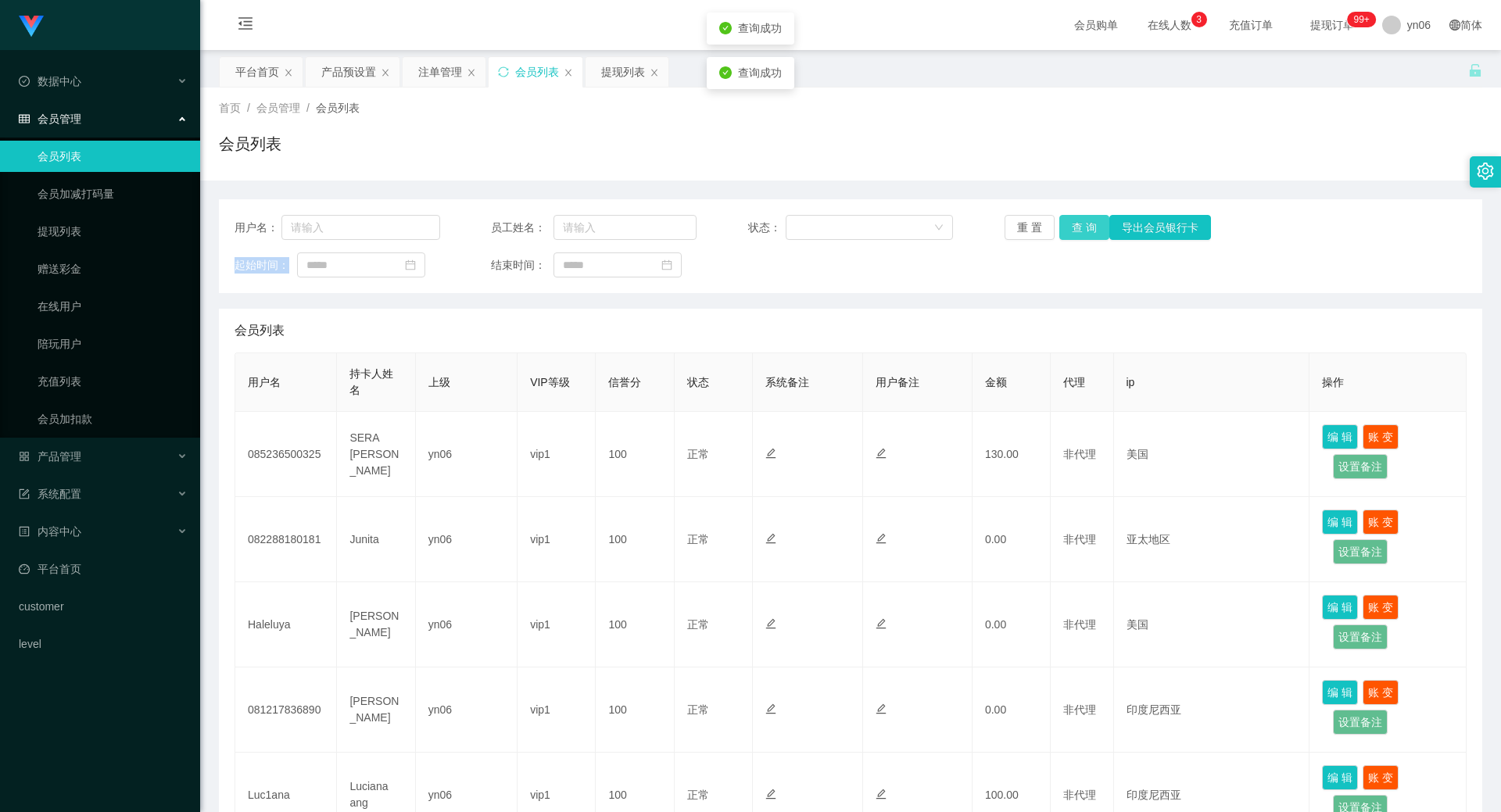
click at [1077, 231] on div "重 置 查 询 导出会员银行卡" at bounding box center [1107, 227] width 206 height 25
click at [1077, 231] on button "查 询" at bounding box center [1083, 227] width 50 height 25
click at [1077, 231] on div "重 置 查 询 导出会员银行卡" at bounding box center [1107, 227] width 206 height 25
click at [1077, 231] on button "查 询" at bounding box center [1083, 227] width 50 height 25
drag, startPoint x: 1079, startPoint y: 230, endPoint x: 1094, endPoint y: 252, distance: 26.6
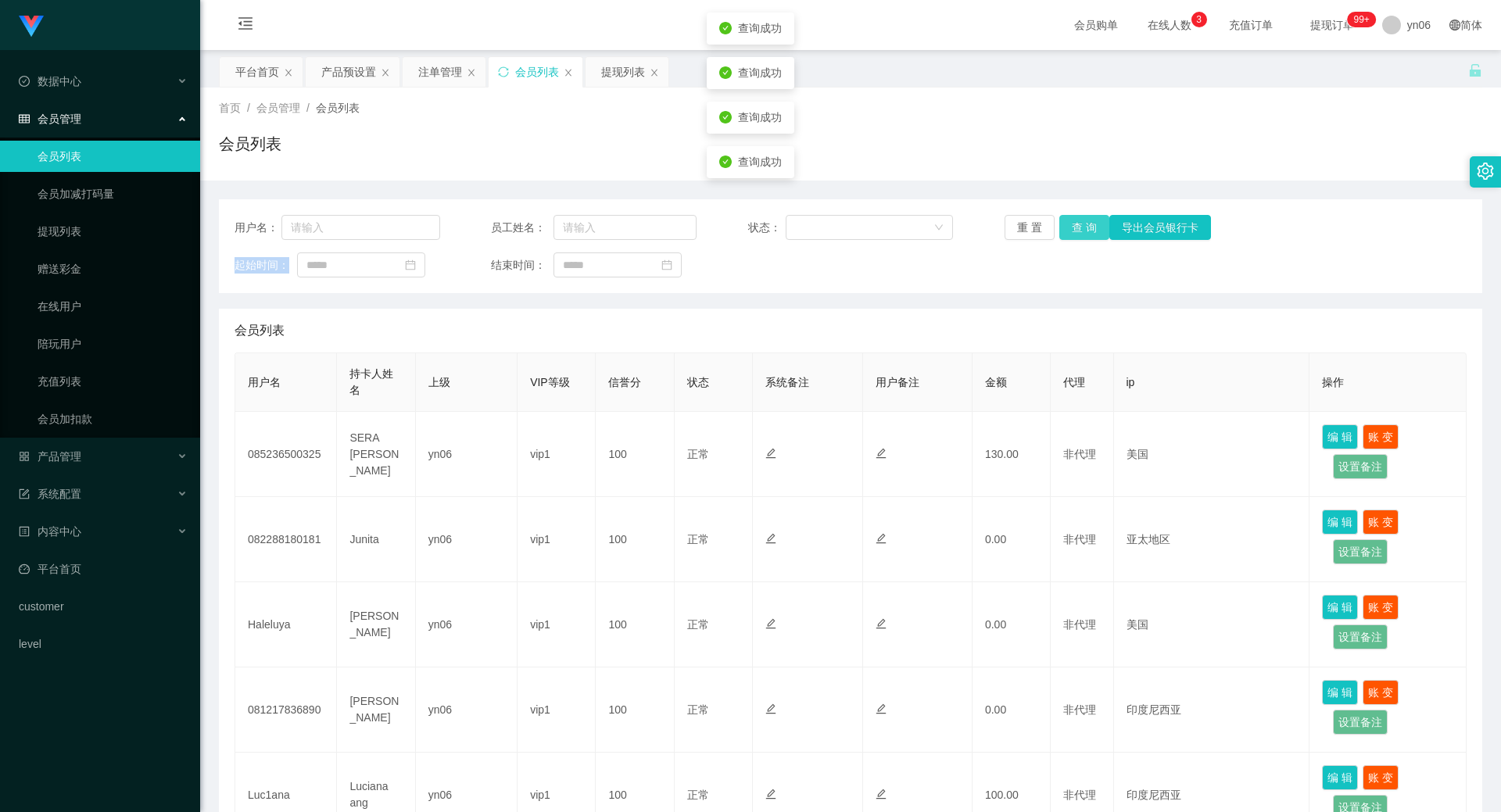
click at [1094, 252] on div "用户名： 员工姓名： 状态： 重 置 查 询 导出会员银行卡 起始时间： 结束时间：" at bounding box center [850, 246] width 1263 height 94
click at [1075, 230] on button "查 询" at bounding box center [1083, 227] width 50 height 25
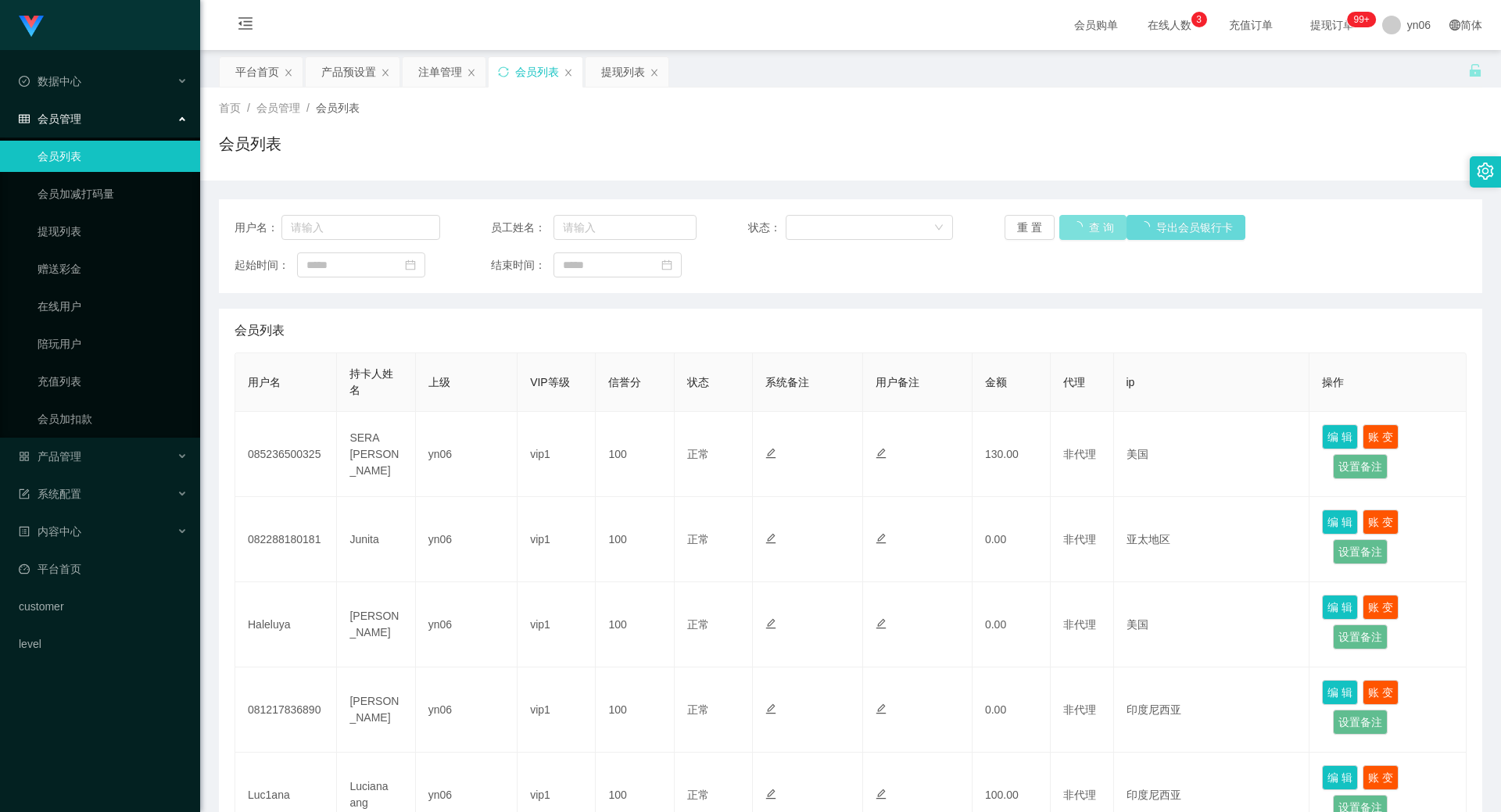
click at [1075, 230] on div "重 置 查 询 导出会员银行卡" at bounding box center [1107, 227] width 206 height 25
click at [1075, 230] on button "查 询" at bounding box center [1092, 227] width 67 height 25
click at [1075, 230] on div "重 置 查 询 导出会员银行卡" at bounding box center [1107, 227] width 206 height 25
click at [1075, 213] on div "用户名： 员工姓名： 状态： 重 置 查 询 导出会员银行卡 起始时间： 结束时间：" at bounding box center [850, 246] width 1263 height 94
click at [1084, 228] on button "查 询" at bounding box center [1083, 227] width 50 height 25
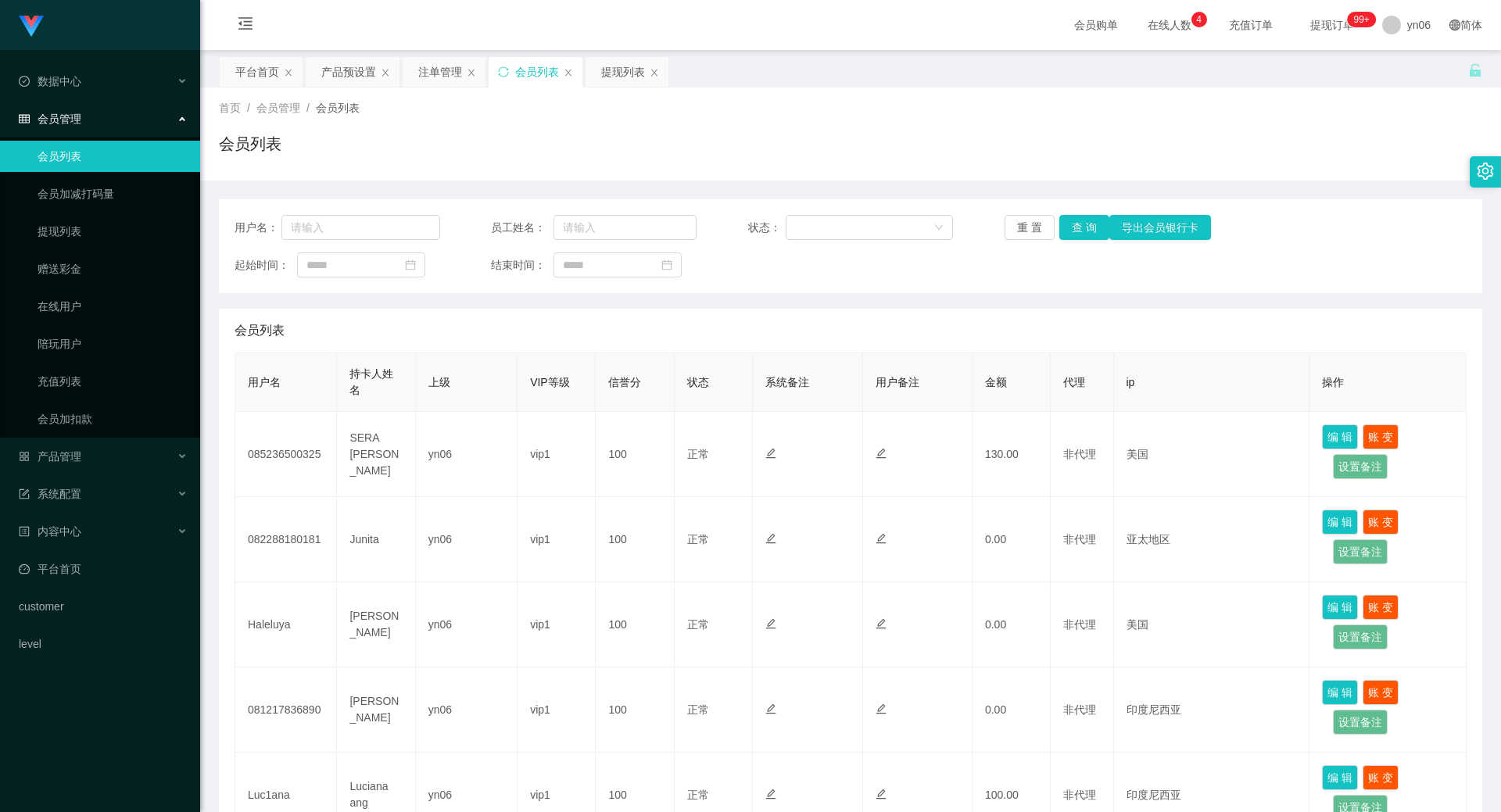
click at [1082, 228] on div "重 置 查 询 导出会员银行卡" at bounding box center [1107, 227] width 206 height 25
click at [1082, 228] on button "查 询" at bounding box center [1083, 227] width 50 height 25
click at [1082, 228] on div "重 置 查 询 导出会员银行卡" at bounding box center [1107, 227] width 206 height 25
click at [623, 78] on div "提现列表" at bounding box center [623, 72] width 44 height 30
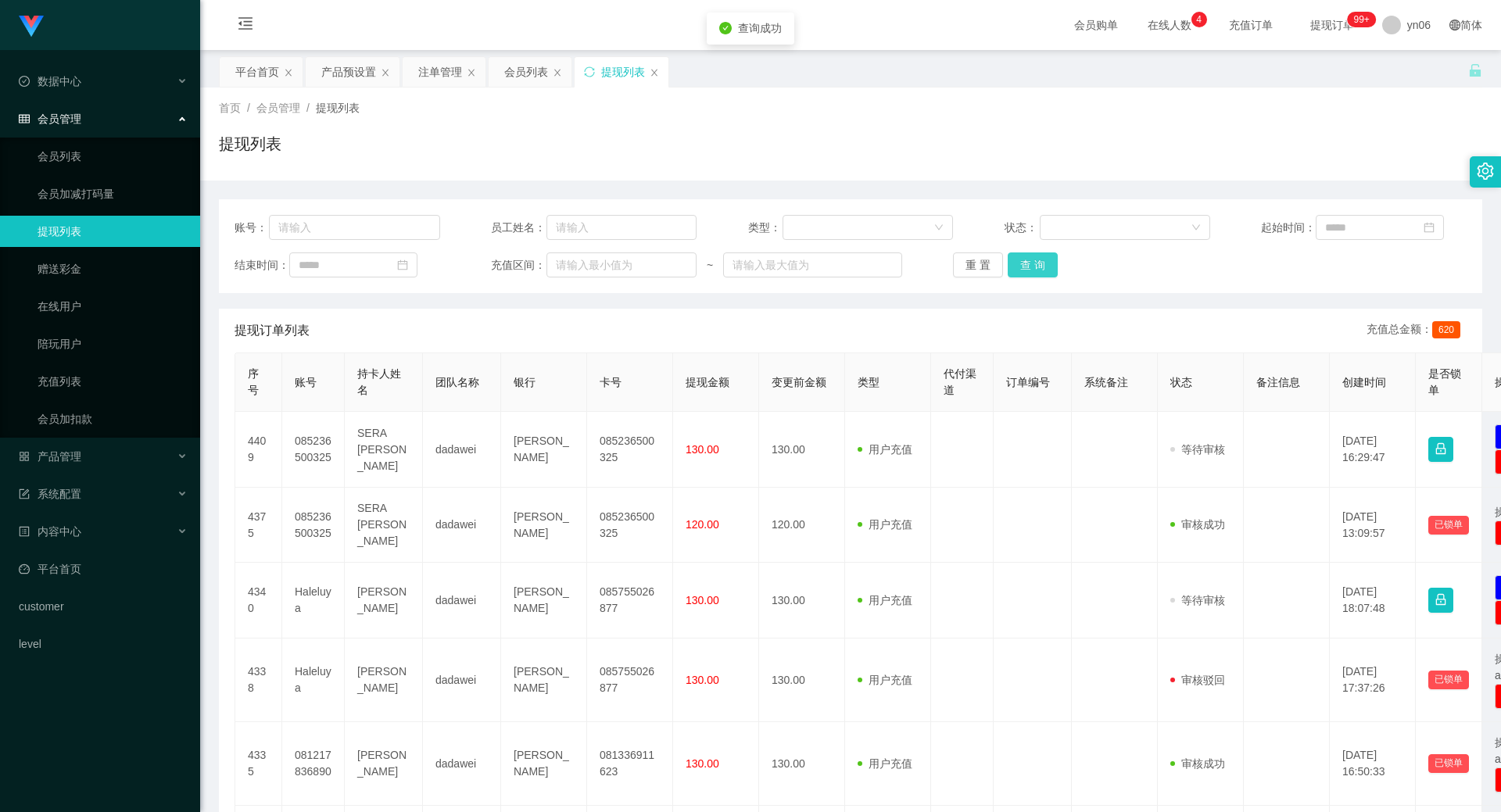
click at [1024, 270] on button "查 询" at bounding box center [1032, 265] width 50 height 25
click at [1024, 270] on div "重 置 查 询" at bounding box center [1055, 265] width 206 height 25
click at [1024, 270] on button "查 询" at bounding box center [1041, 265] width 67 height 25
click at [1021, 269] on div "重 置 查 询" at bounding box center [1055, 265] width 206 height 25
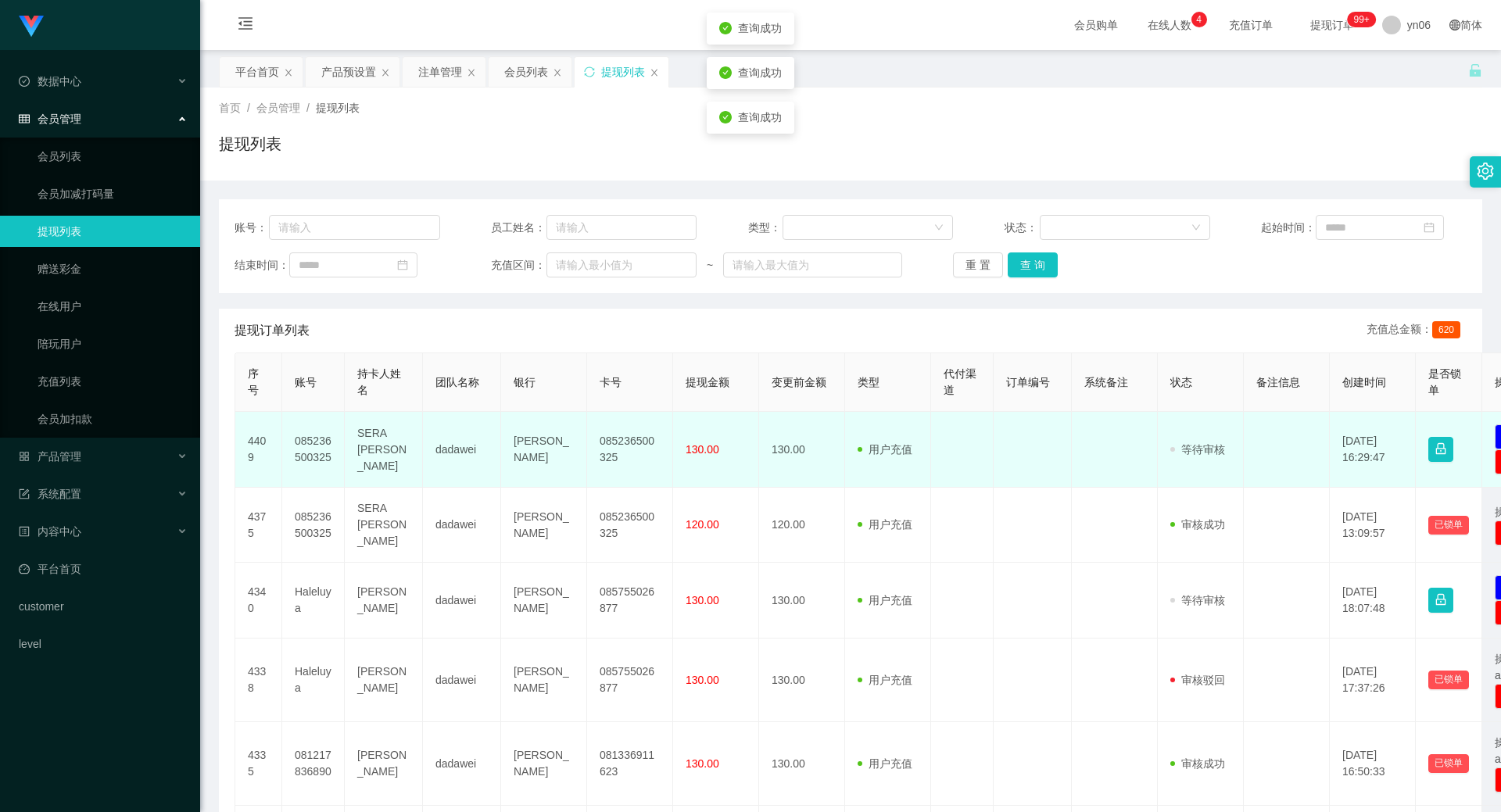
click at [302, 480] on td "085236500325" at bounding box center [313, 450] width 63 height 76
click at [301, 480] on td "085236500325" at bounding box center [313, 450] width 63 height 76
copy td "085236500325"
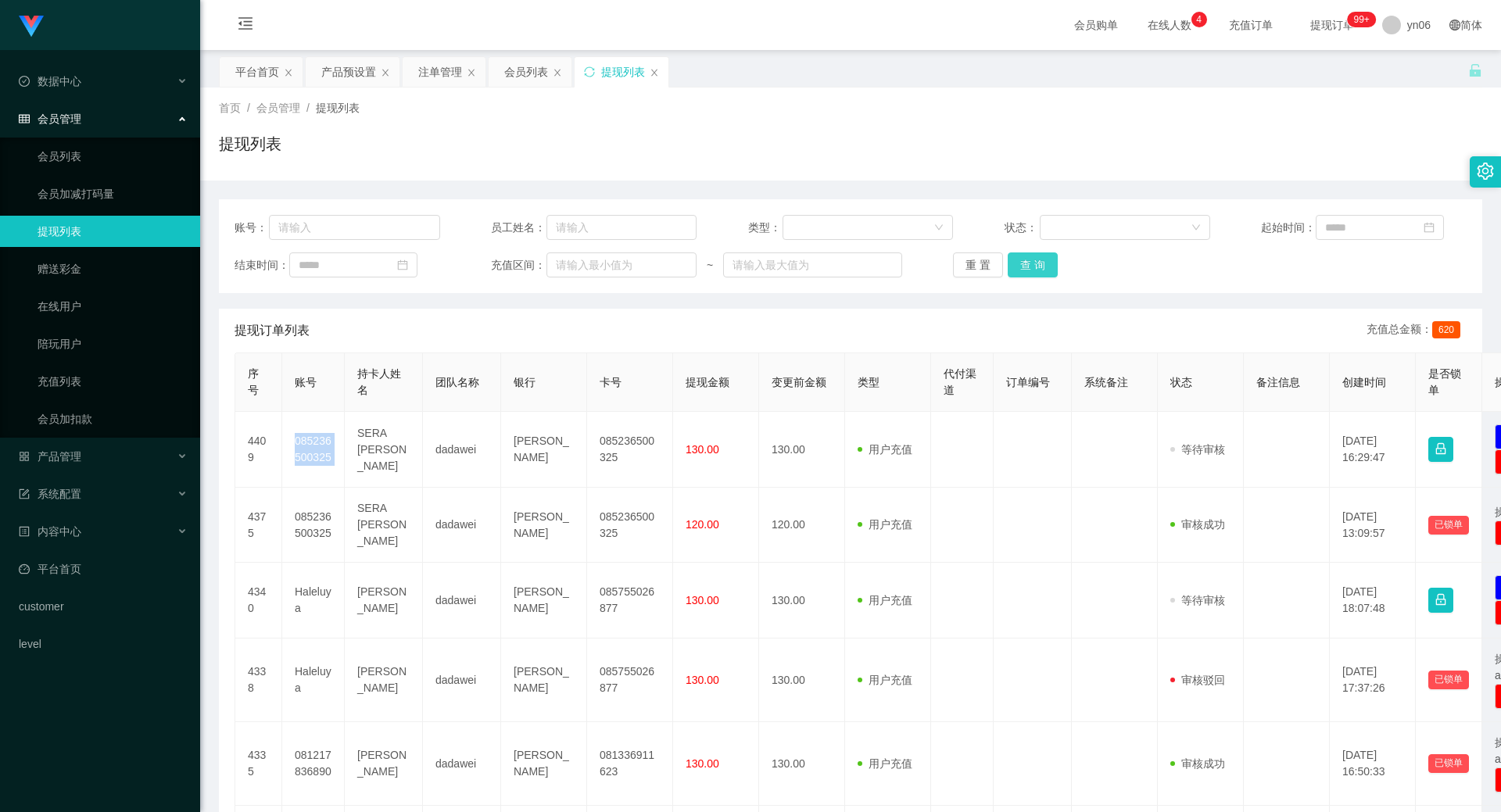
click at [1042, 258] on button "查 询" at bounding box center [1032, 265] width 50 height 25
click at [1042, 258] on div "重 置 查 询" at bounding box center [1055, 265] width 206 height 25
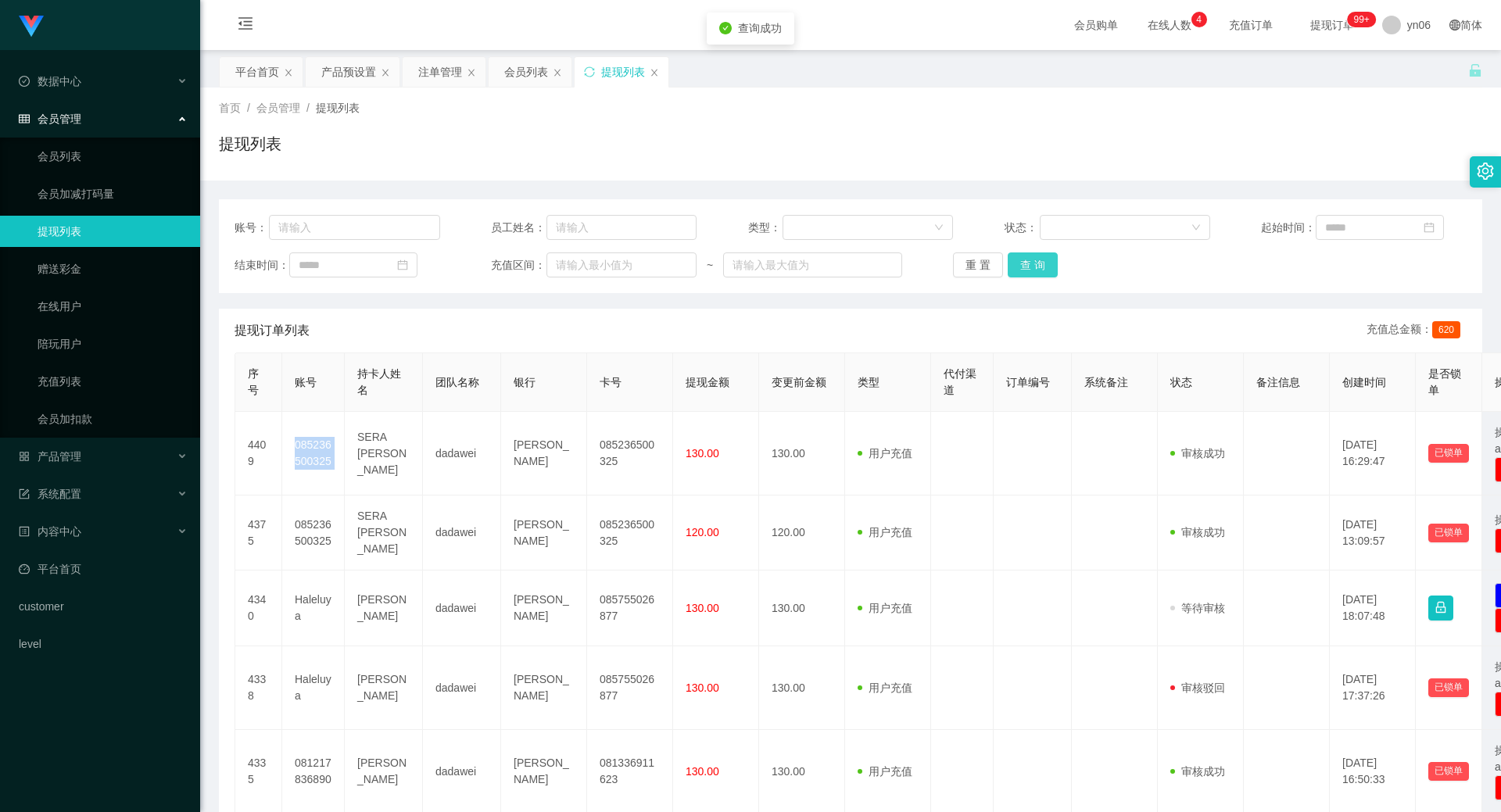
click at [1042, 258] on button "查 询" at bounding box center [1032, 265] width 50 height 25
click at [1042, 257] on div "重 置 查 询" at bounding box center [1055, 265] width 206 height 25
click at [1043, 257] on button "查 询" at bounding box center [1041, 265] width 67 height 25
click at [1045, 279] on div "账号： 员工姓名： 类型： 状态： 起始时间： 结束时间： 充值区间： ~ 重 置 查 询" at bounding box center [850, 246] width 1263 height 94
click at [1039, 275] on button "查 询" at bounding box center [1032, 265] width 50 height 25
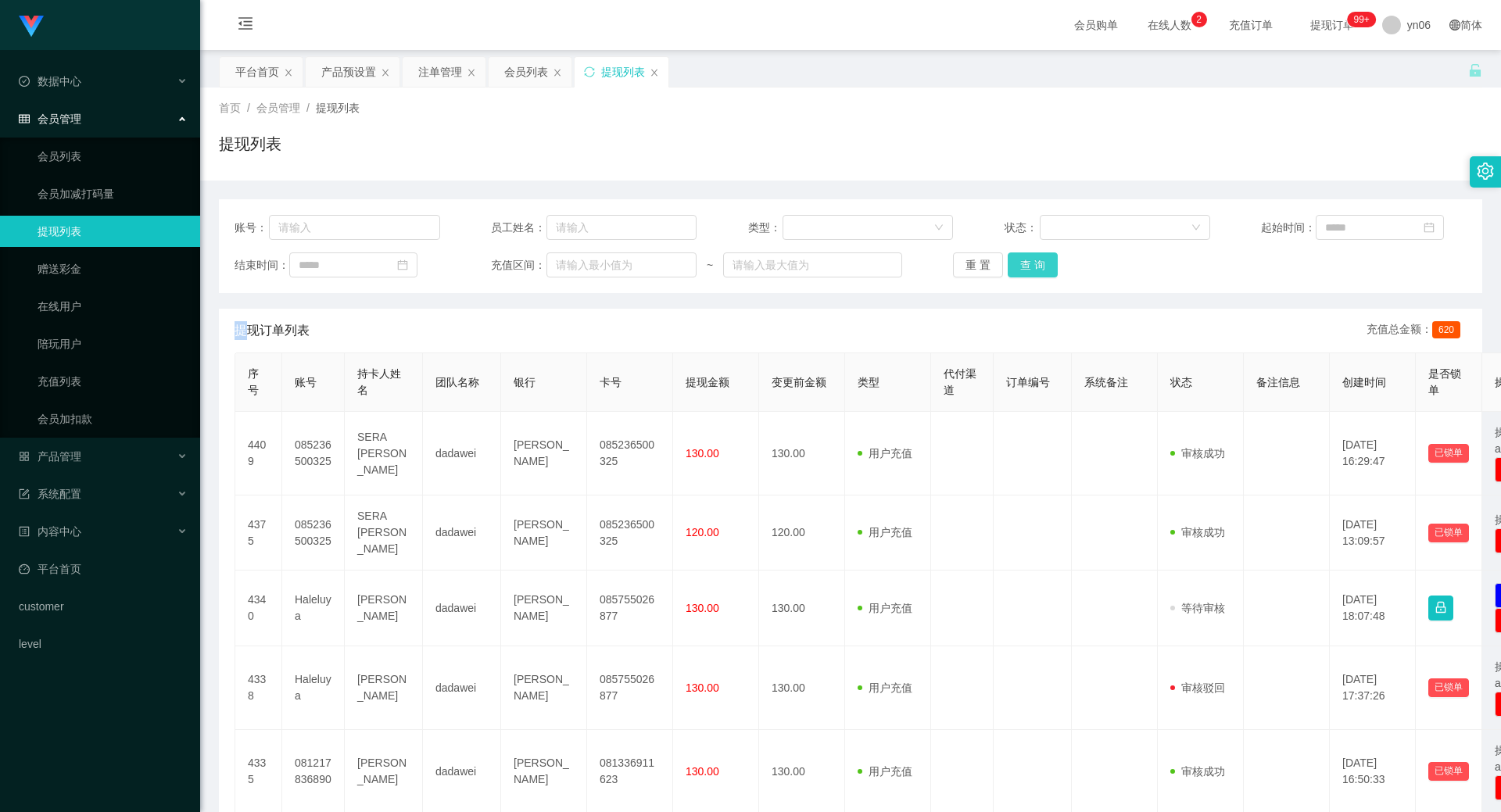
click at [1039, 275] on div "重 置 查 询" at bounding box center [1055, 265] width 206 height 25
